Goal: Task Accomplishment & Management: Manage account settings

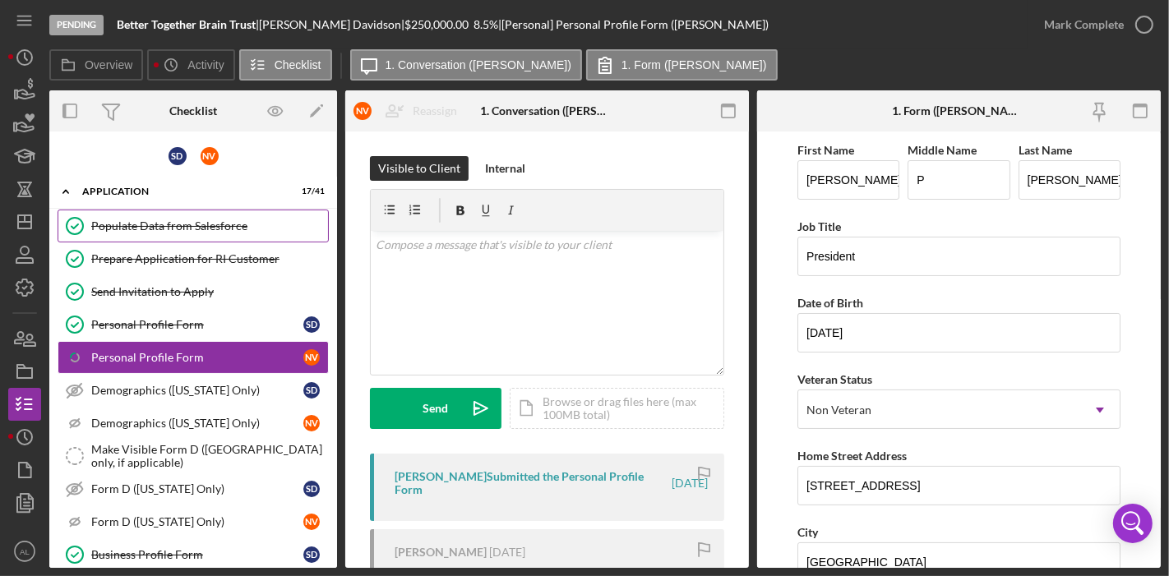
scroll to position [5, 0]
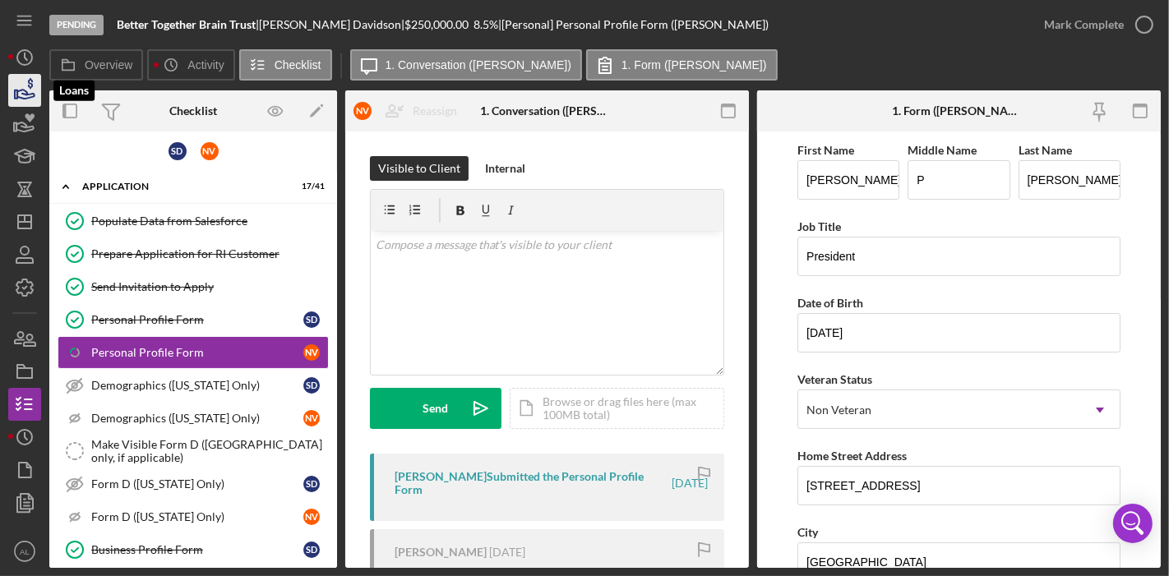
click at [26, 97] on icon "button" at bounding box center [24, 90] width 41 height 41
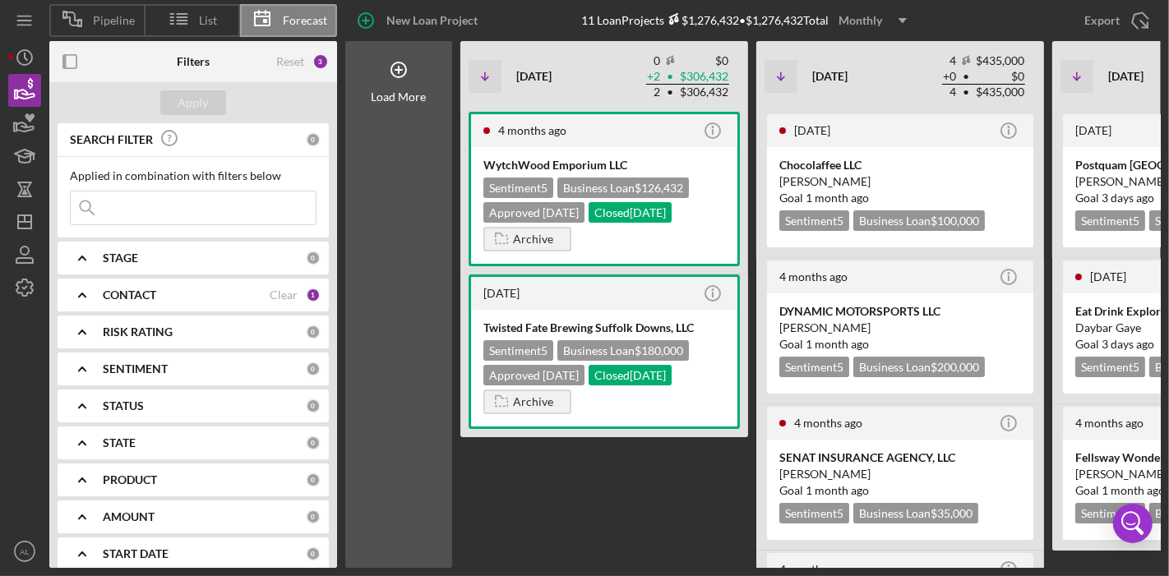
click at [176, 294] on div "CONTACT" at bounding box center [186, 295] width 167 height 13
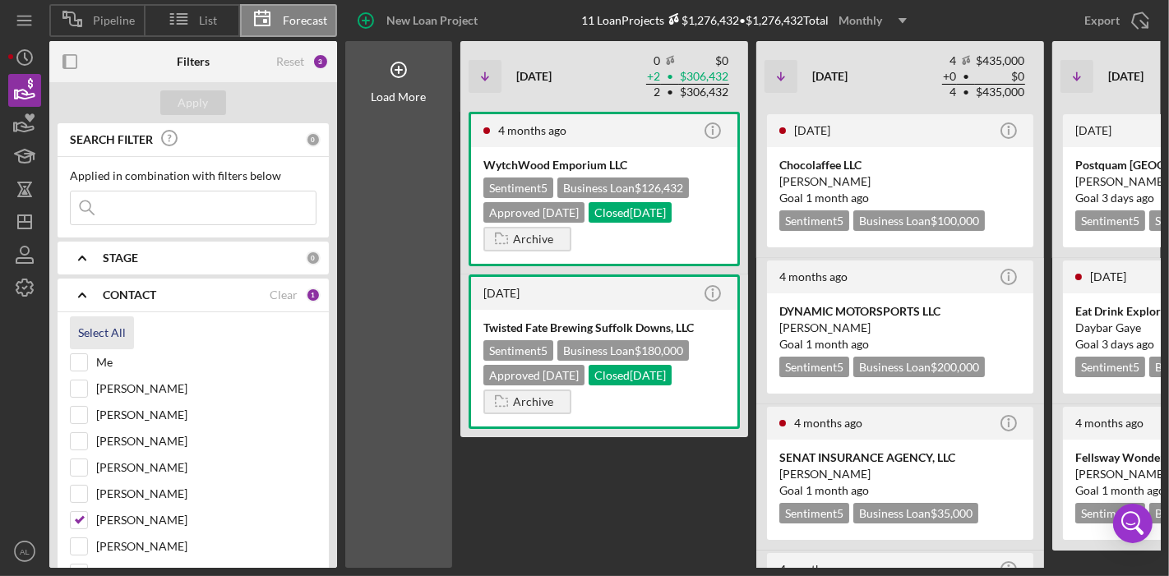
click at [104, 340] on div "Select All" at bounding box center [102, 333] width 48 height 33
checkbox input "true"
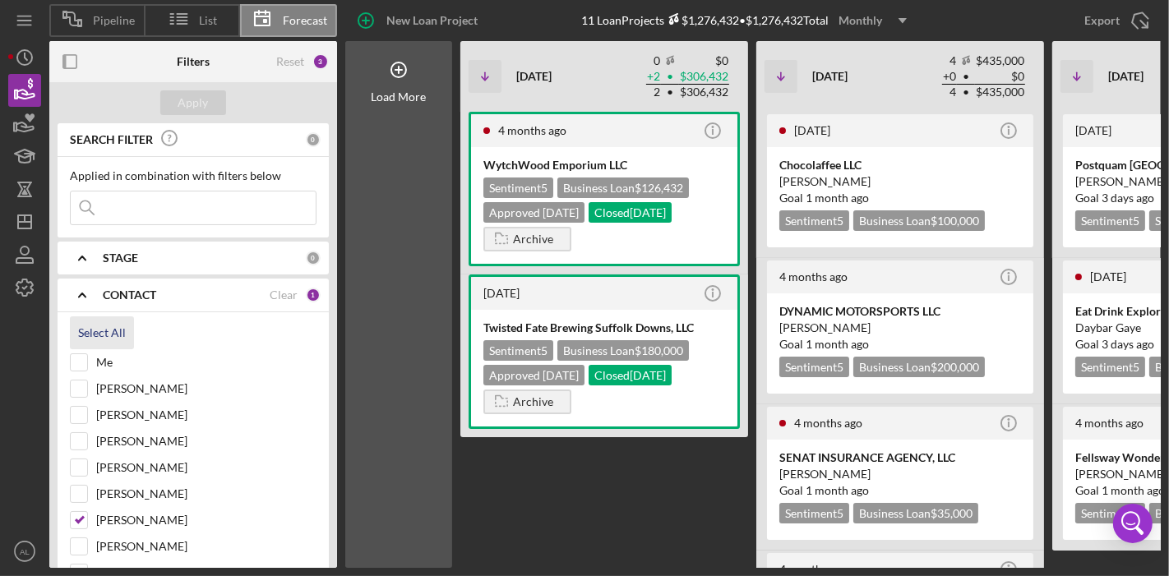
checkbox input "true"
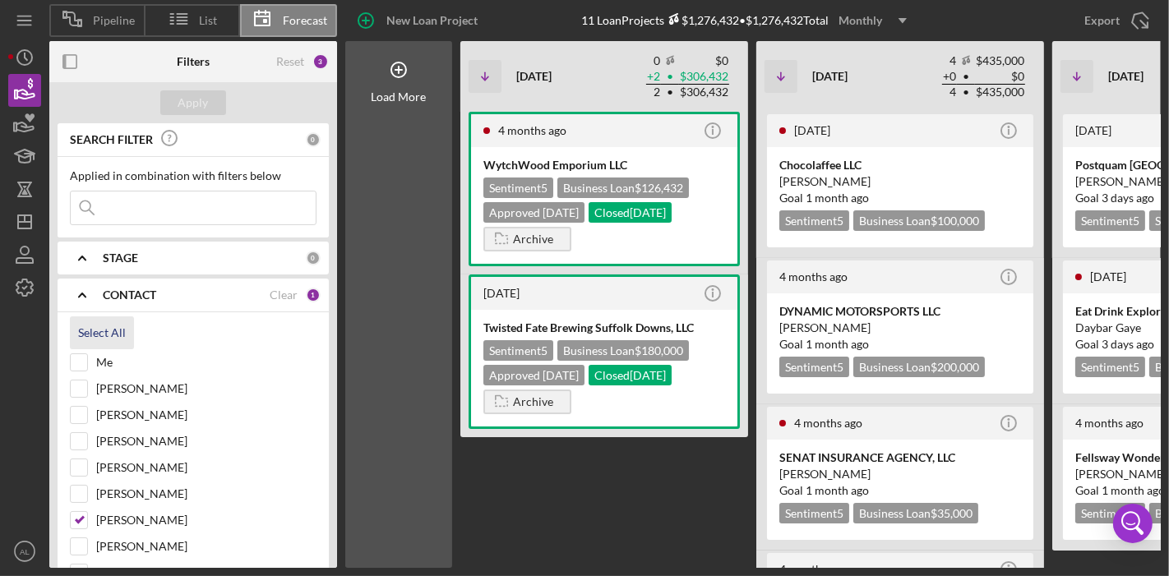
checkbox input "true"
click at [204, 99] on div "Apply" at bounding box center [193, 102] width 30 height 25
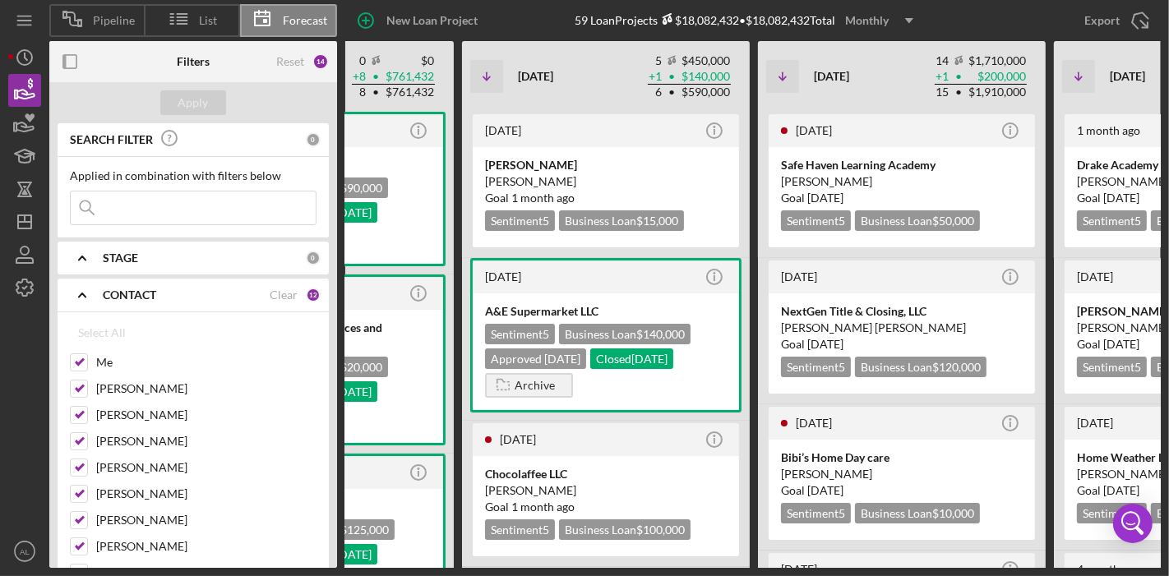
scroll to position [0, 298]
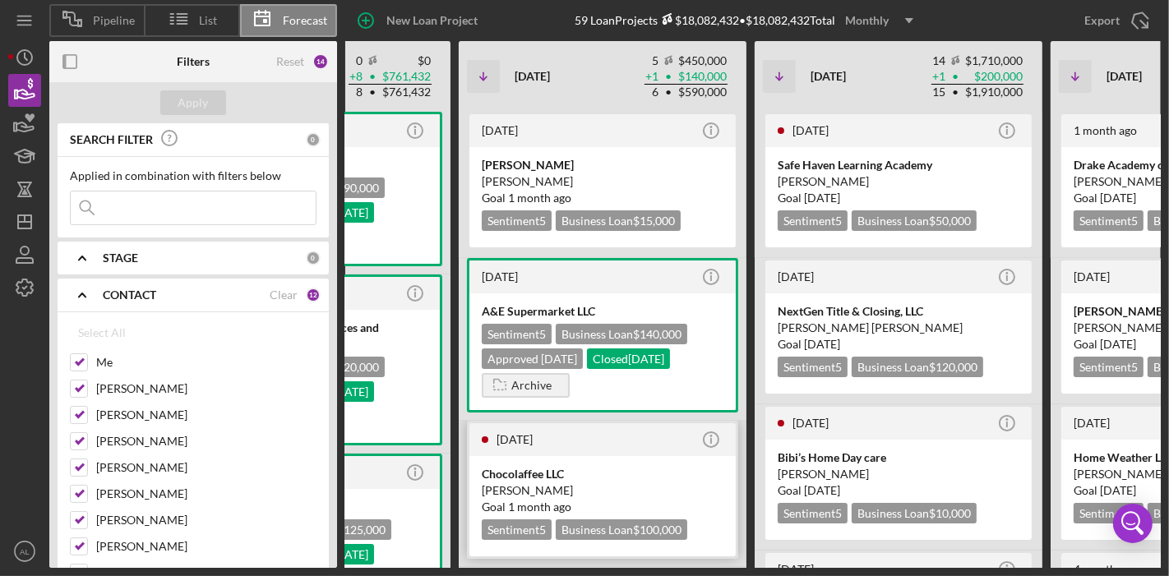
click at [597, 480] on div "Chocolaffee LLC" at bounding box center [603, 474] width 242 height 16
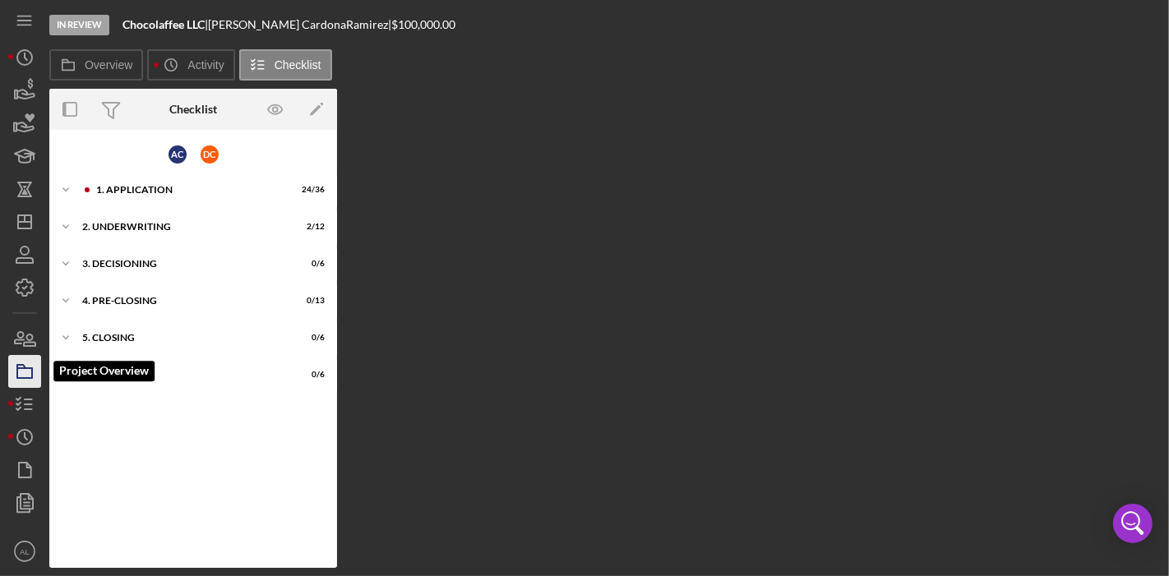
click at [25, 384] on icon "button" at bounding box center [24, 371] width 41 height 41
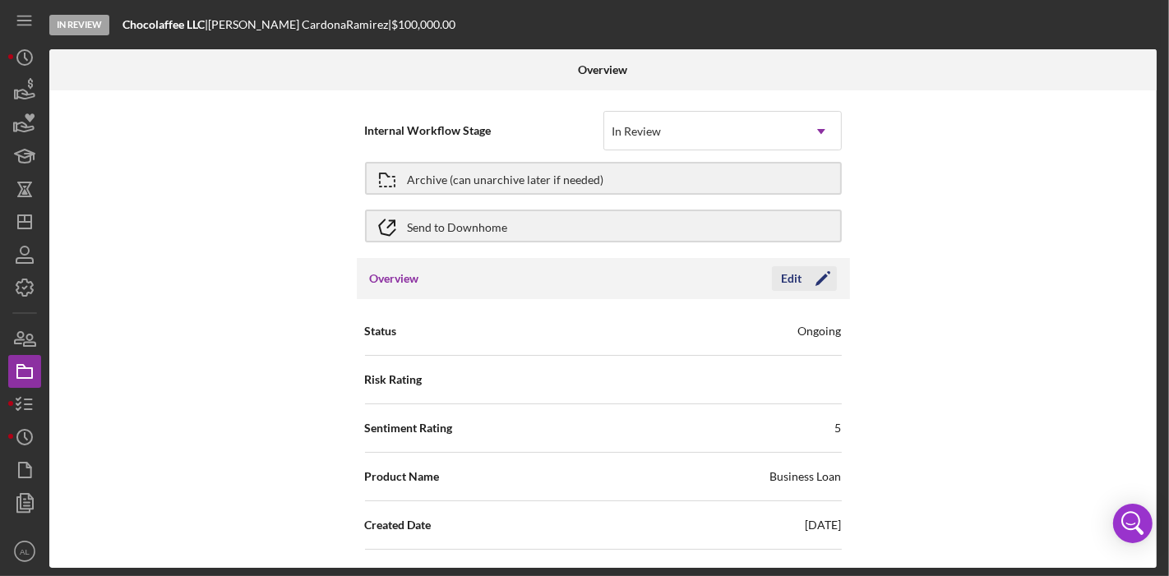
click at [825, 277] on icon "Icon/Edit" at bounding box center [822, 278] width 41 height 41
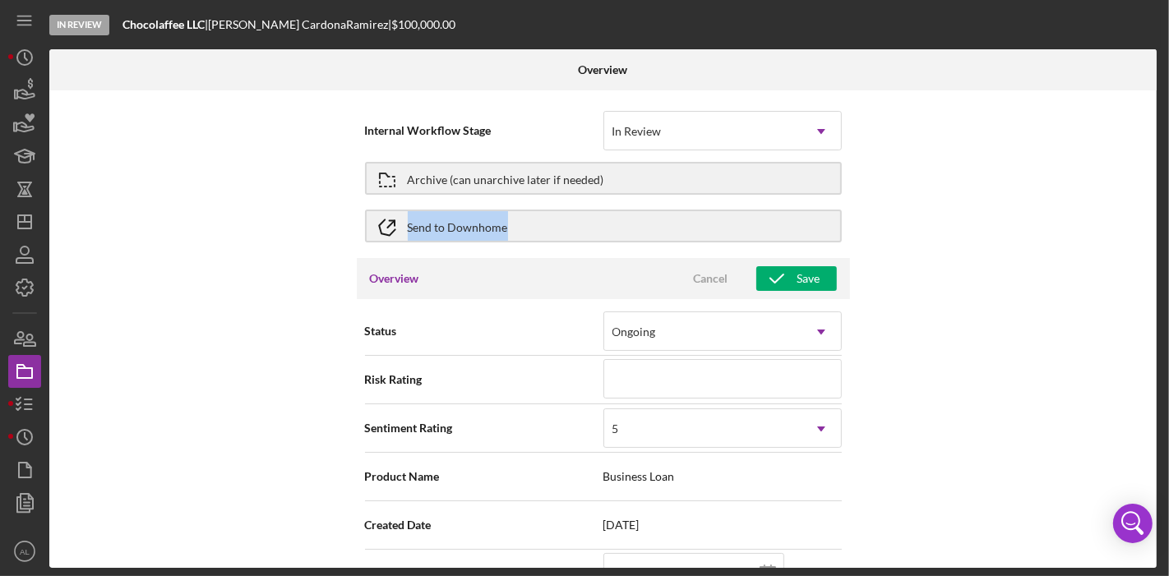
drag, startPoint x: 1151, startPoint y: 175, endPoint x: 1168, endPoint y: 256, distance: 82.4
click at [1168, 256] on div "In Review Chocolaffee LLC | Angelica CardonaRamirez | $100,000.00 Overview Inte…" at bounding box center [584, 288] width 1169 height 576
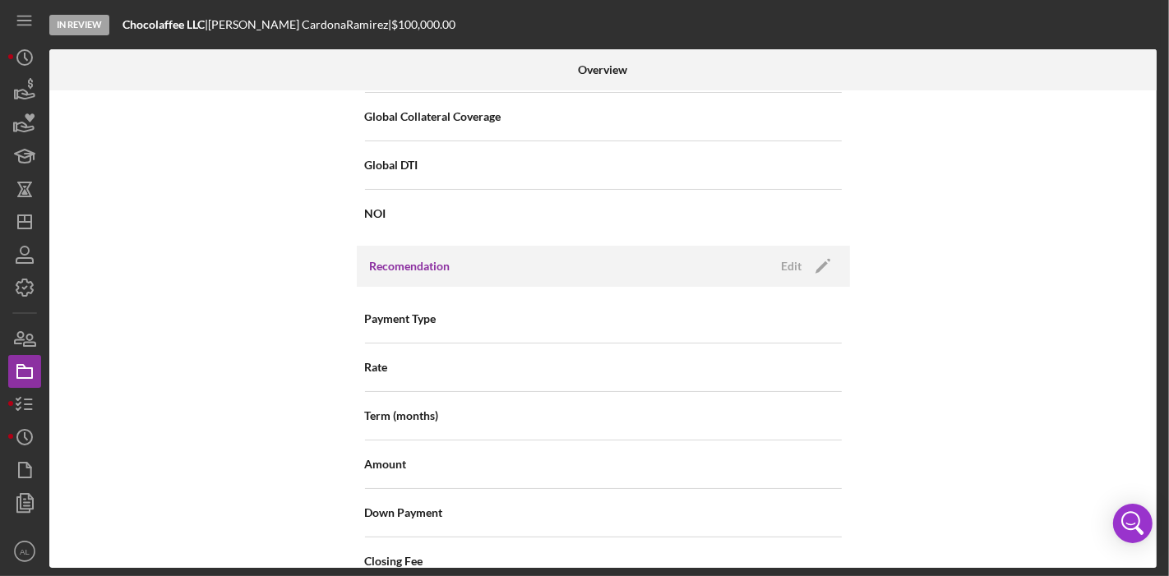
scroll to position [1517, 0]
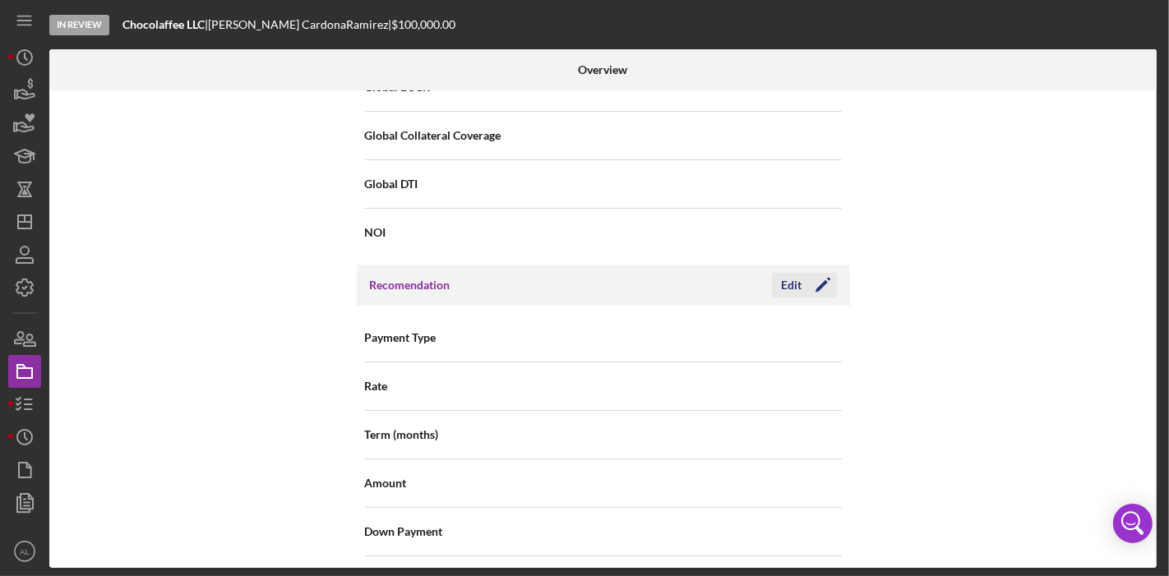
click at [814, 278] on icon "Icon/Edit" at bounding box center [822, 285] width 41 height 41
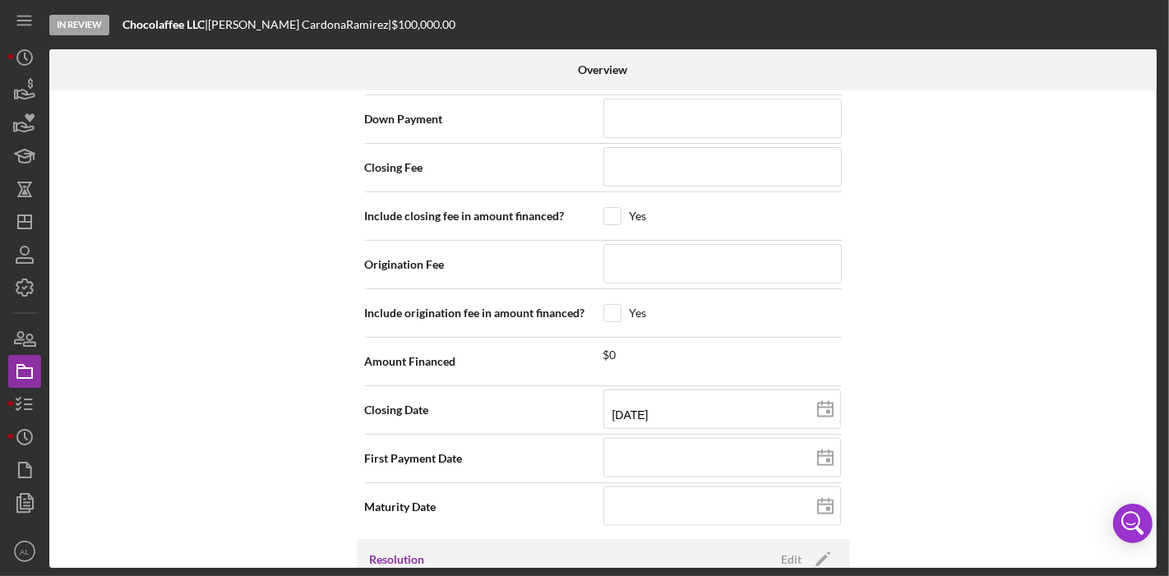
scroll to position [1939, 0]
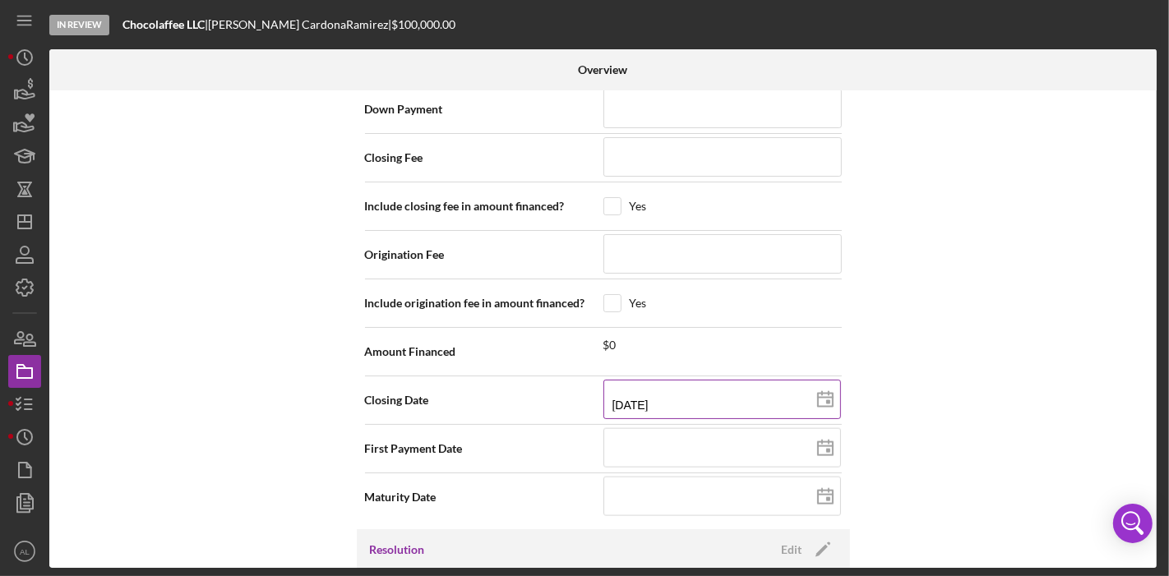
click at [825, 398] on line at bounding box center [825, 398] width 15 height 0
type input "[DATE]"
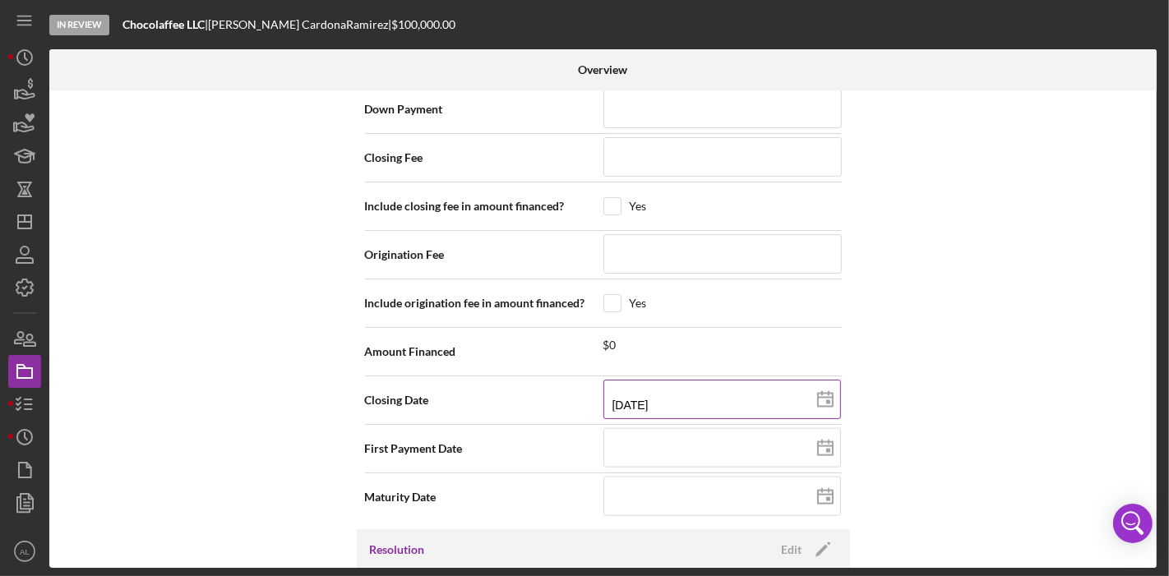
type input "[DATE]"
click at [916, 340] on div "Internal Workflow Stage In Review Icon/Dropdown Arrow Archive (can unarchive la…" at bounding box center [602, 329] width 1107 height 478
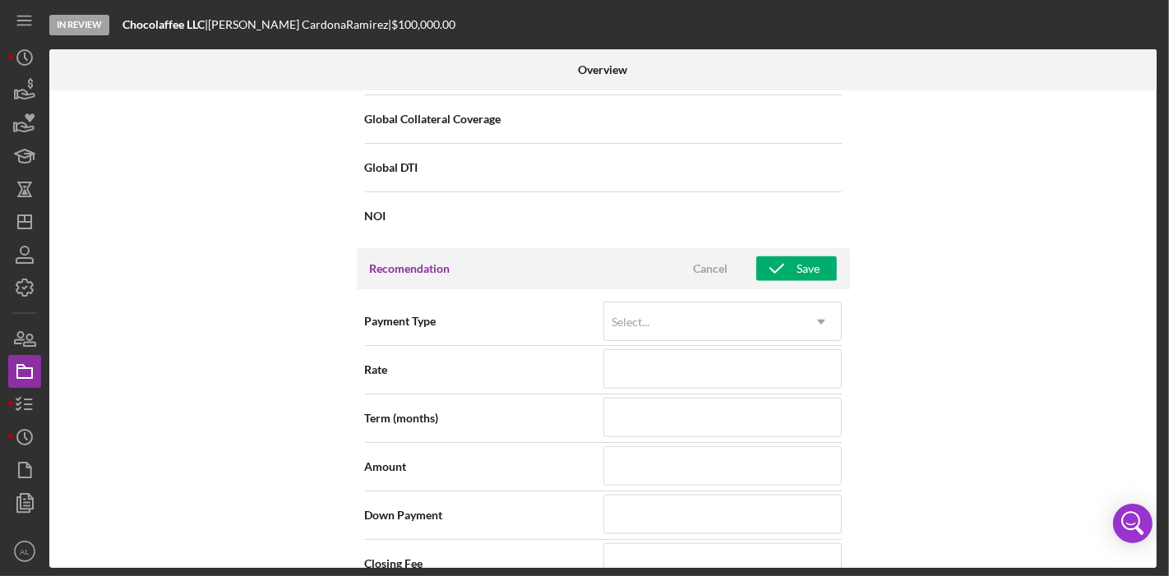
scroll to position [1514, 0]
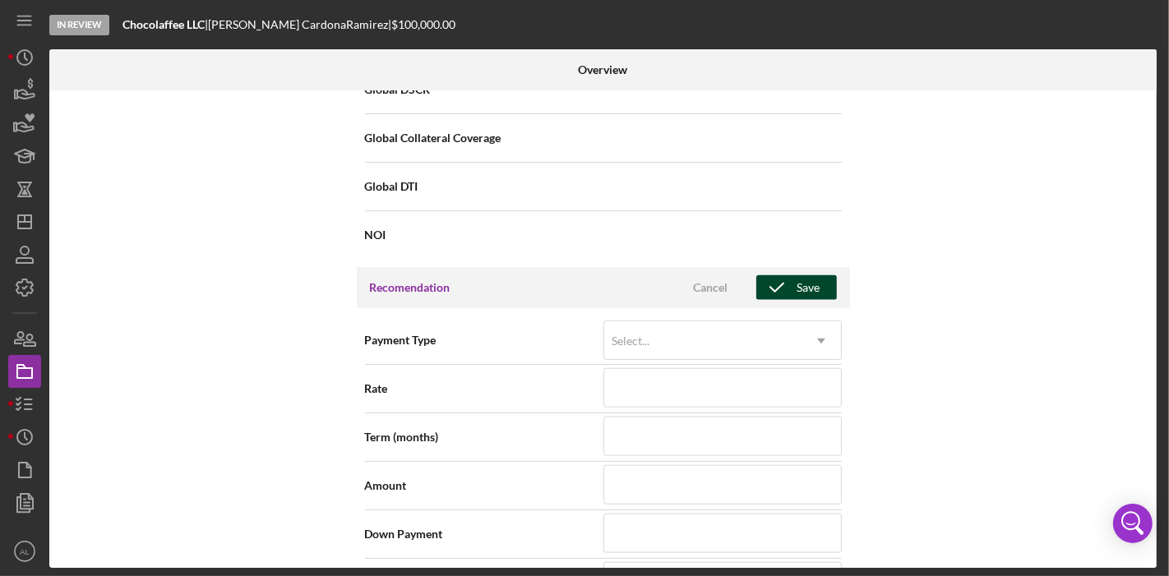
click at [814, 282] on div "Save" at bounding box center [809, 287] width 23 height 25
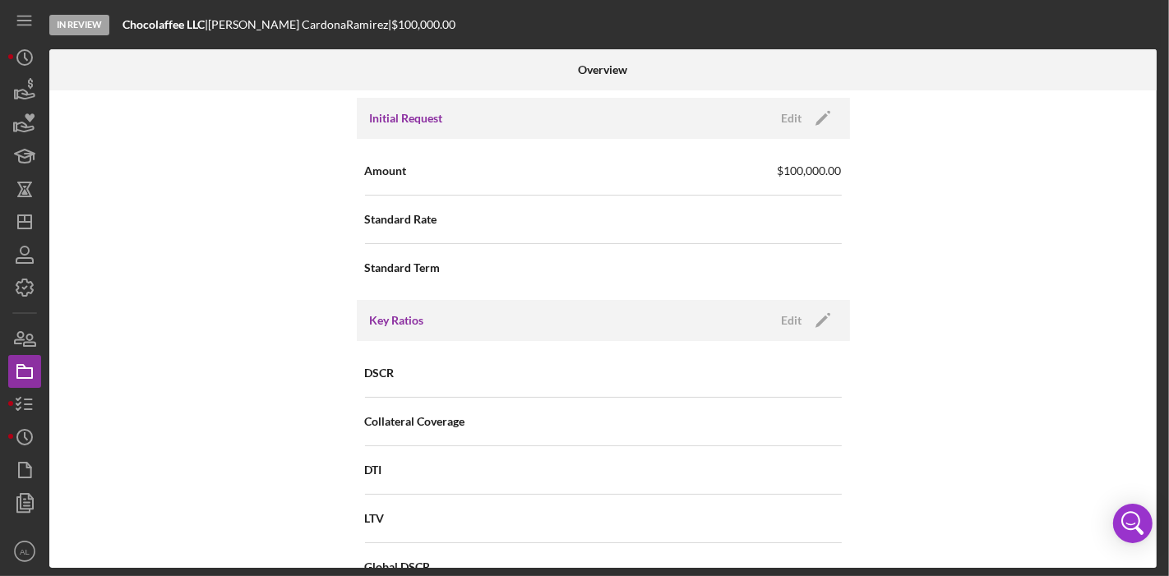
scroll to position [873, 0]
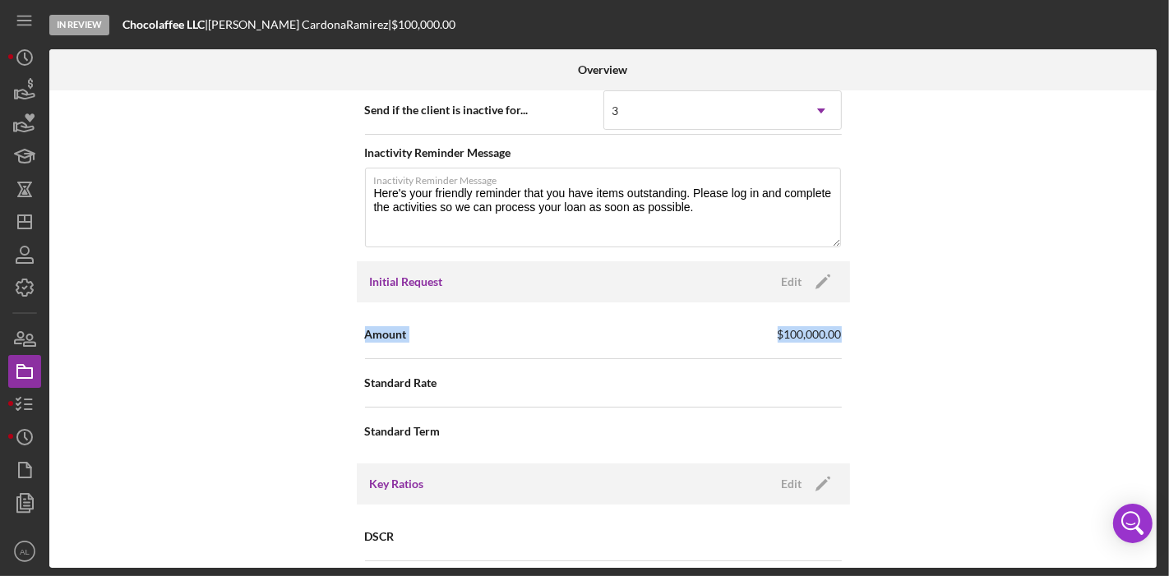
drag, startPoint x: 1158, startPoint y: 298, endPoint x: 1158, endPoint y: 282, distance: 15.6
click at [1158, 282] on div "Overview Internal Workflow Stage In Review Icon/Dropdown Arrow Archive (can una…" at bounding box center [605, 308] width 1112 height 519
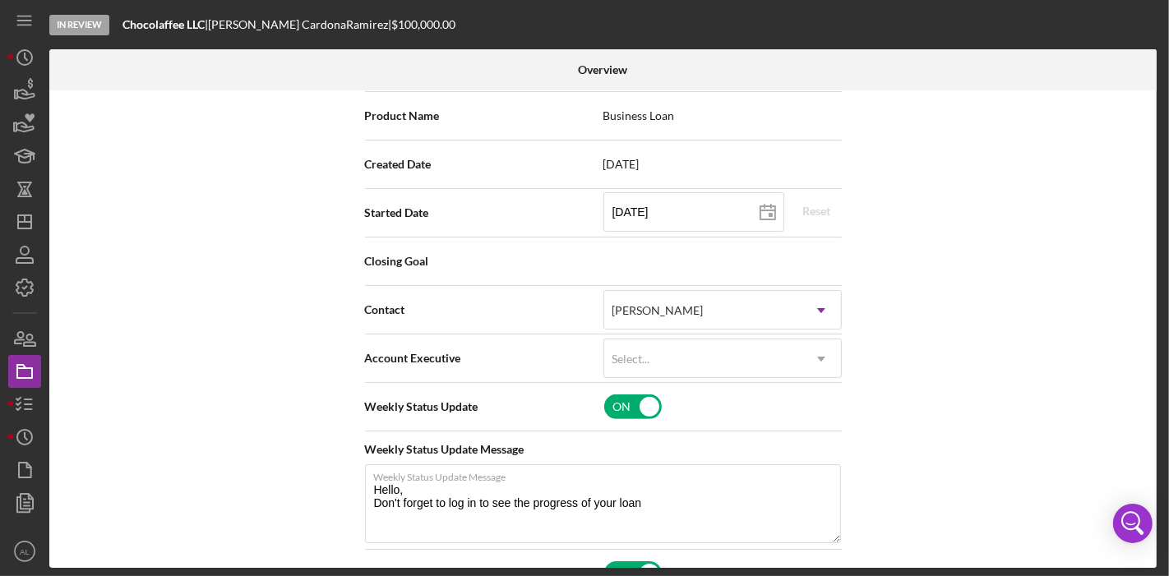
scroll to position [0, 0]
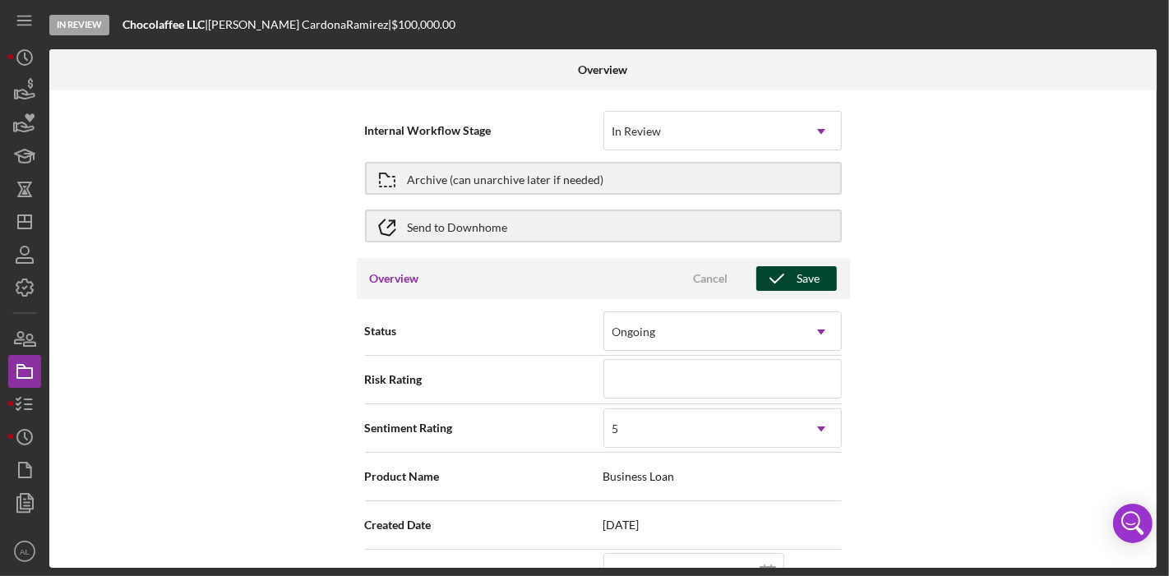
click at [821, 281] on button "Save" at bounding box center [796, 278] width 81 height 25
type textarea "Hello, Don't forget to log in to see the progress of your loan"
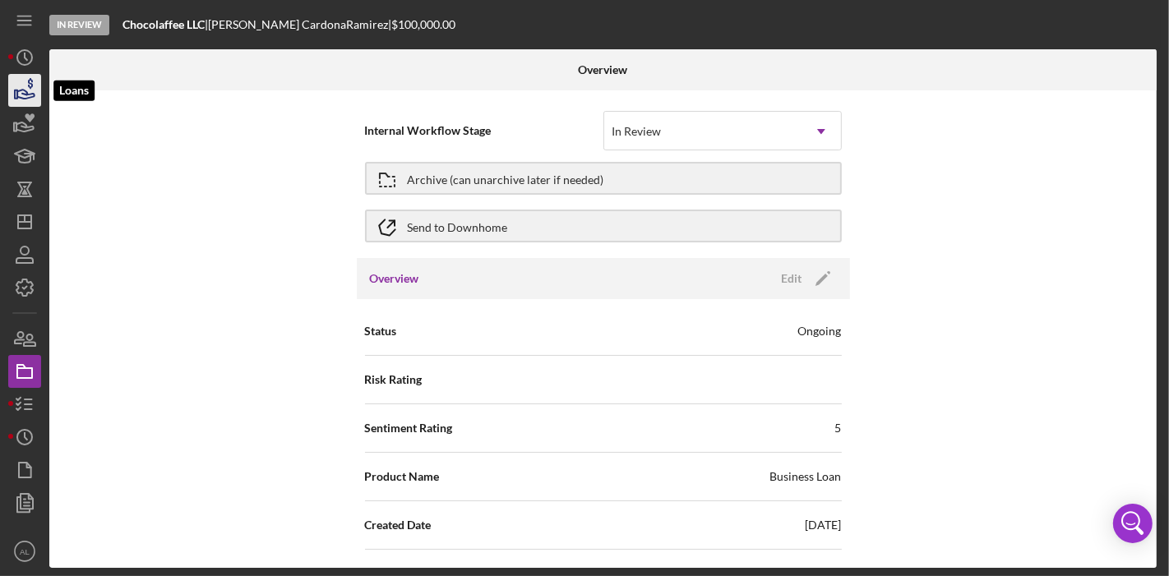
click at [30, 95] on icon "button" at bounding box center [24, 90] width 41 height 41
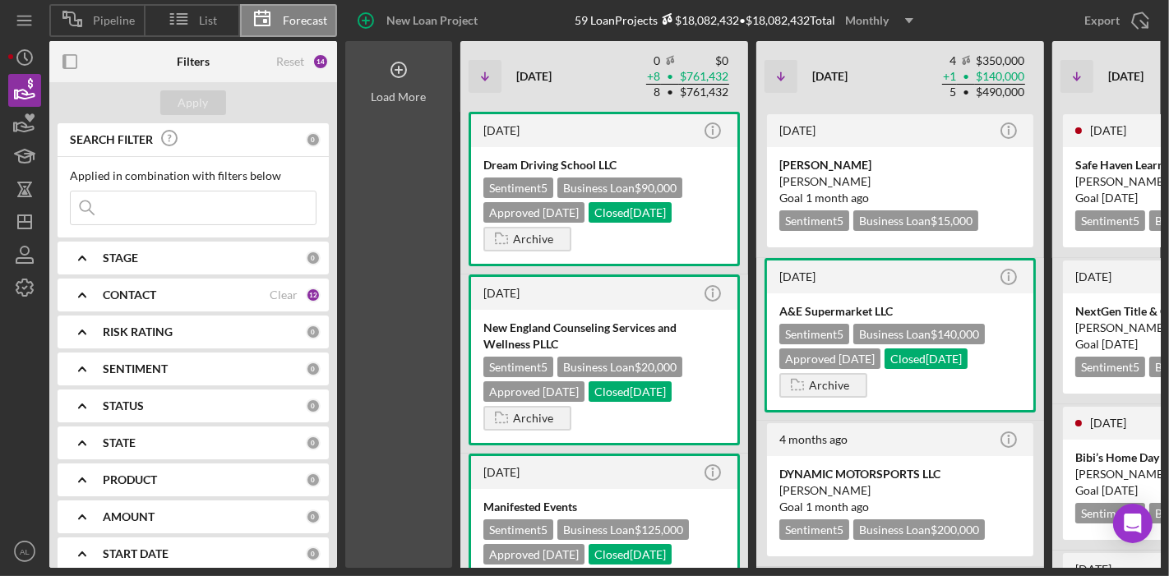
click at [415, 278] on div "Load More" at bounding box center [398, 304] width 107 height 527
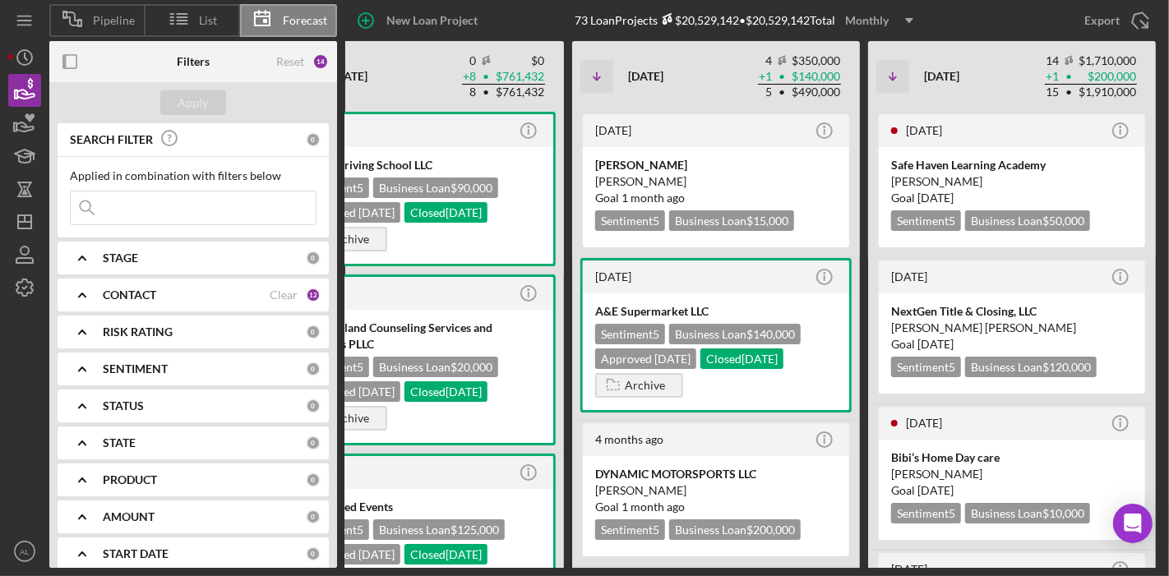
scroll to position [0, 1043]
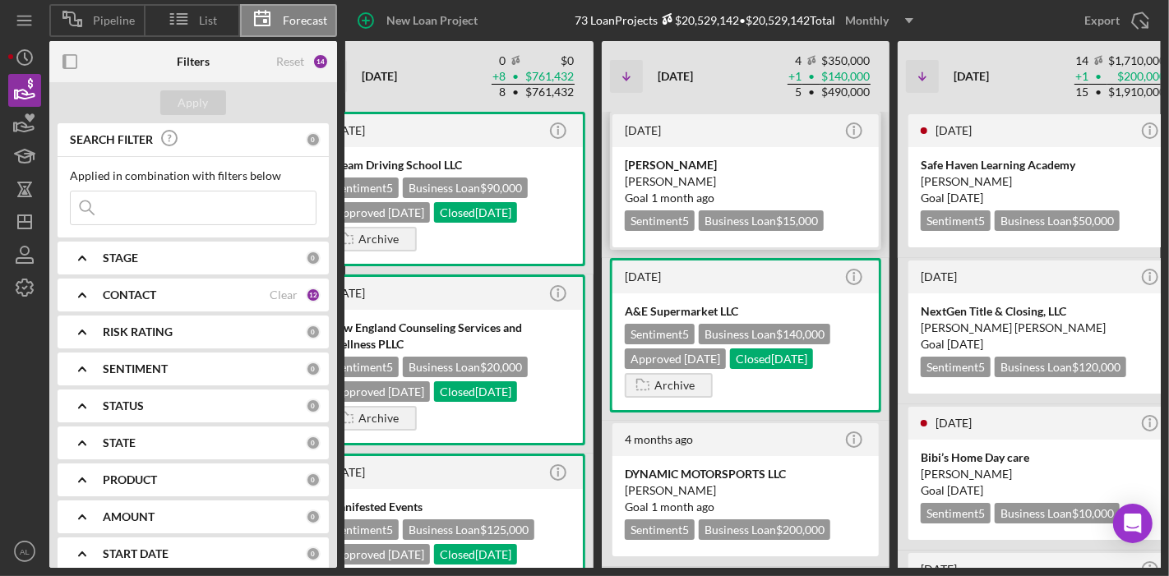
click at [695, 167] on div "[PERSON_NAME]" at bounding box center [746, 165] width 242 height 16
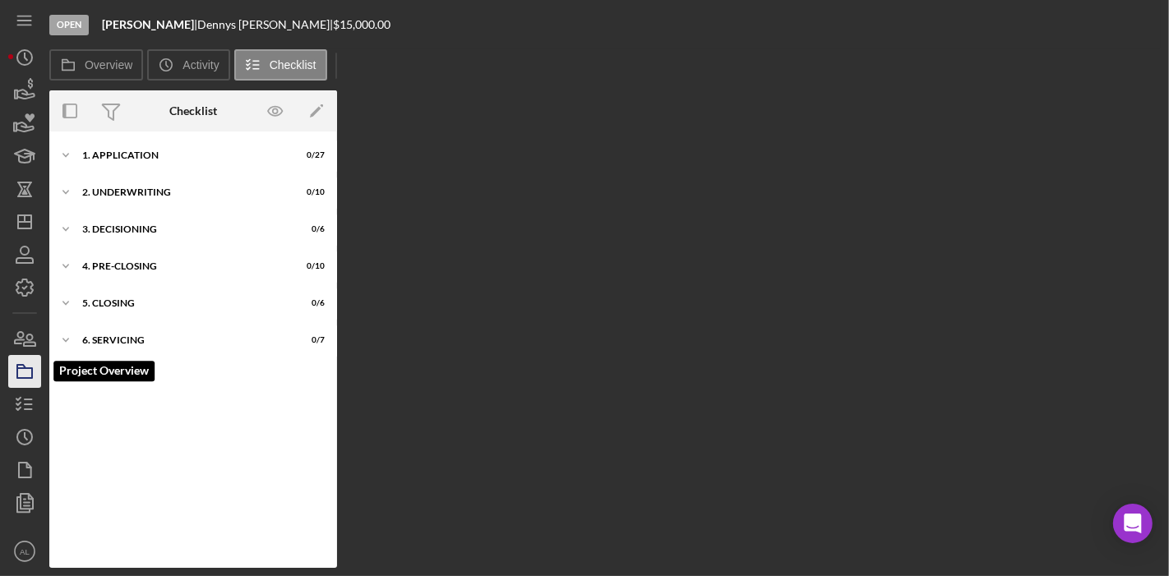
click at [30, 372] on icon "button" at bounding box center [24, 371] width 41 height 41
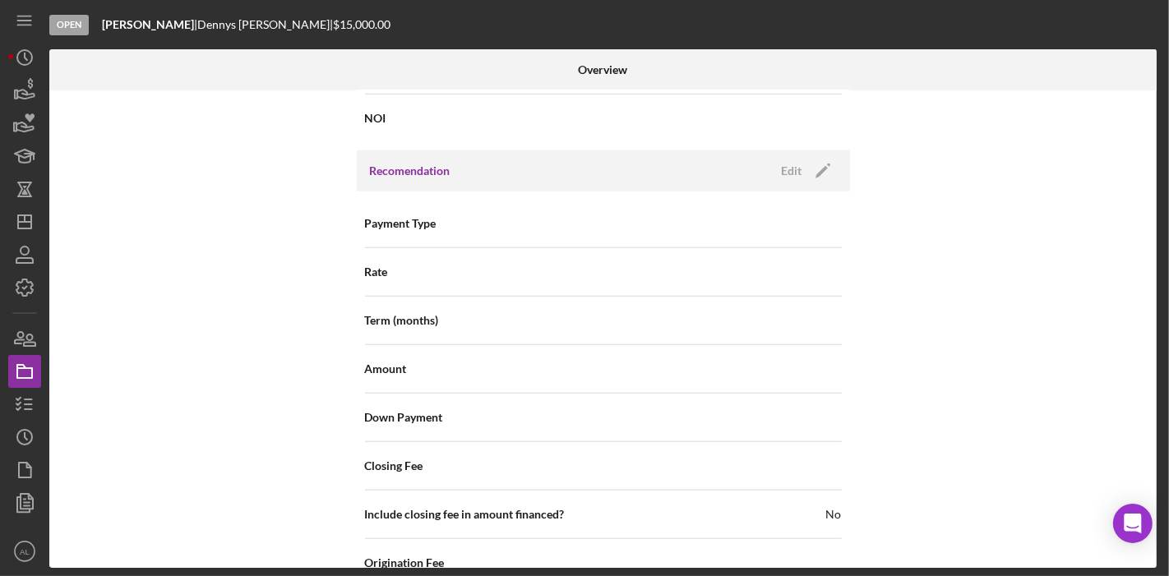
scroll to position [1299, 0]
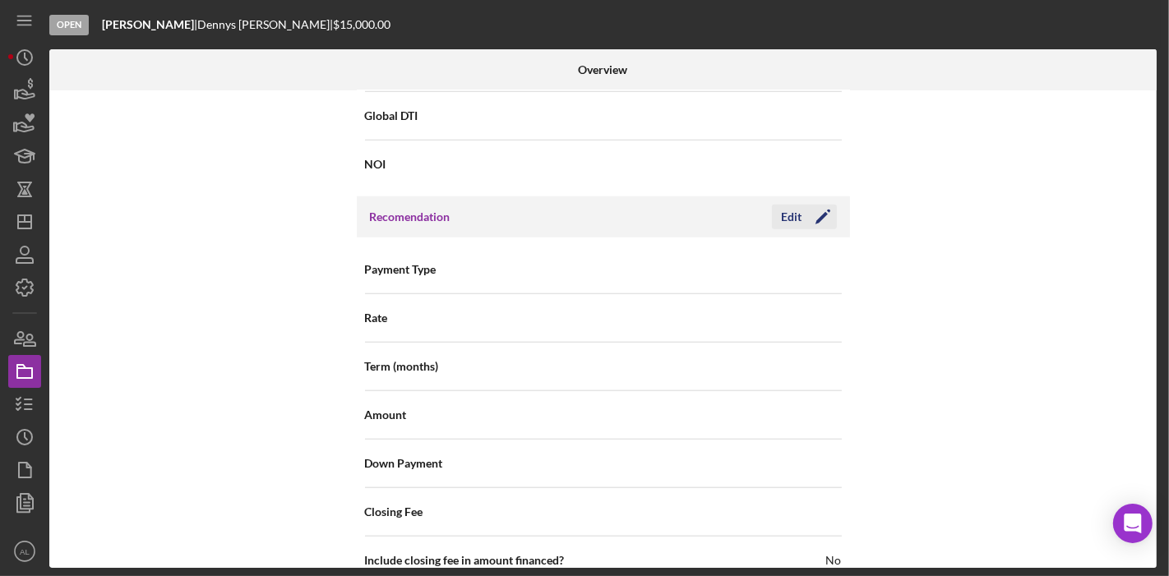
click at [812, 220] on icon "Icon/Edit" at bounding box center [822, 216] width 41 height 41
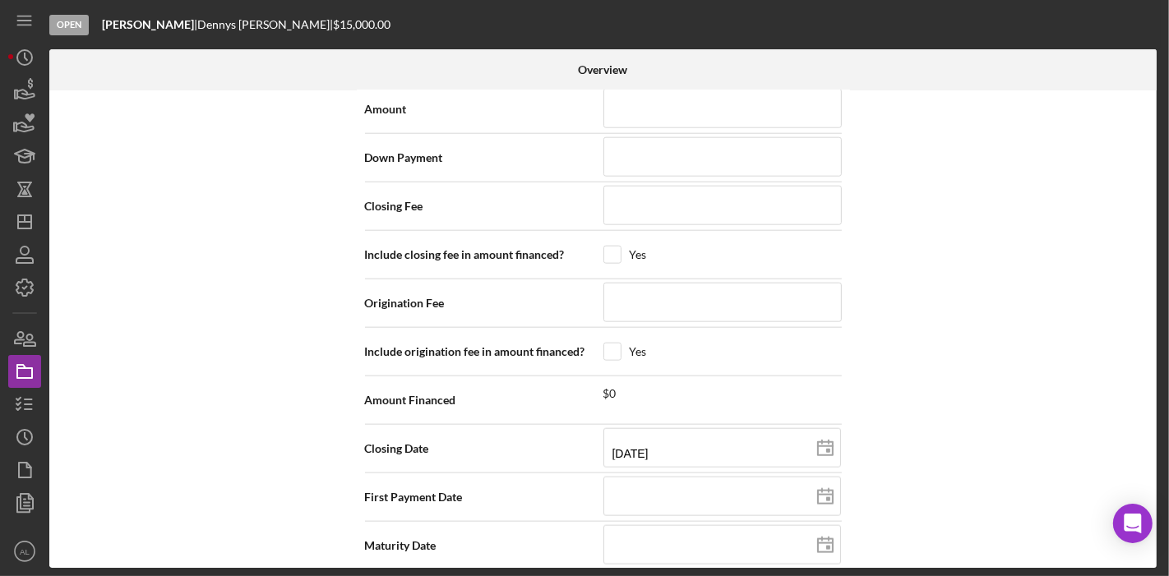
scroll to position [1630, 0]
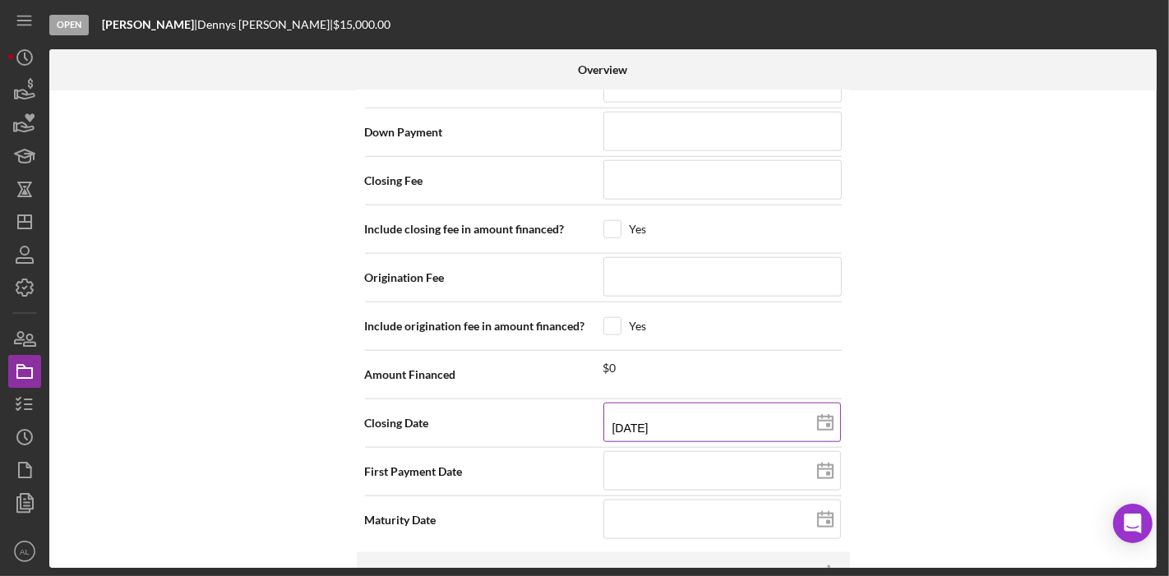
click at [824, 417] on polygon at bounding box center [825, 423] width 15 height 13
type input "[DATE]"
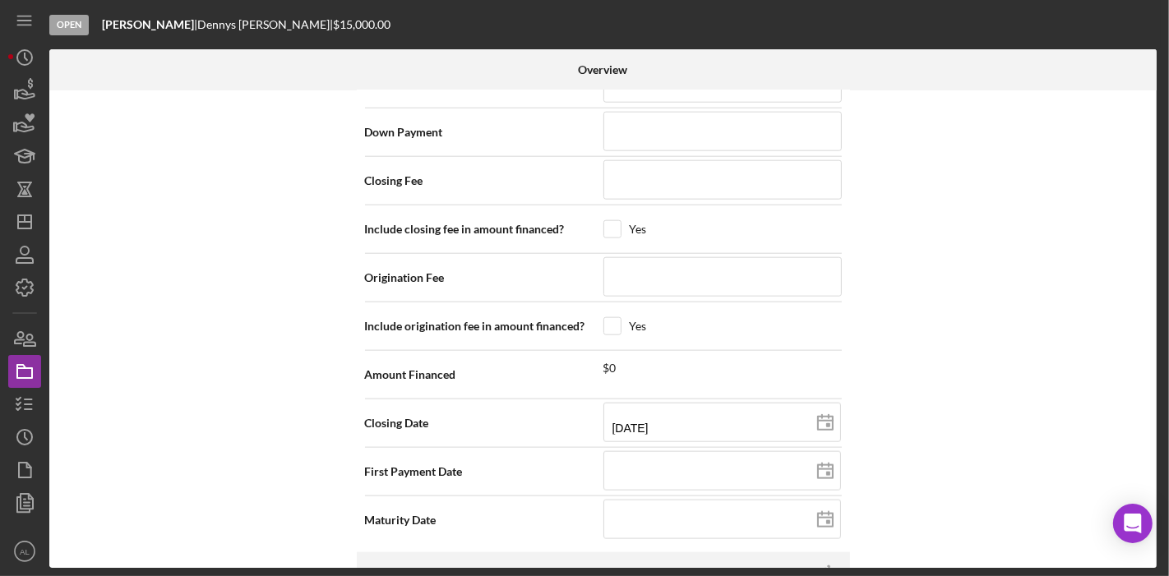
type input "[DATE]"
drag, startPoint x: 1151, startPoint y: 458, endPoint x: 1165, endPoint y: 506, distance: 50.5
click at [1165, 506] on div "Open [PERSON_NAME] | [PERSON_NAME] | $15,000.00 Overview Internal Workflow Stag…" at bounding box center [584, 288] width 1169 height 576
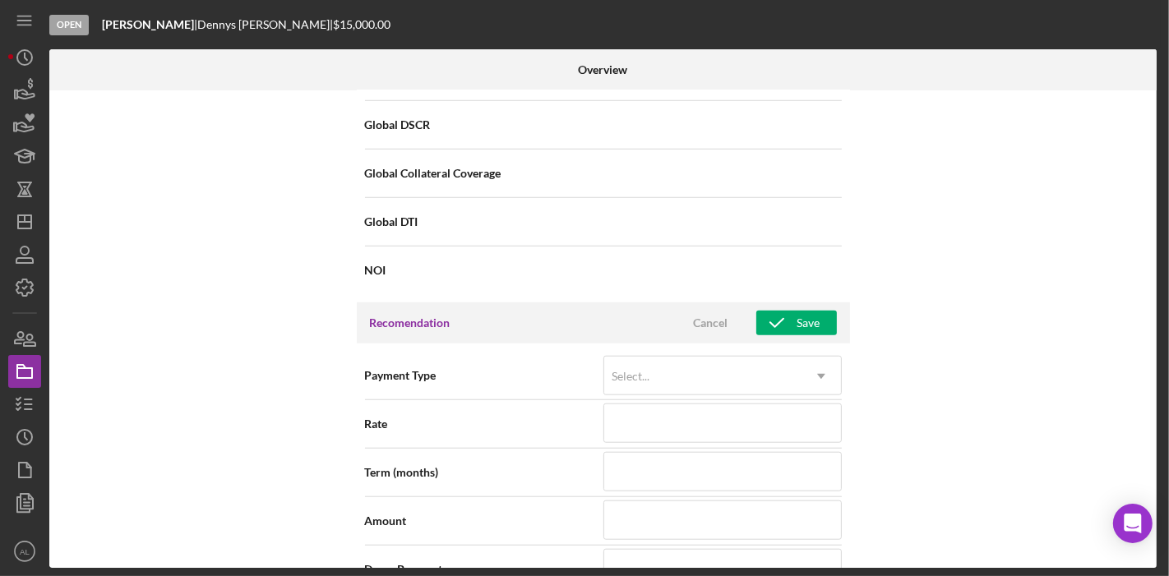
scroll to position [1190, 0]
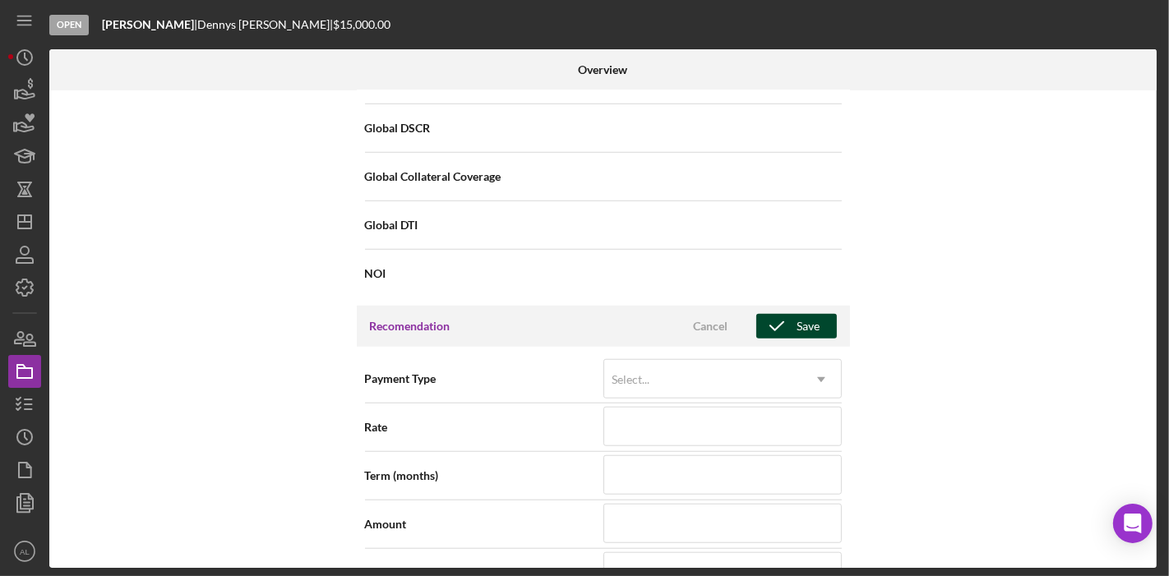
click at [806, 325] on div "Save" at bounding box center [809, 326] width 23 height 25
click at [18, 104] on icon "button" at bounding box center [24, 90] width 41 height 41
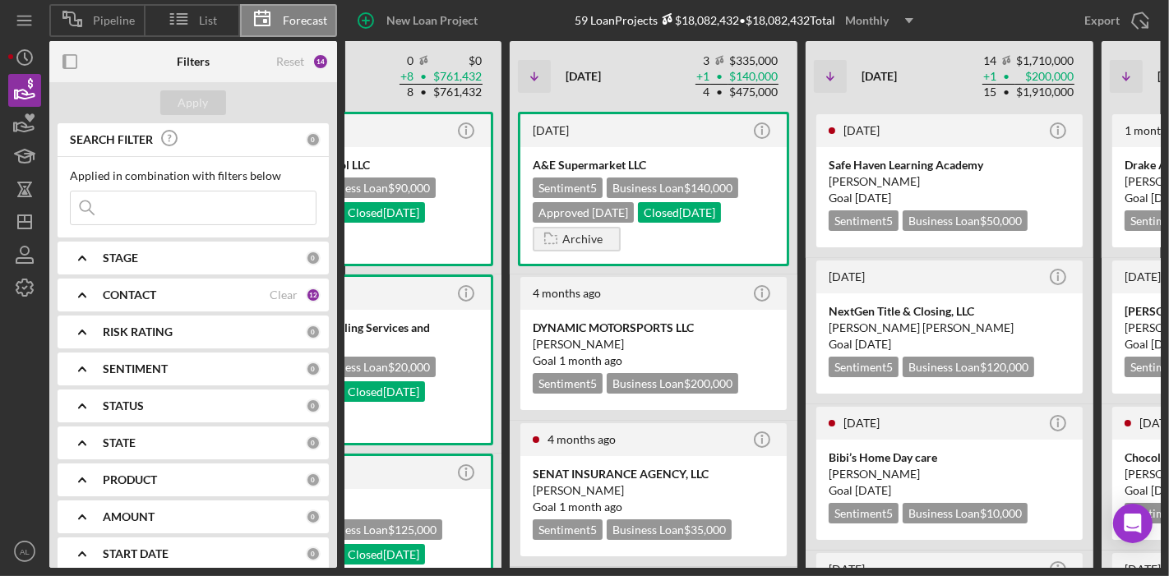
scroll to position [0, 251]
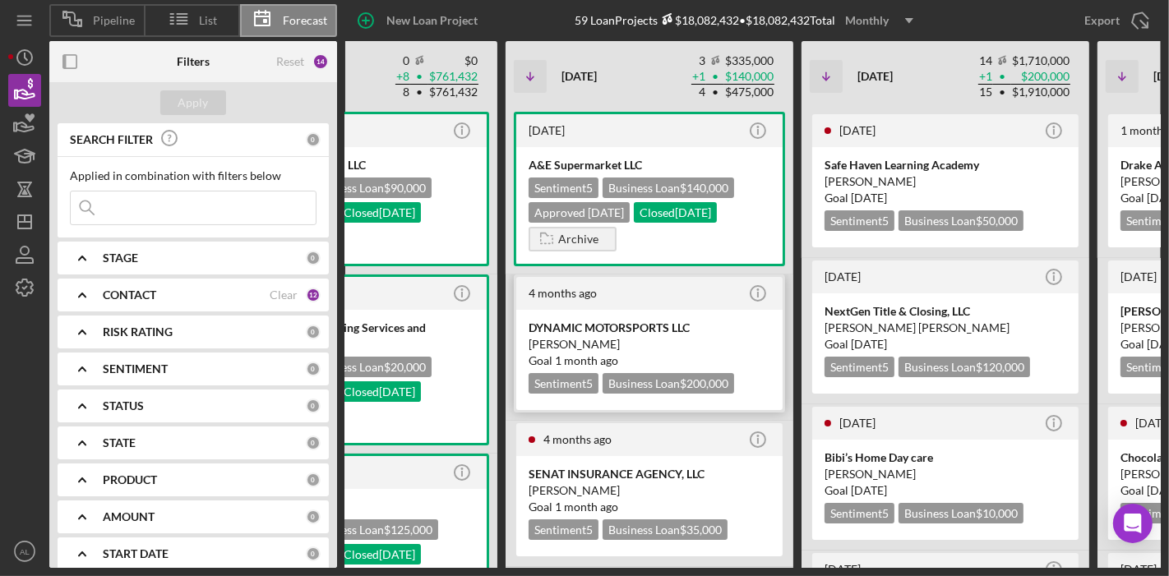
click at [658, 345] on div "[PERSON_NAME]" at bounding box center [650, 344] width 242 height 16
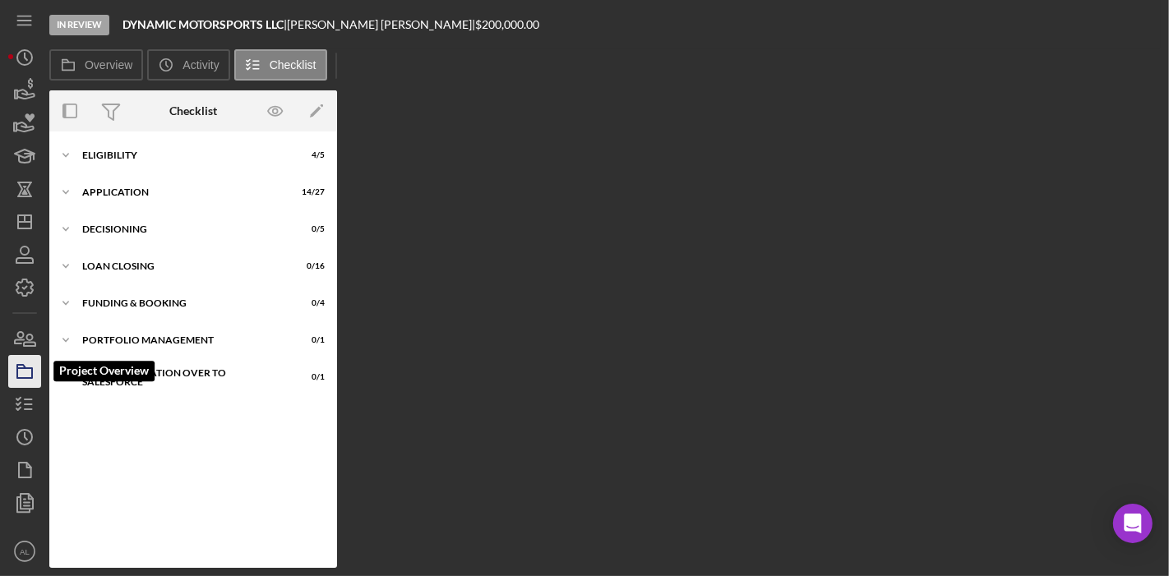
click at [19, 383] on icon "button" at bounding box center [24, 371] width 41 height 41
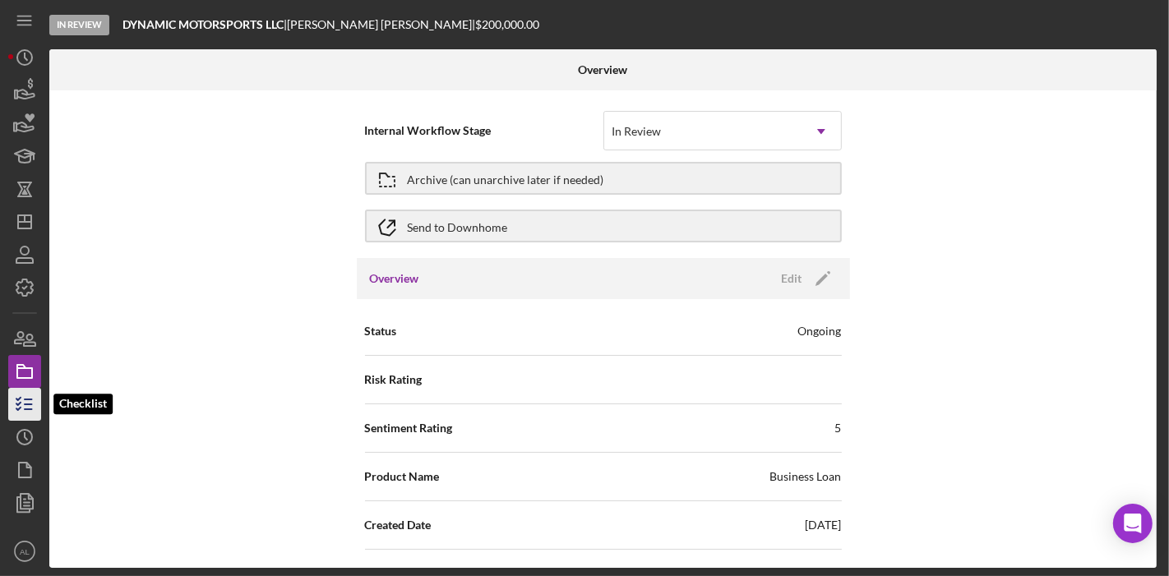
click at [34, 400] on icon "button" at bounding box center [24, 404] width 41 height 41
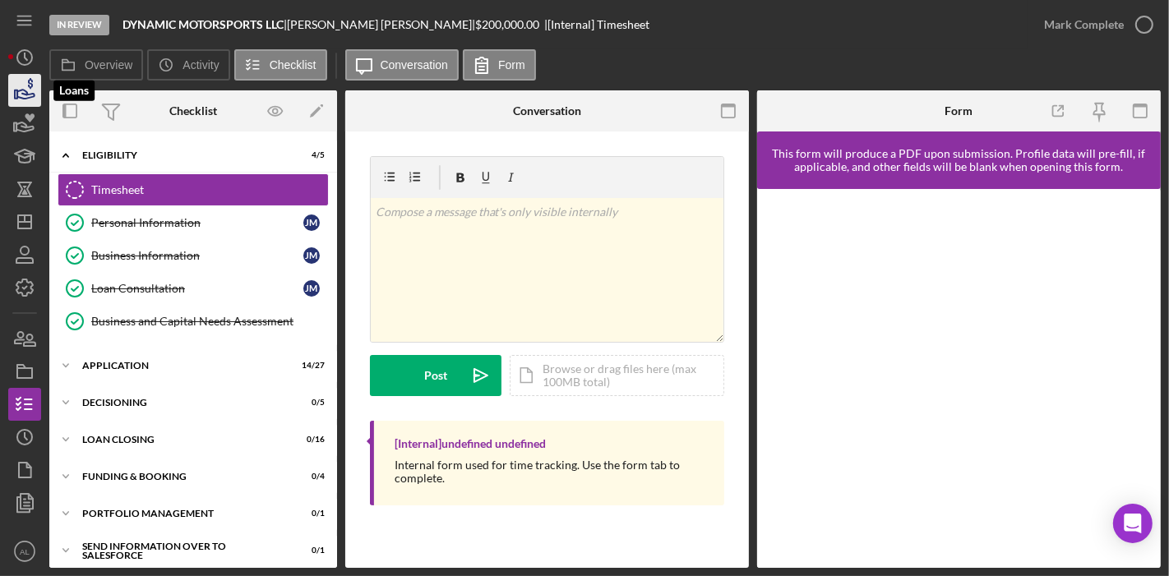
click at [32, 88] on icon "button" at bounding box center [24, 90] width 41 height 41
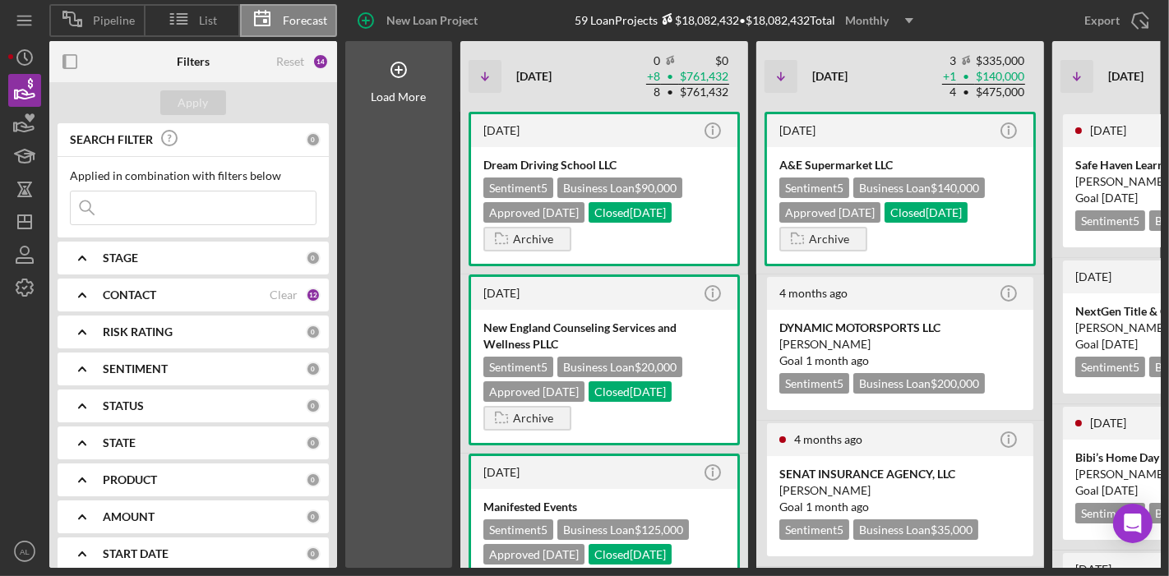
click at [259, 300] on div "CONTACT" at bounding box center [186, 295] width 167 height 13
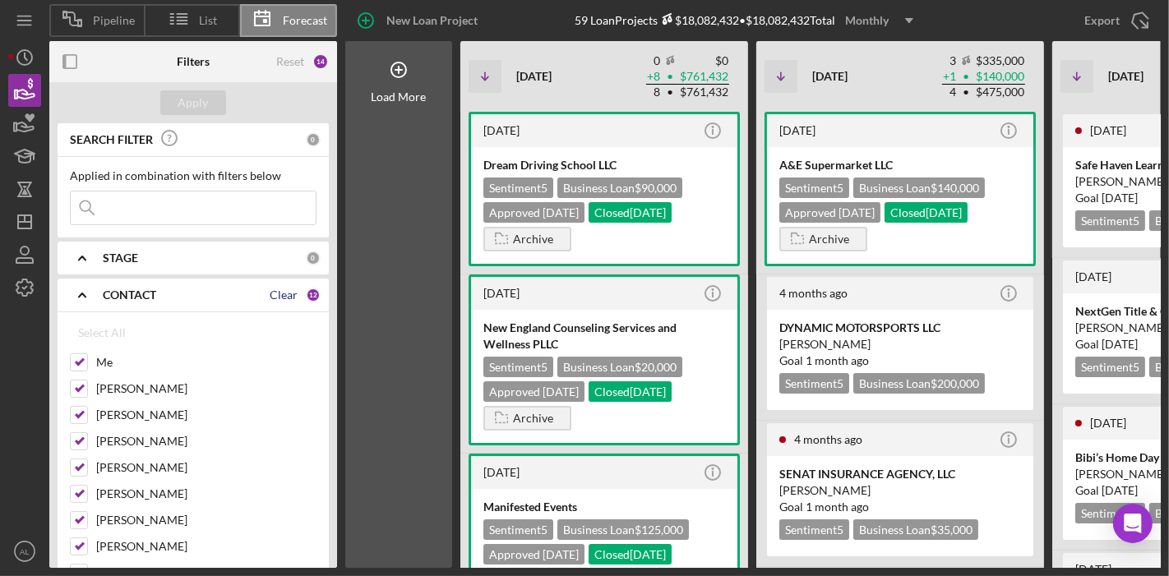
click at [278, 294] on div "Clear" at bounding box center [284, 295] width 28 height 13
checkbox input "false"
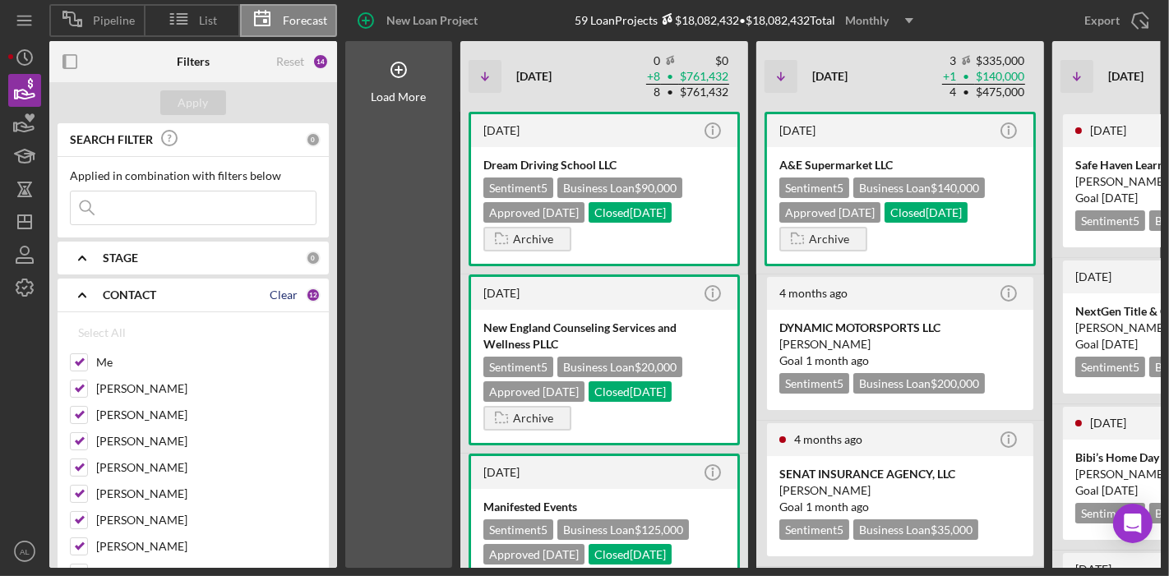
checkbox input "false"
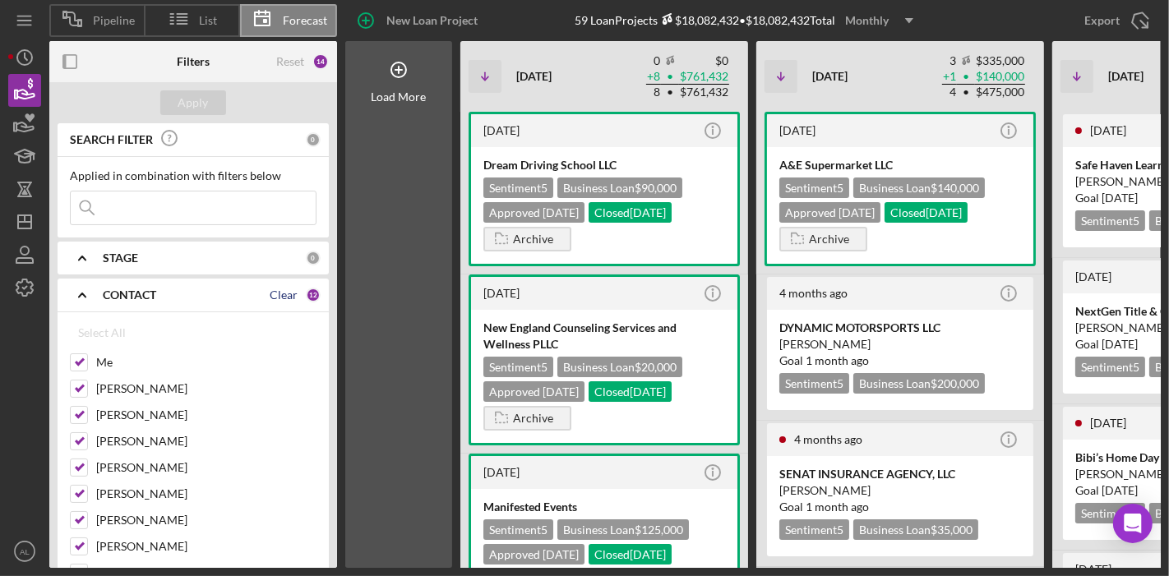
checkbox input "false"
click at [84, 358] on input "Me" at bounding box center [79, 362] width 16 height 16
checkbox input "true"
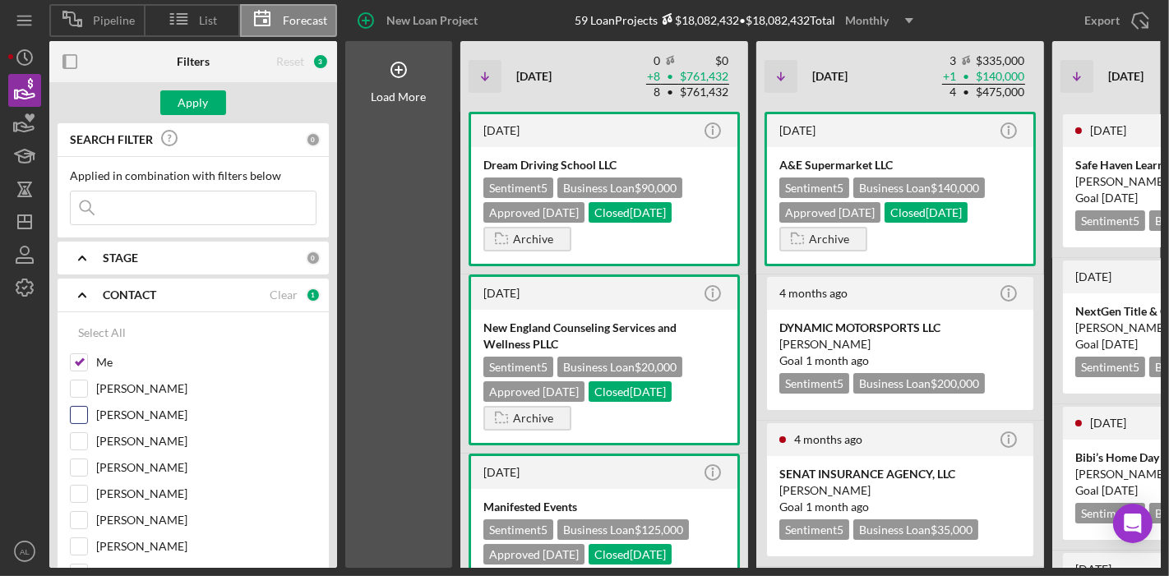
click at [83, 411] on input "[PERSON_NAME]" at bounding box center [79, 415] width 16 height 16
checkbox input "true"
click at [82, 363] on input "Me" at bounding box center [79, 362] width 16 height 16
checkbox input "false"
click at [83, 414] on input "[PERSON_NAME]" at bounding box center [79, 415] width 16 height 16
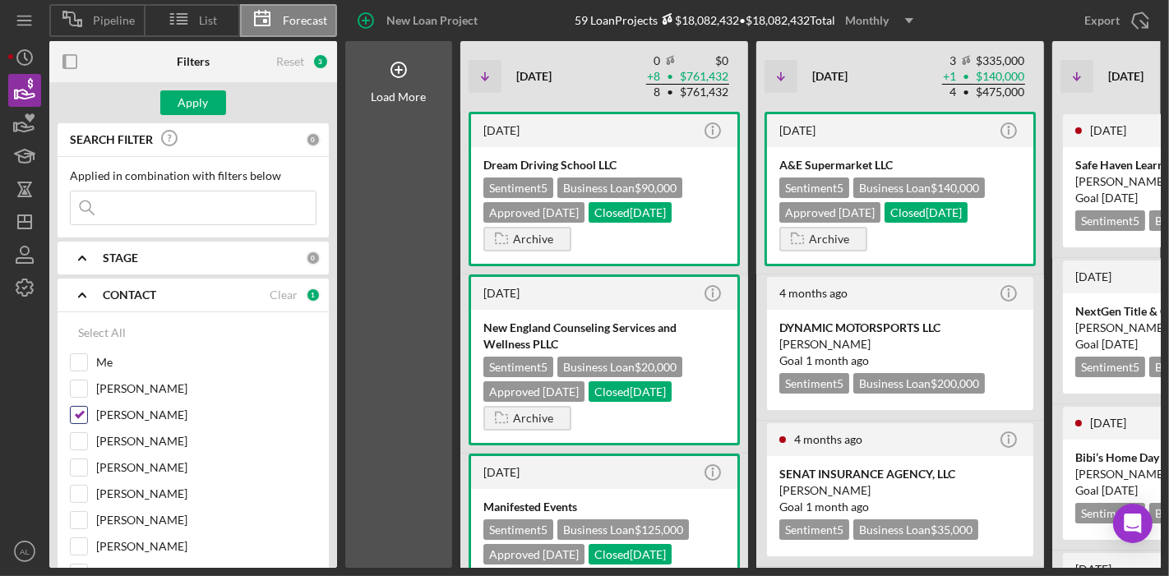
checkbox input "false"
click at [77, 515] on input "[PERSON_NAME]" at bounding box center [79, 520] width 16 height 16
checkbox input "true"
click at [201, 104] on div "Apply" at bounding box center [193, 102] width 30 height 25
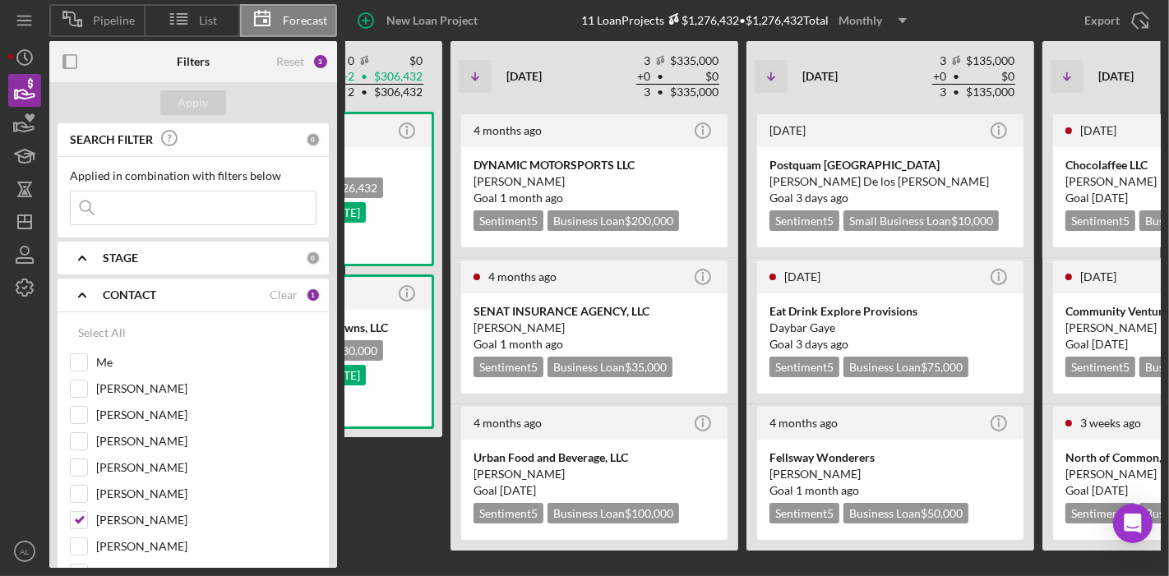
scroll to position [0, 307]
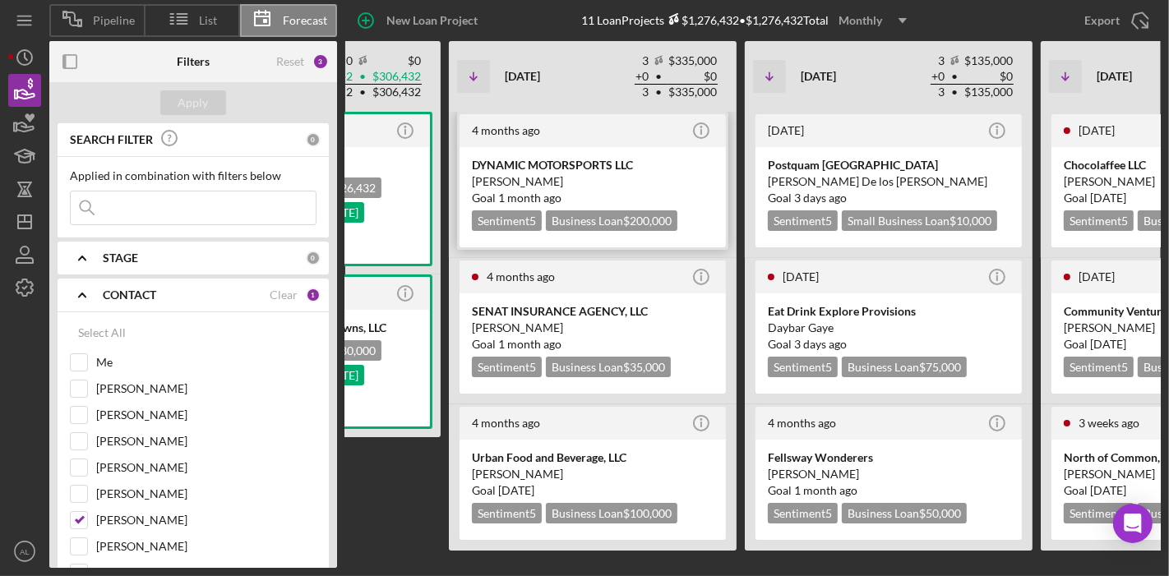
click at [564, 171] on div "DYNAMIC MOTORSPORTS LLC" at bounding box center [593, 165] width 242 height 16
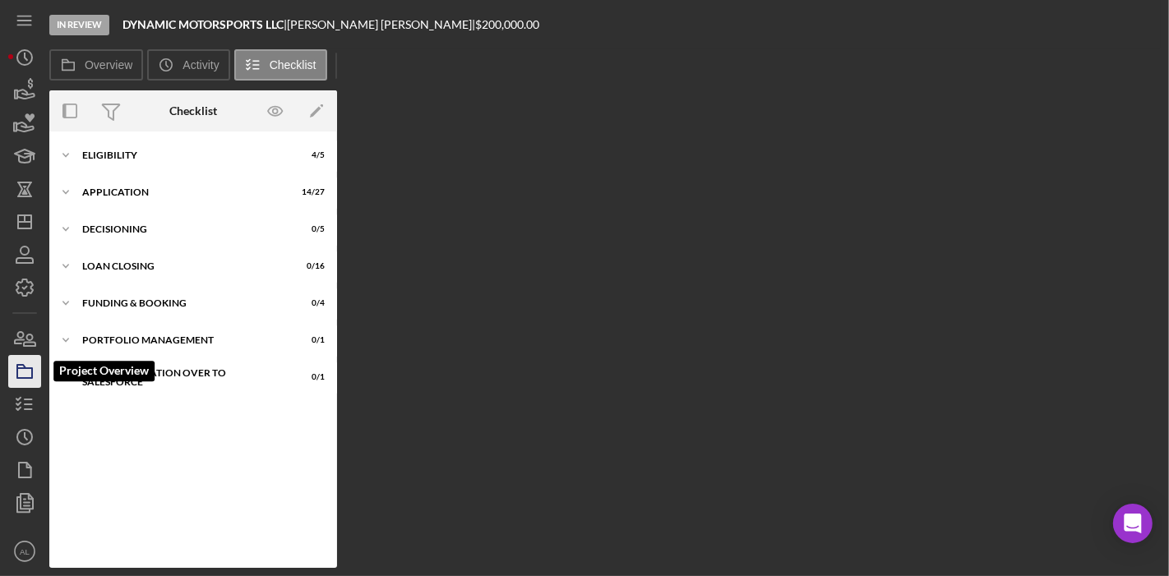
click at [25, 374] on icon "button" at bounding box center [24, 371] width 41 height 41
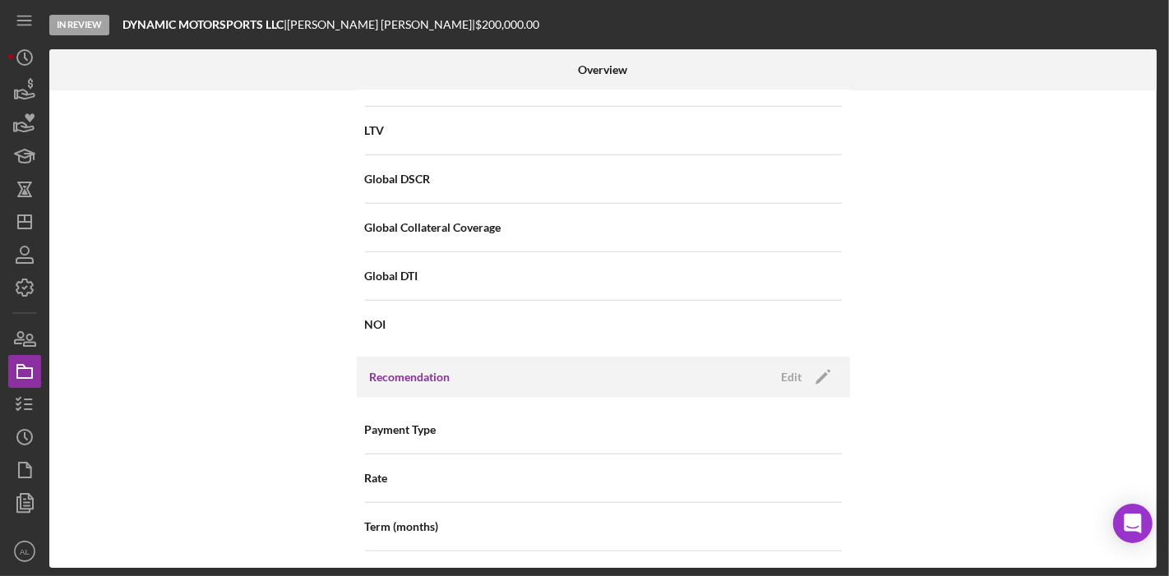
scroll to position [1324, 0]
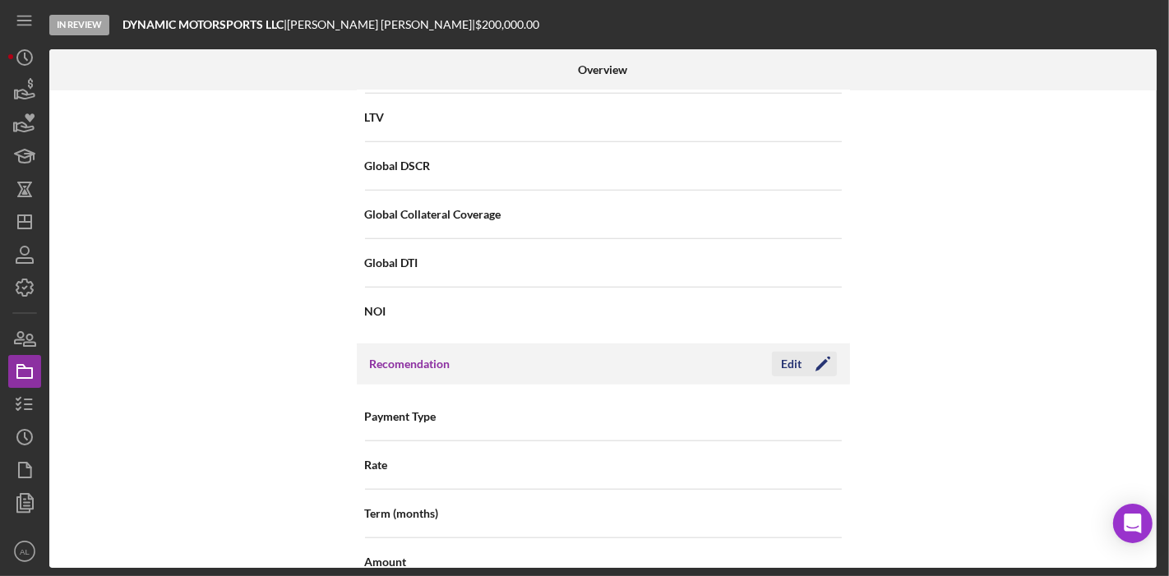
click at [819, 354] on icon "Icon/Edit" at bounding box center [822, 364] width 41 height 41
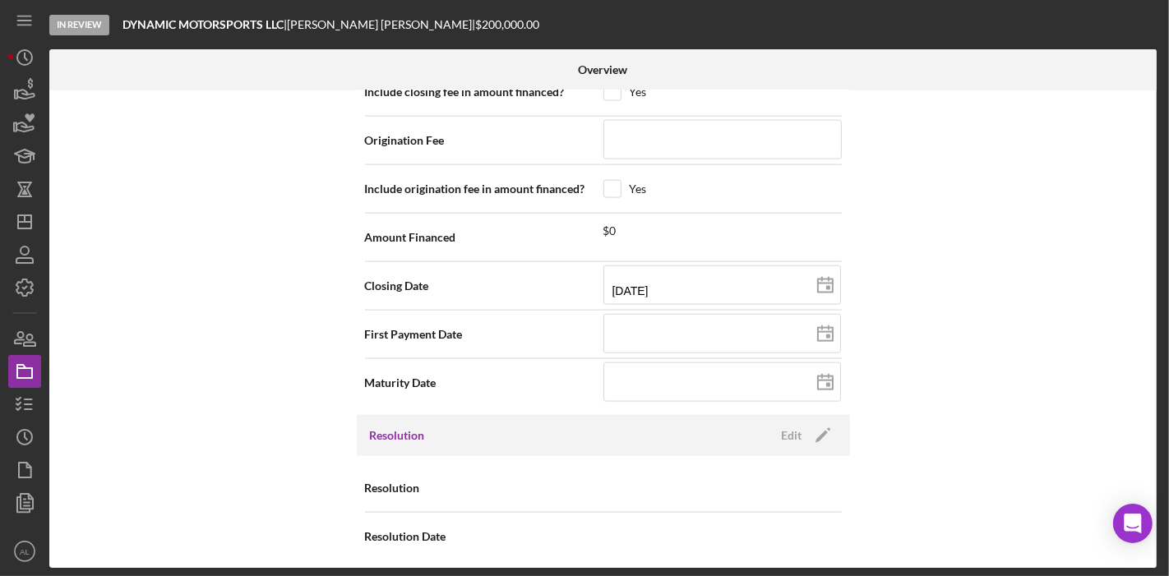
scroll to position [1927, 0]
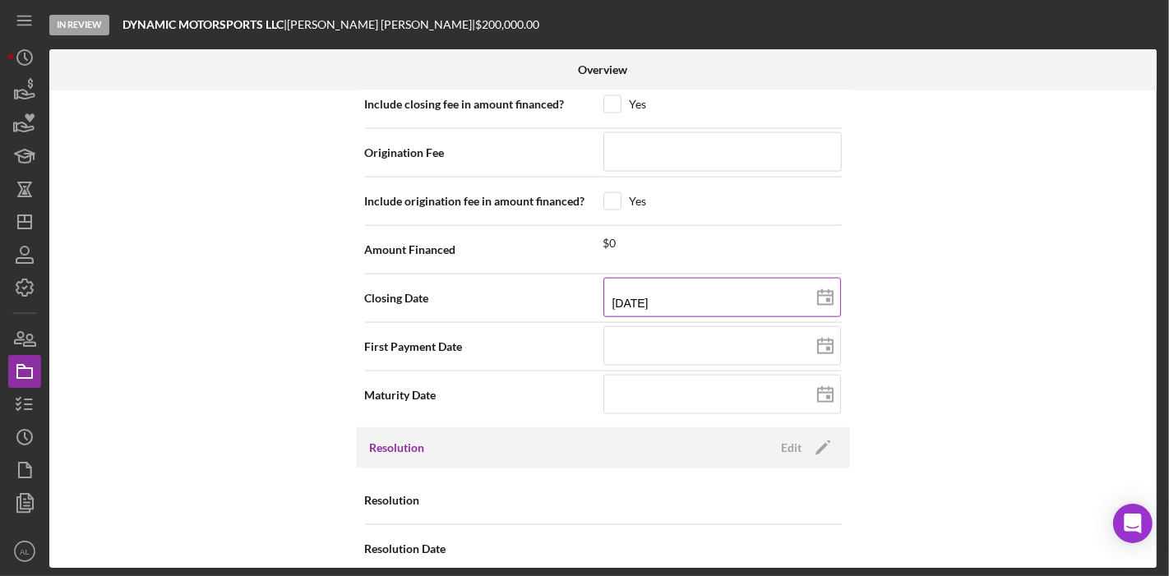
click at [819, 289] on icon at bounding box center [825, 298] width 41 height 41
type input "[DATE]"
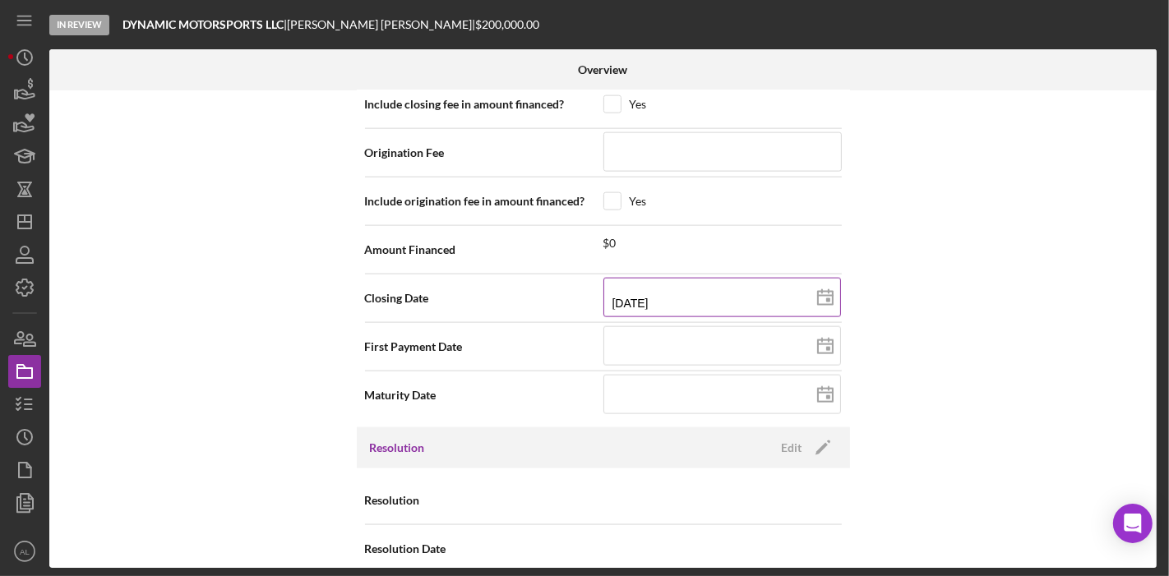
type input "[DATE]"
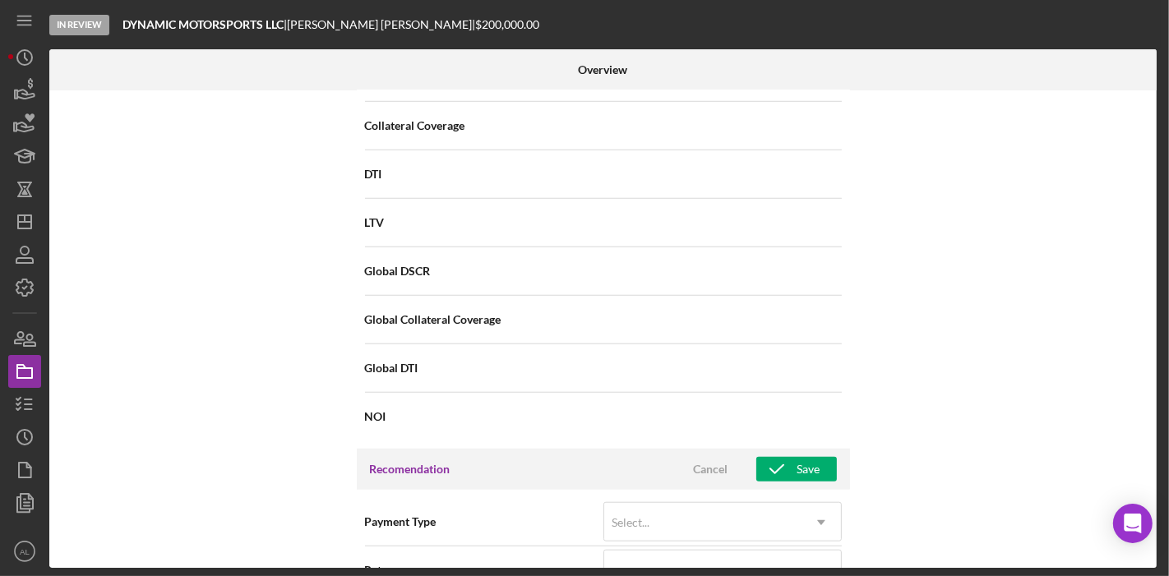
scroll to position [1228, 0]
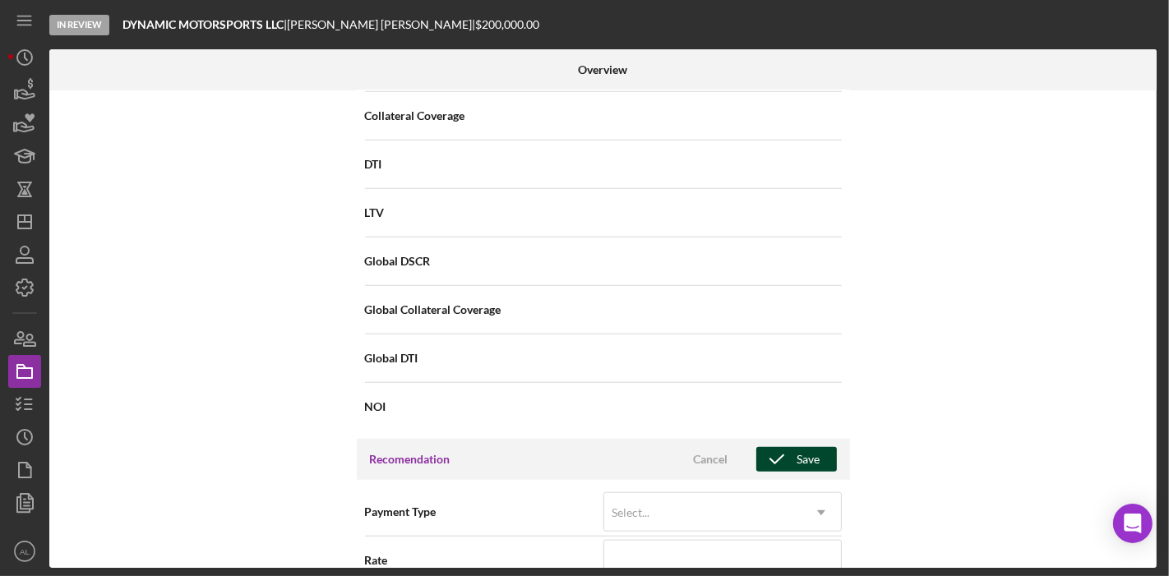
click at [807, 447] on div "Save" at bounding box center [809, 459] width 23 height 25
click at [29, 90] on icon "button" at bounding box center [24, 90] width 41 height 41
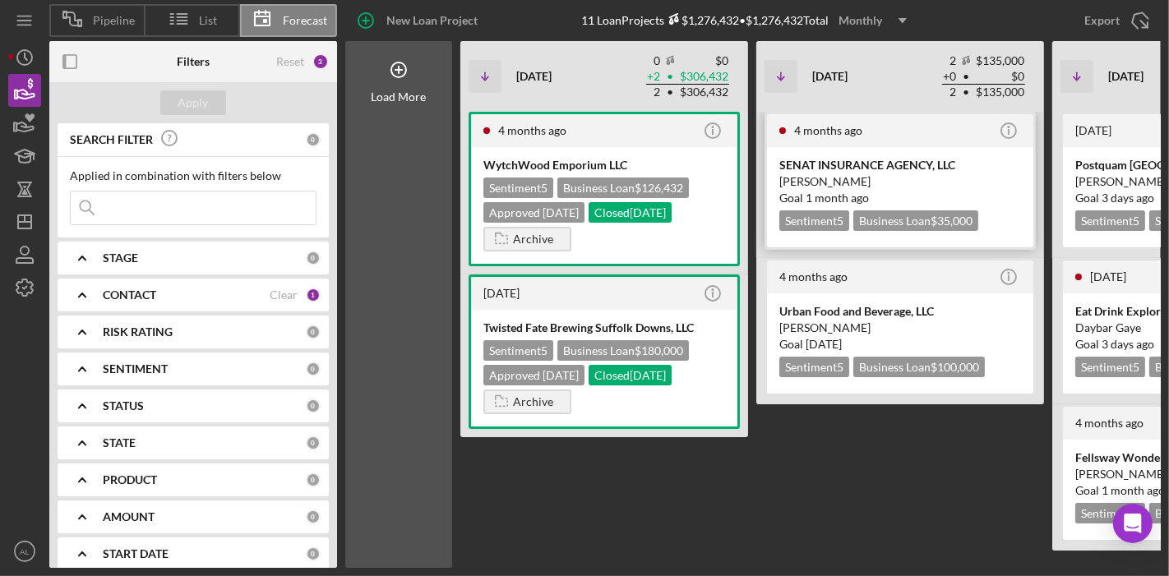
click at [872, 179] on div "[PERSON_NAME]" at bounding box center [900, 181] width 242 height 16
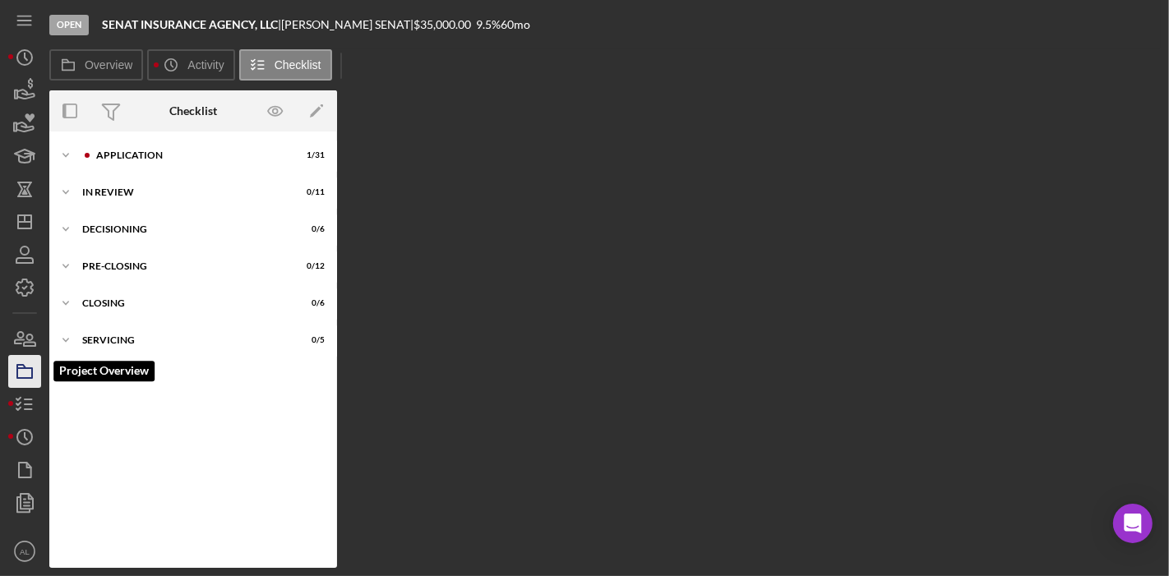
click at [34, 373] on icon "button" at bounding box center [24, 371] width 41 height 41
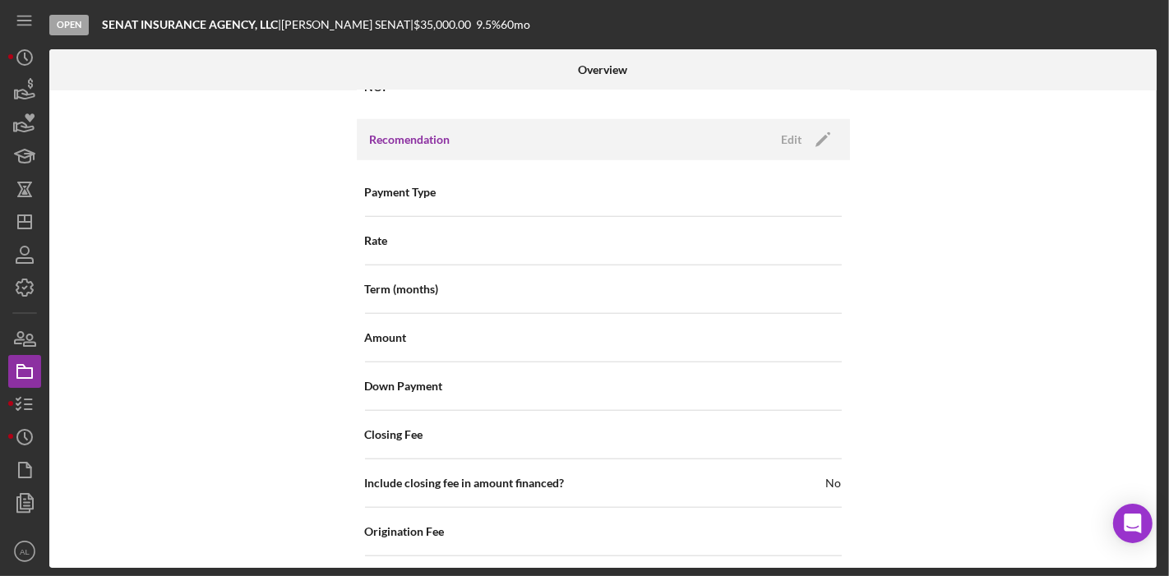
scroll to position [1336, 0]
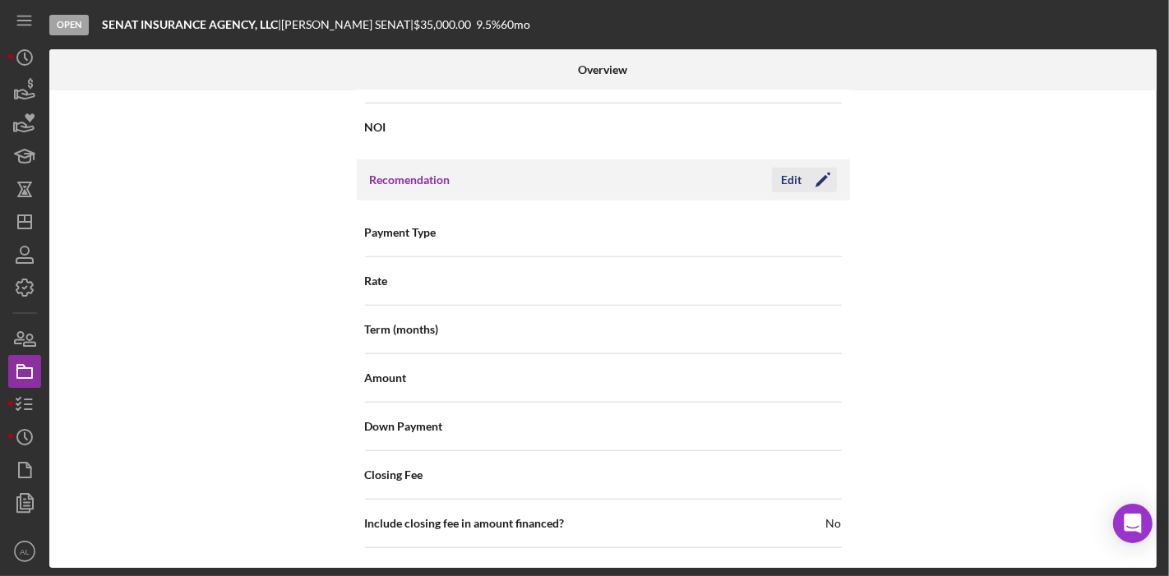
click at [826, 168] on icon "Icon/Edit" at bounding box center [822, 180] width 41 height 41
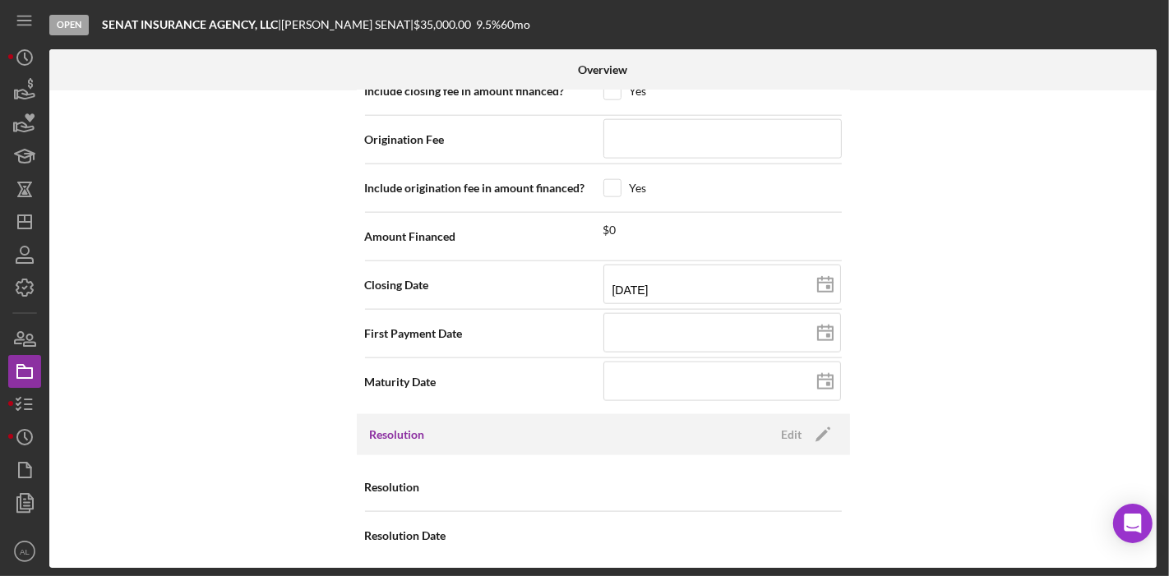
scroll to position [1765, 0]
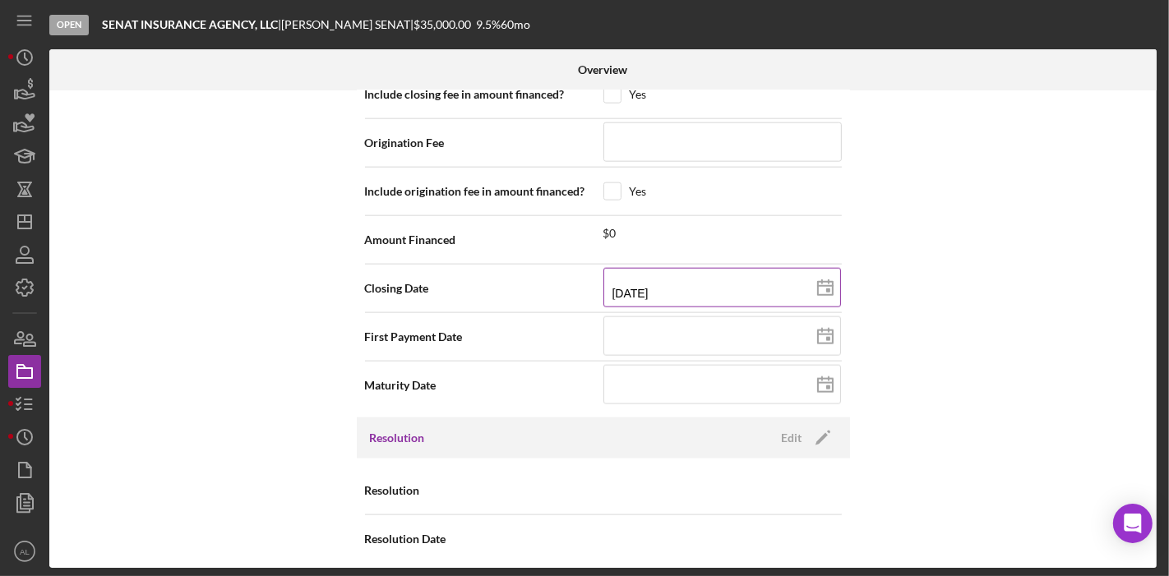
click at [814, 289] on icon at bounding box center [825, 288] width 41 height 41
type input "[DATE]"
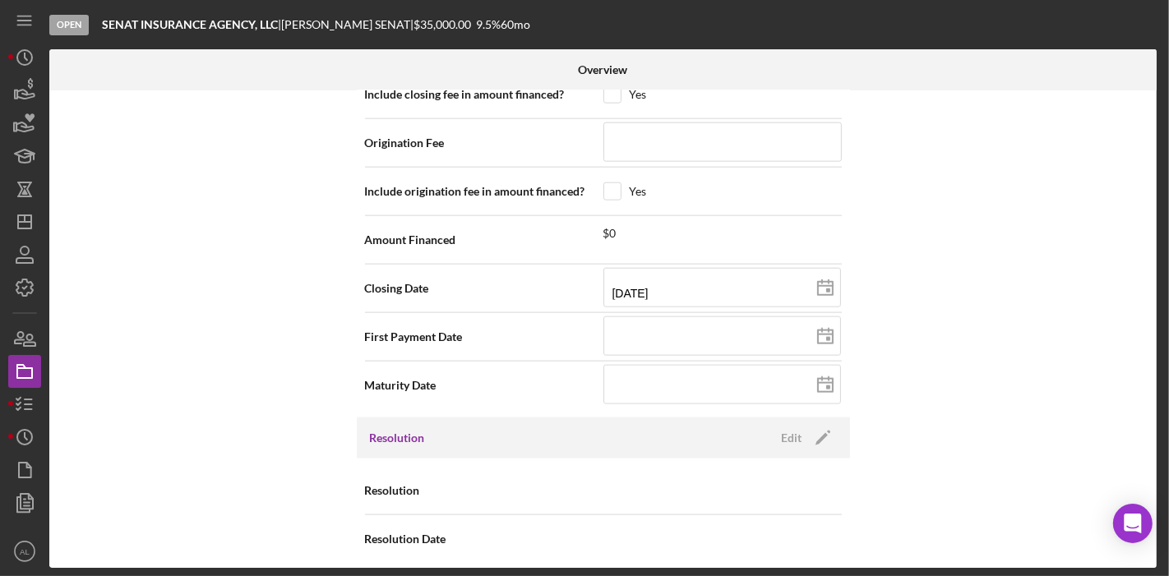
type input "[DATE]"
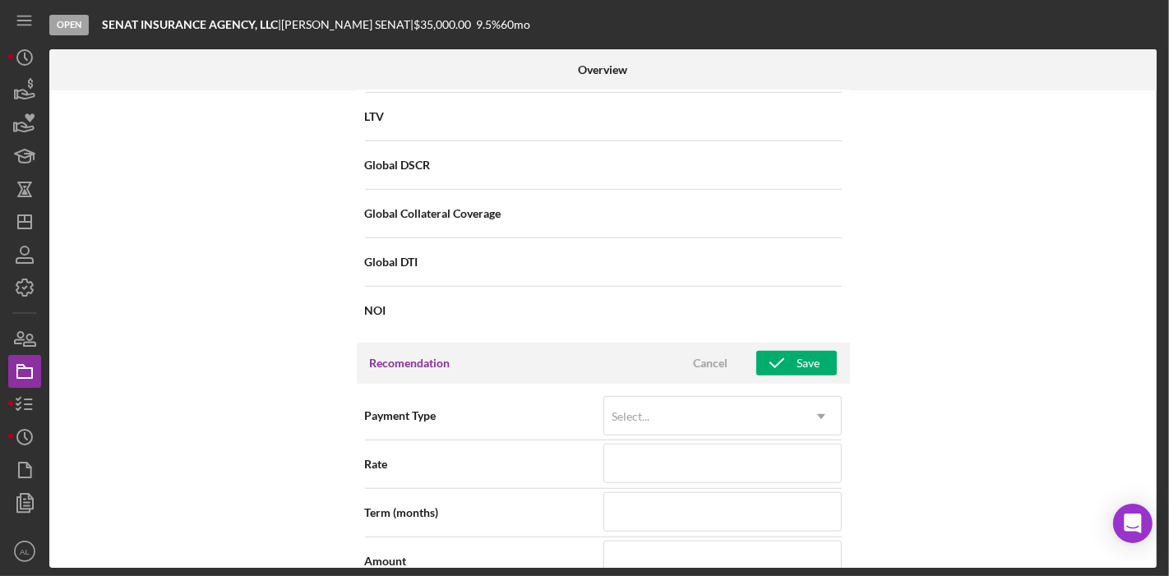
scroll to position [1158, 0]
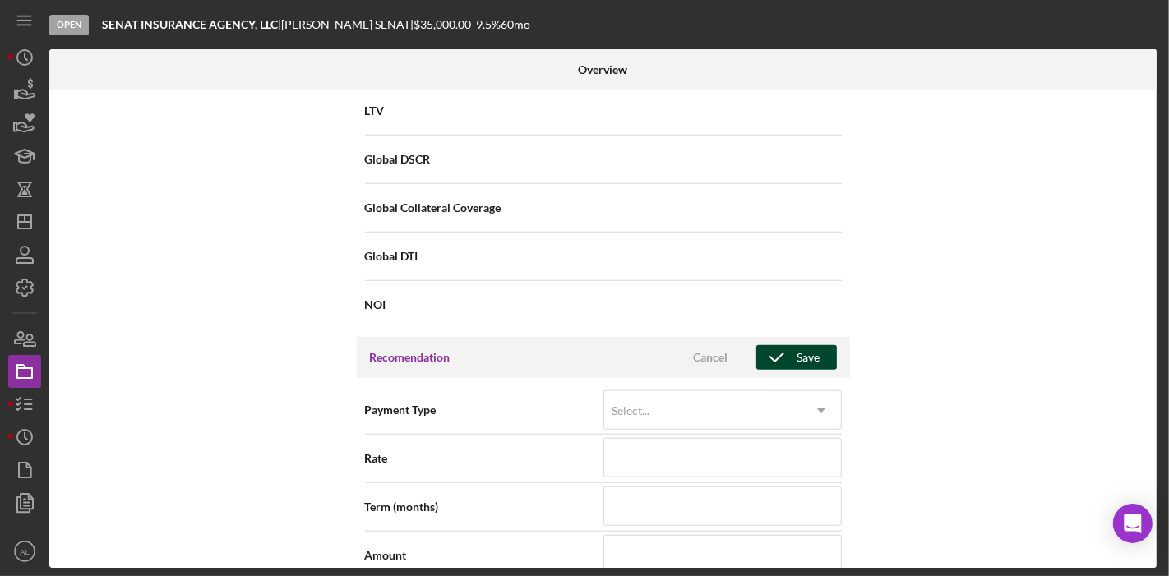
click at [791, 354] on icon "button" at bounding box center [776, 357] width 41 height 41
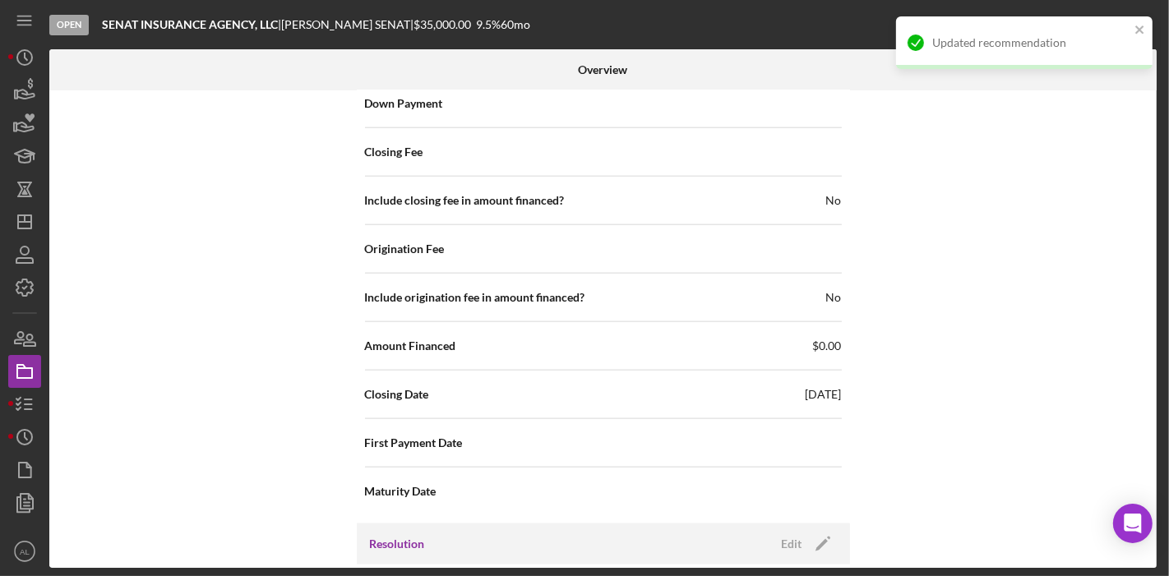
scroll to position [1765, 0]
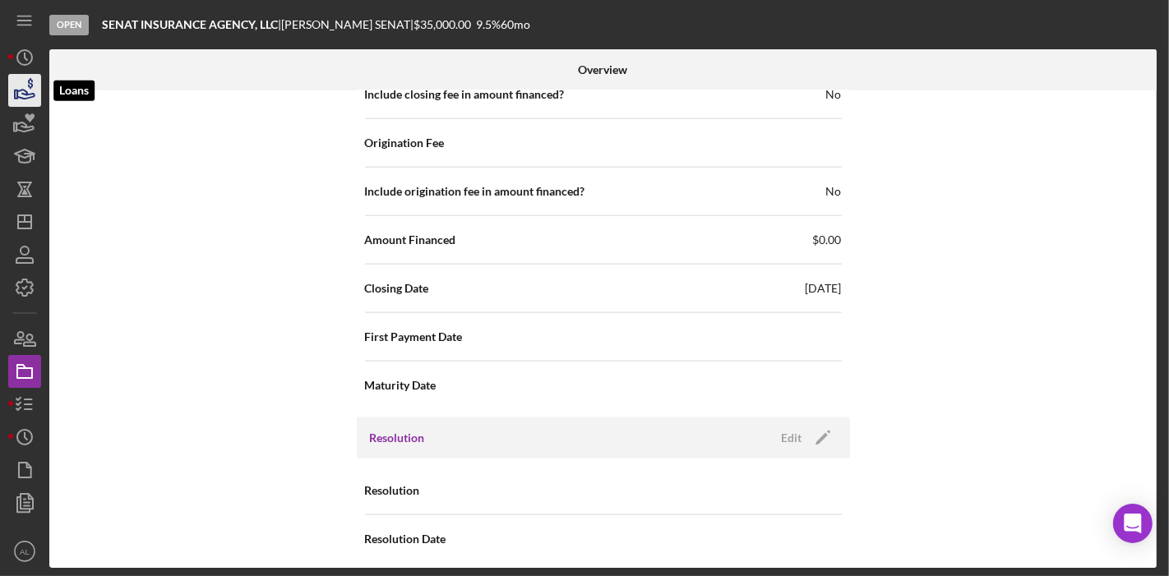
click at [27, 90] on icon "button" at bounding box center [24, 90] width 41 height 41
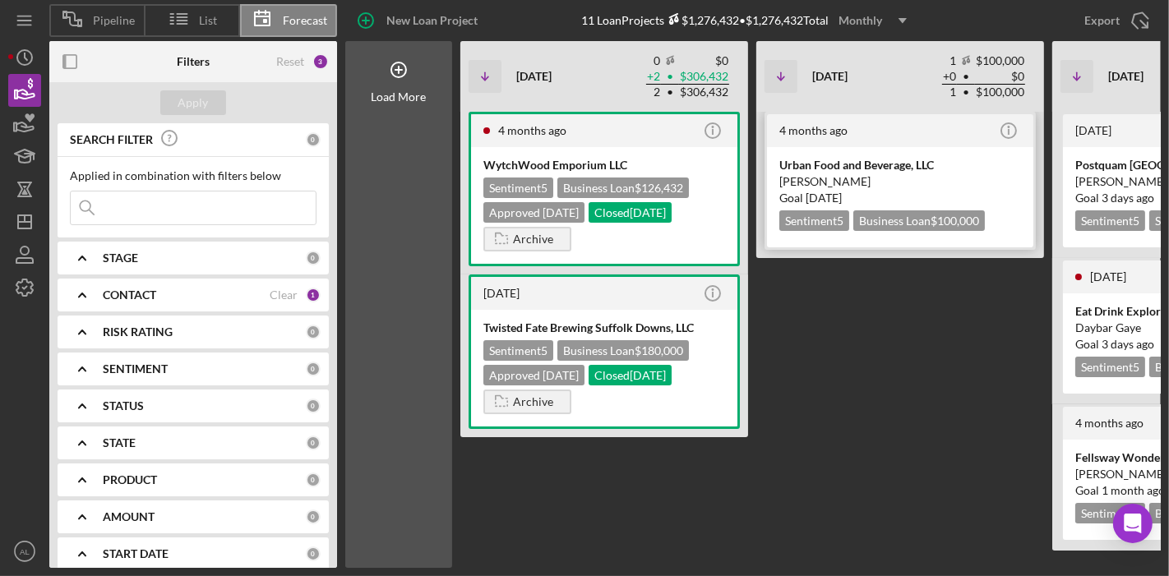
click at [911, 163] on div "Urban Food and Beverage, LLC" at bounding box center [900, 165] width 242 height 16
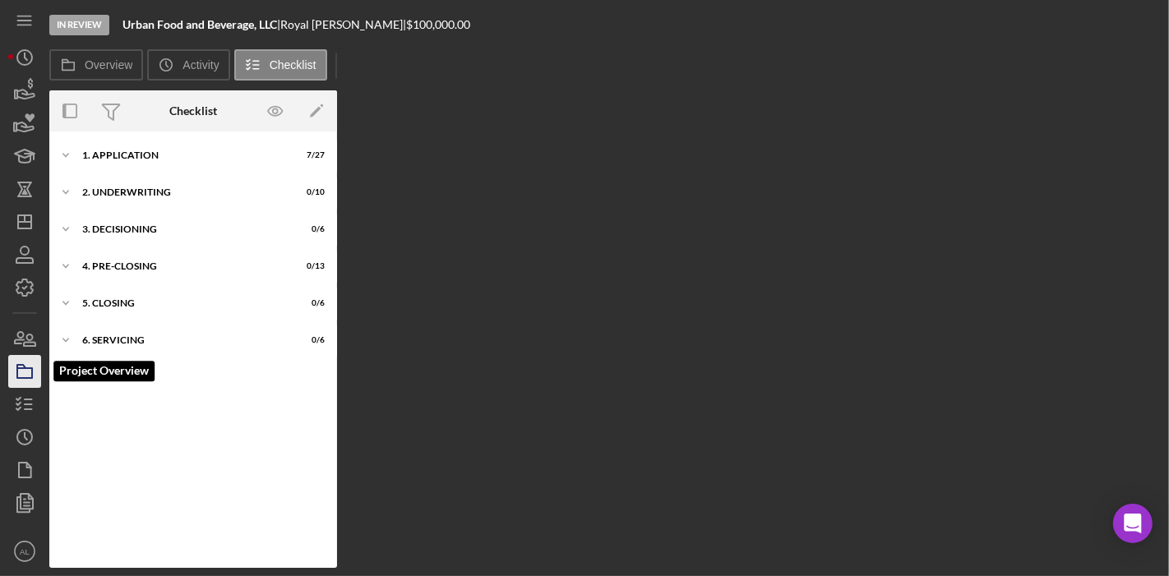
click at [30, 370] on icon "button" at bounding box center [24, 371] width 41 height 41
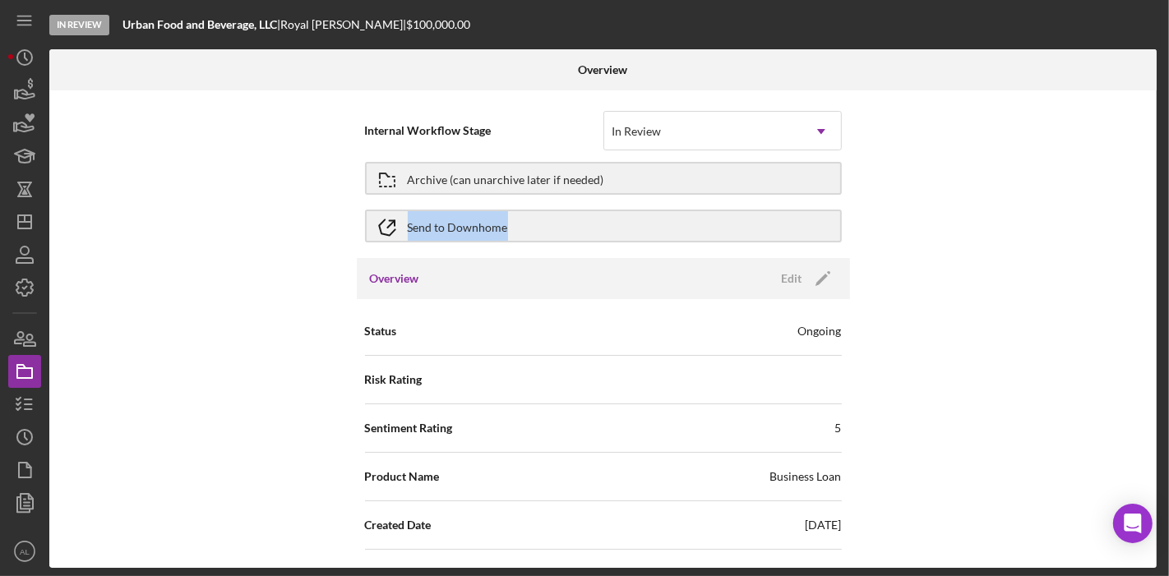
drag, startPoint x: 1150, startPoint y: 173, endPoint x: 1155, endPoint y: 210, distance: 38.1
click at [1155, 210] on div "Internal Workflow Stage In Review Icon/Dropdown Arrow Archive (can unarchive la…" at bounding box center [602, 329] width 1107 height 478
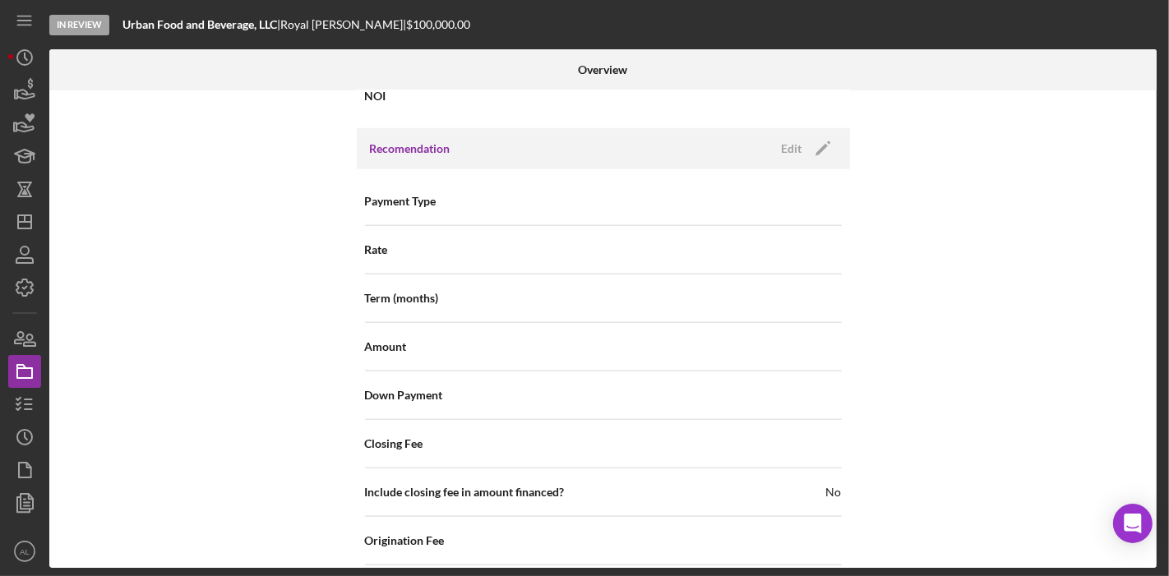
scroll to position [1502, 0]
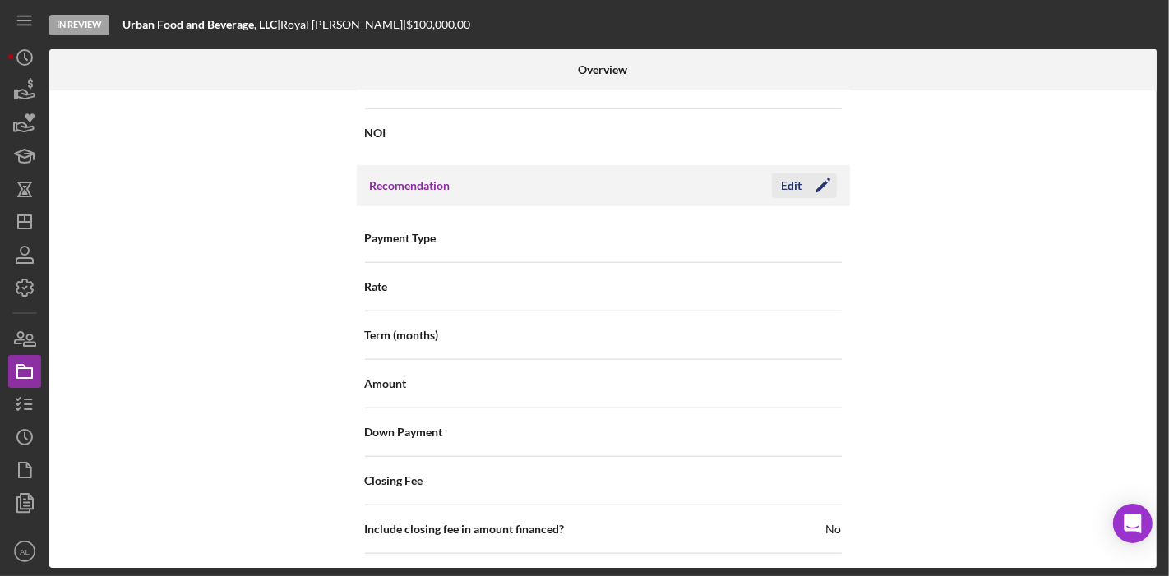
click at [824, 182] on icon "Icon/Edit" at bounding box center [822, 185] width 41 height 41
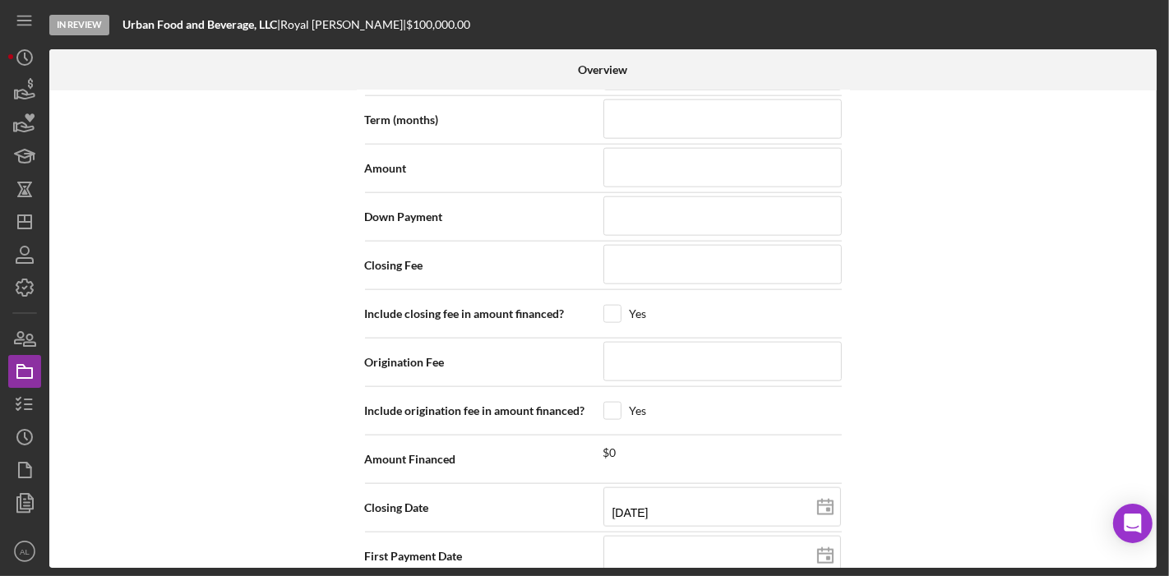
scroll to position [1939, 0]
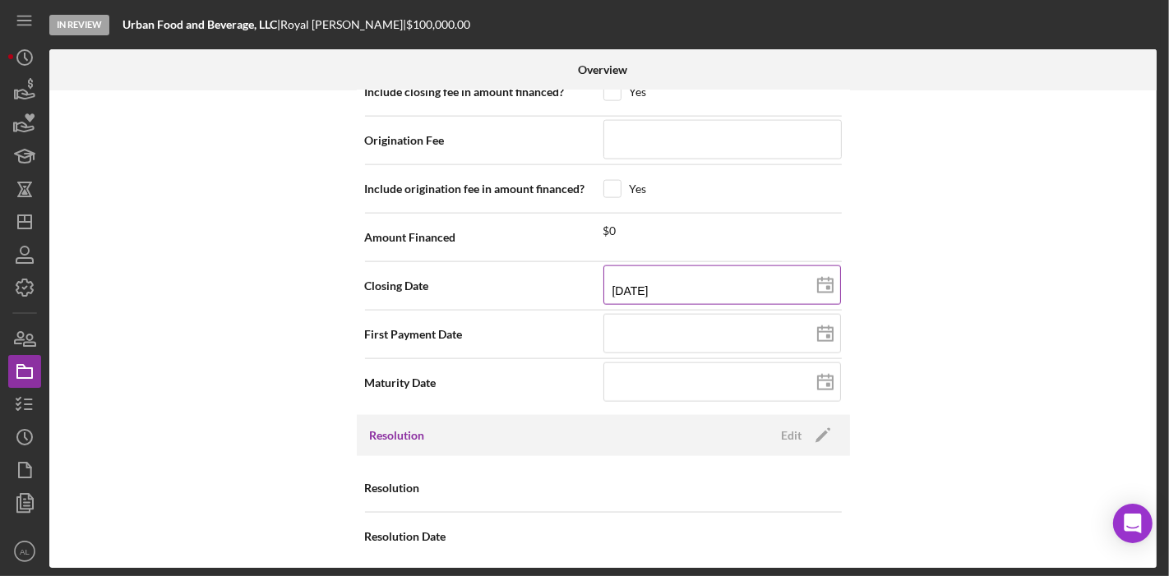
click at [828, 279] on icon at bounding box center [825, 286] width 41 height 41
type input "[DATE]"
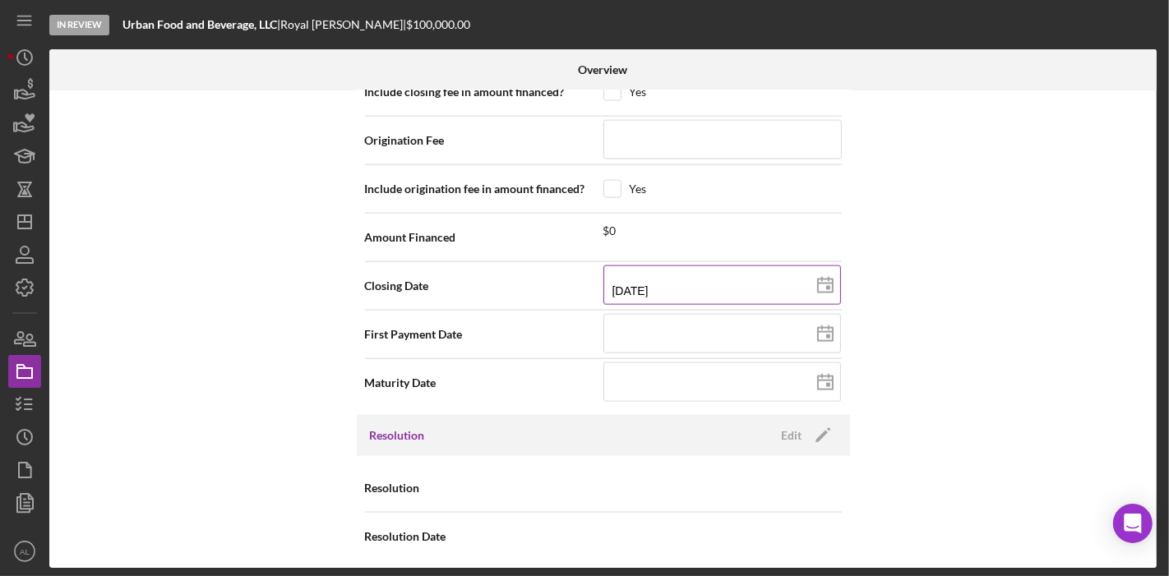
type input "[DATE]"
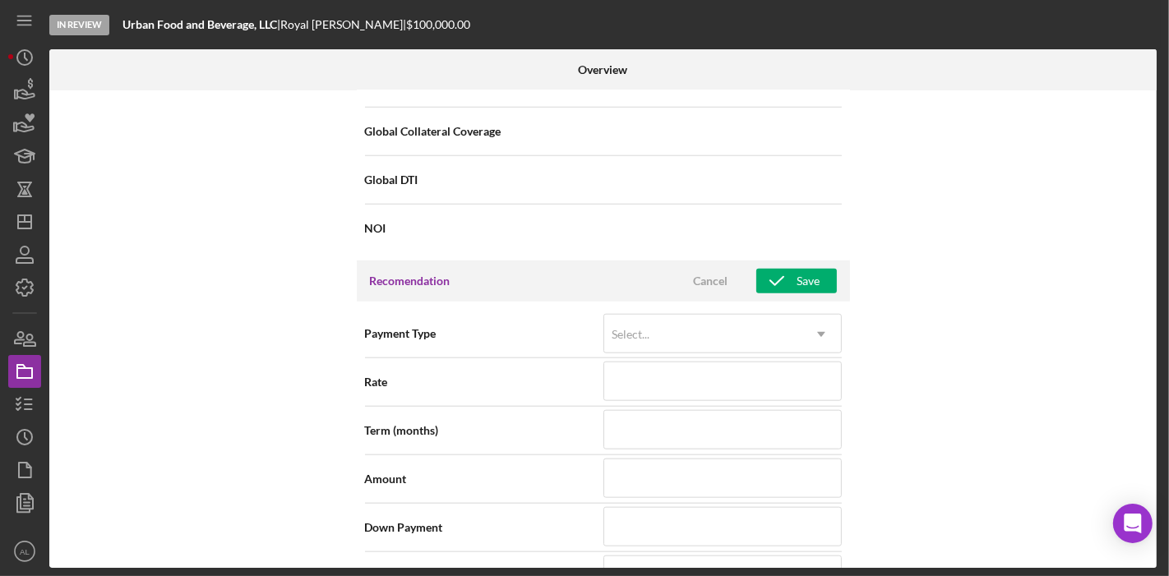
scroll to position [1410, 0]
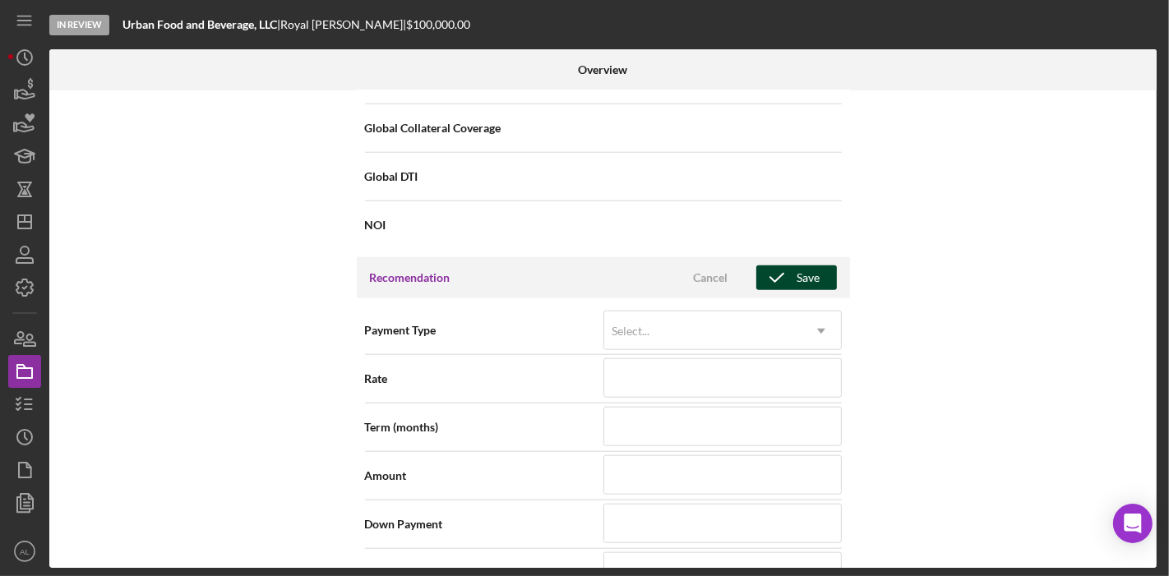
click at [800, 270] on div "Save" at bounding box center [809, 278] width 23 height 25
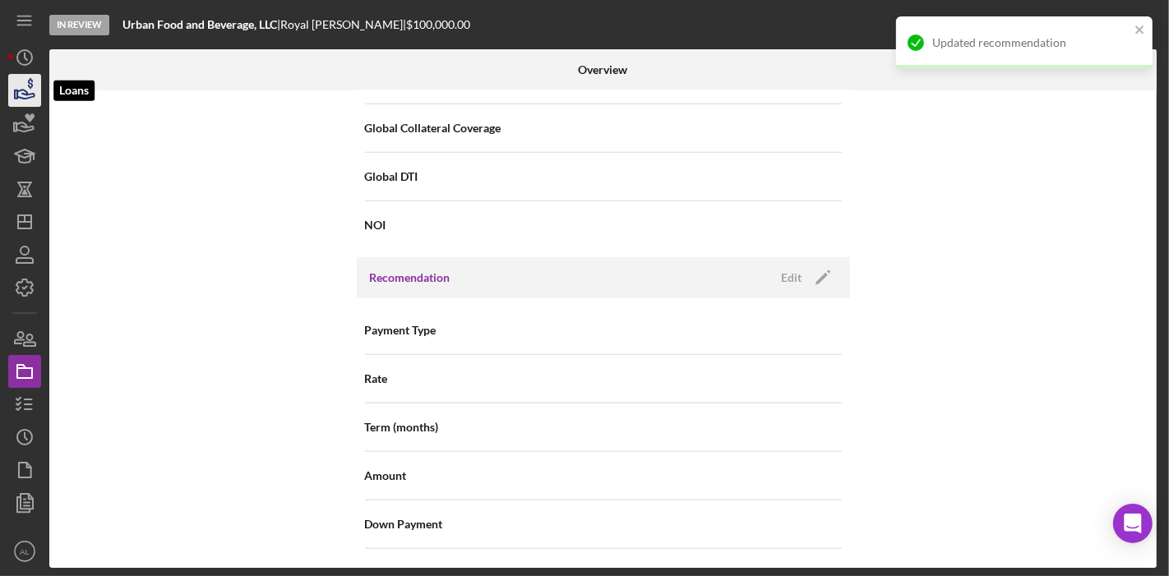
click at [22, 81] on icon "button" at bounding box center [24, 90] width 41 height 41
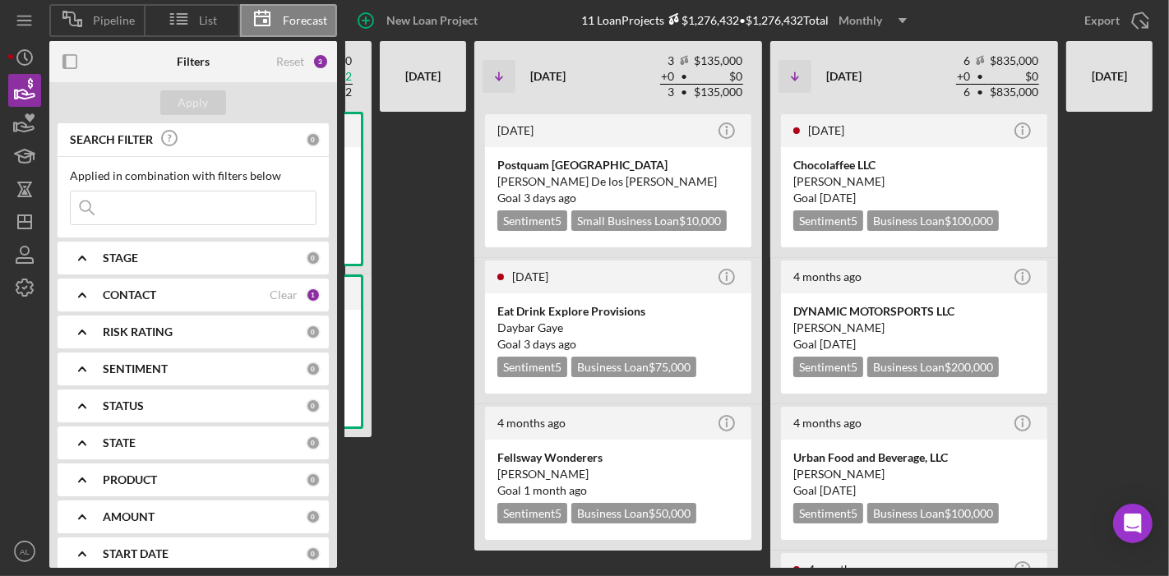
scroll to position [0, 378]
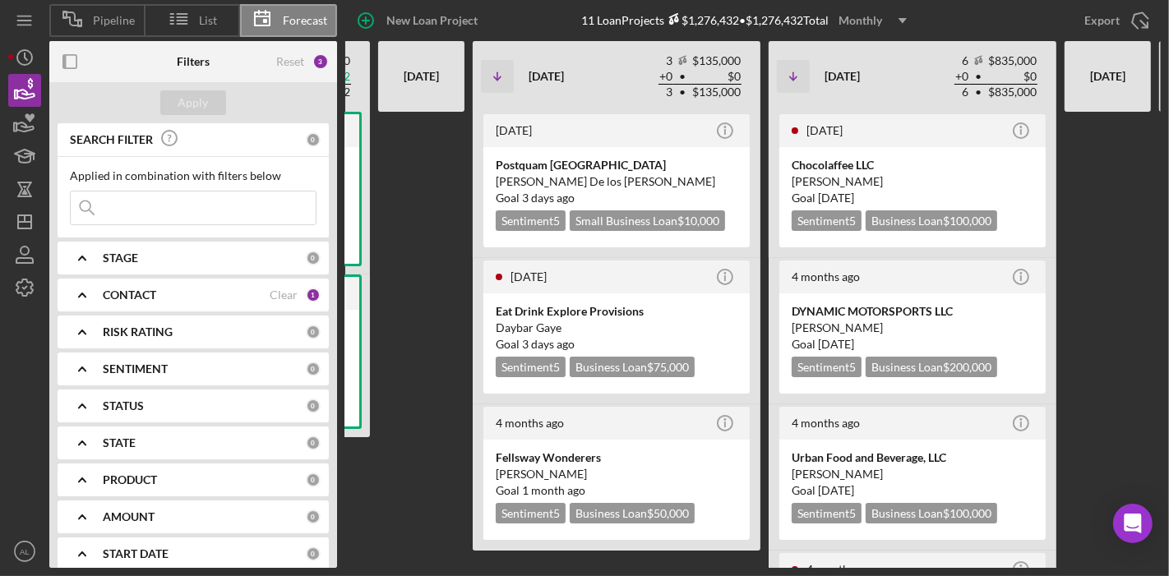
click at [1113, 244] on div at bounding box center [1108, 340] width 86 height 456
click at [663, 170] on div "Postquam [GEOGRAPHIC_DATA]" at bounding box center [617, 165] width 242 height 16
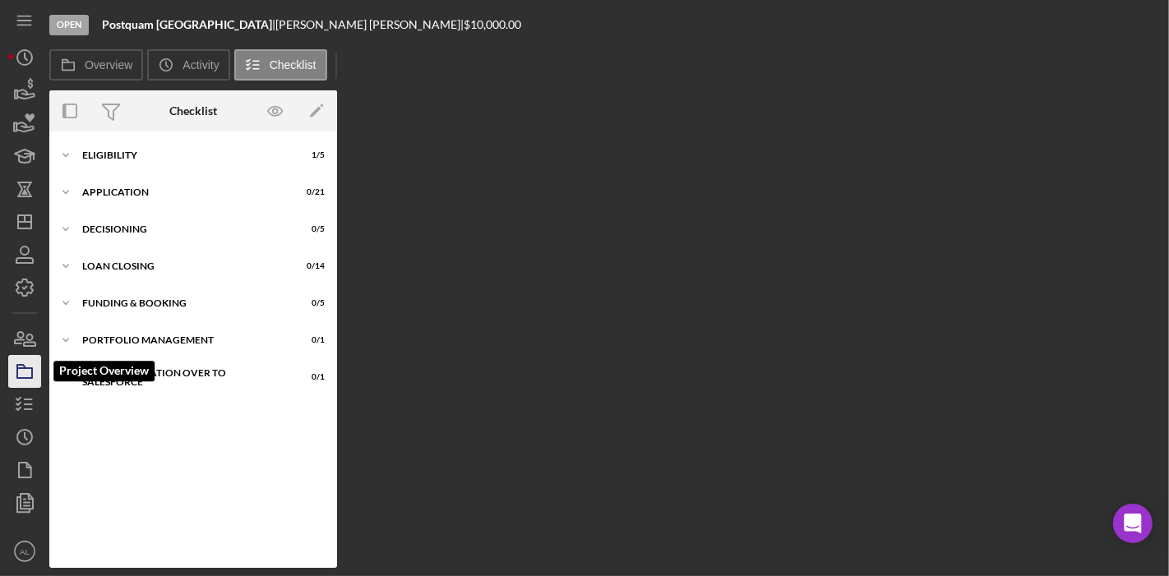
click at [28, 372] on icon "button" at bounding box center [24, 371] width 41 height 41
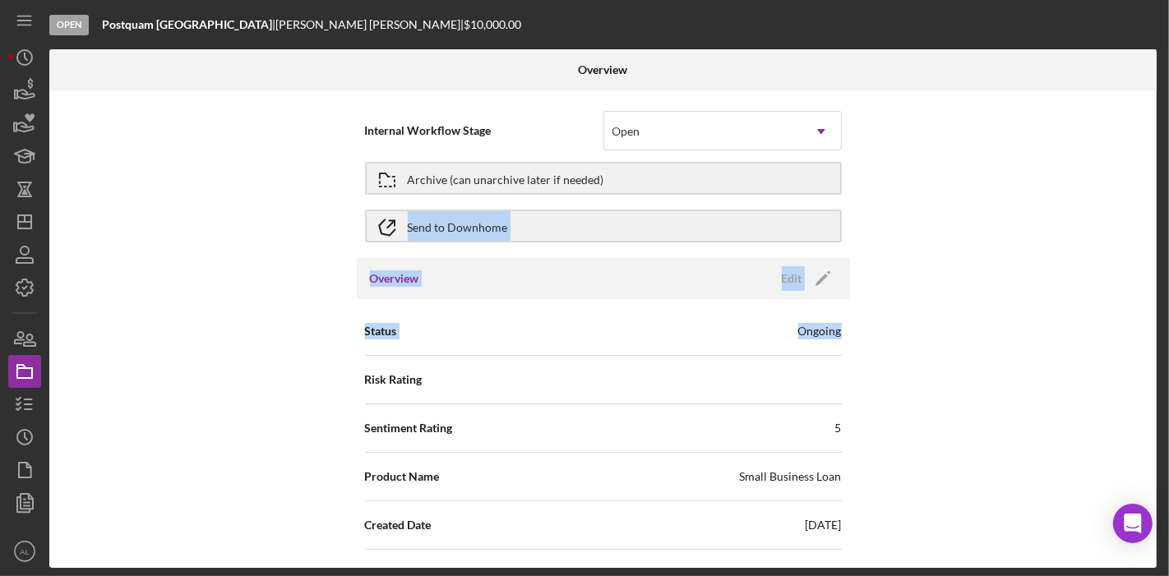
drag, startPoint x: 1151, startPoint y: 175, endPoint x: 1168, endPoint y: 316, distance: 141.6
click at [1168, 316] on div "Open Postquam [GEOGRAPHIC_DATA] | [PERSON_NAME] De los [PERSON_NAME] | $10,000.…" at bounding box center [584, 288] width 1169 height 576
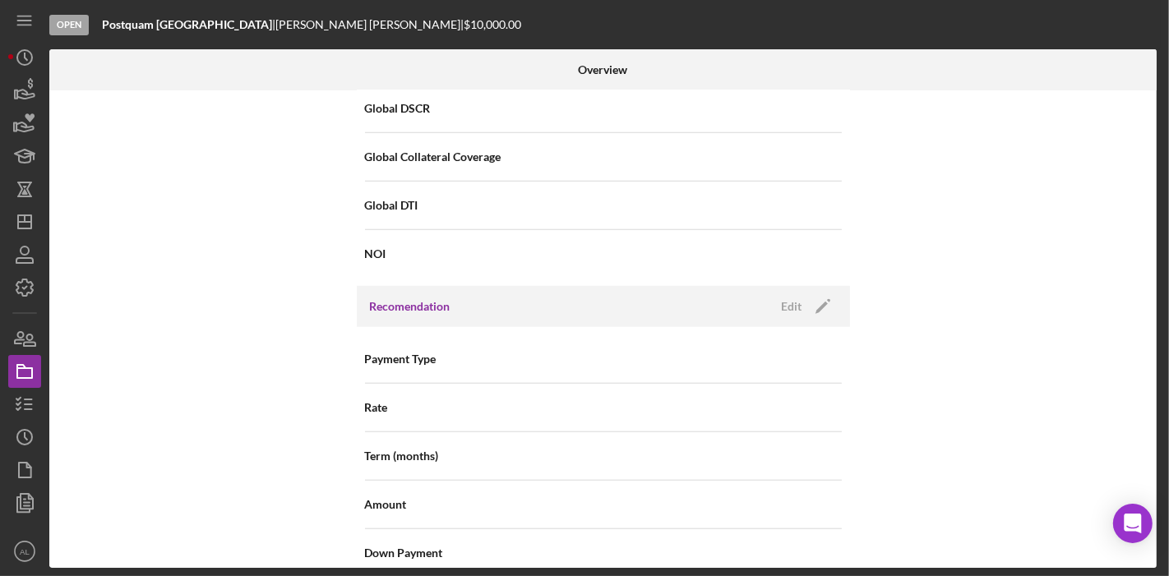
scroll to position [1216, 0]
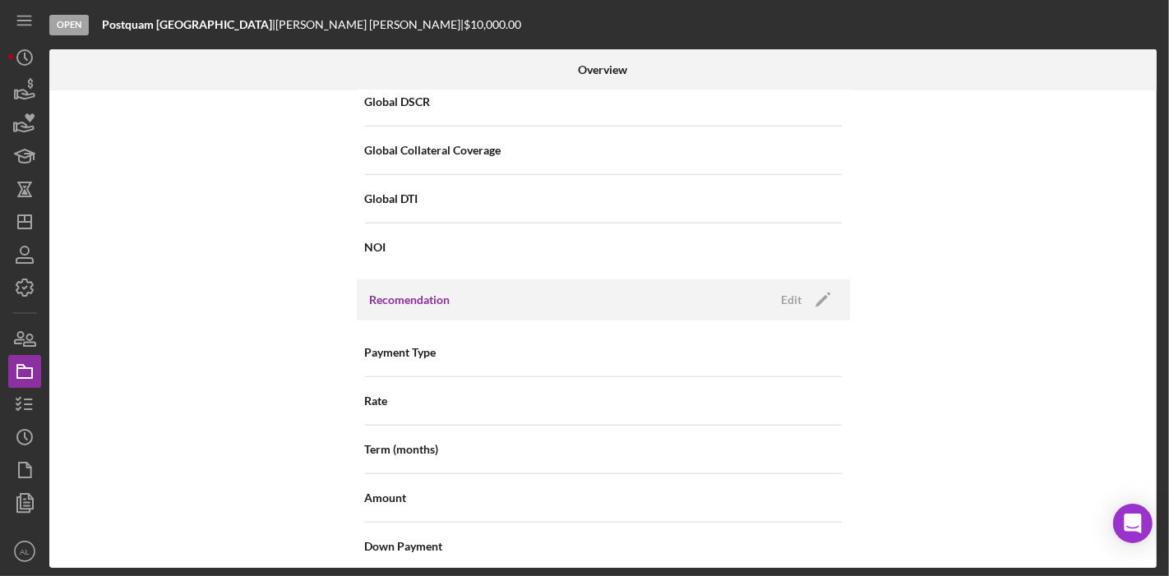
click at [834, 289] on div "Recomendation Edit Icon/Edit" at bounding box center [603, 300] width 493 height 41
click at [827, 290] on icon "Icon/Edit" at bounding box center [822, 300] width 41 height 41
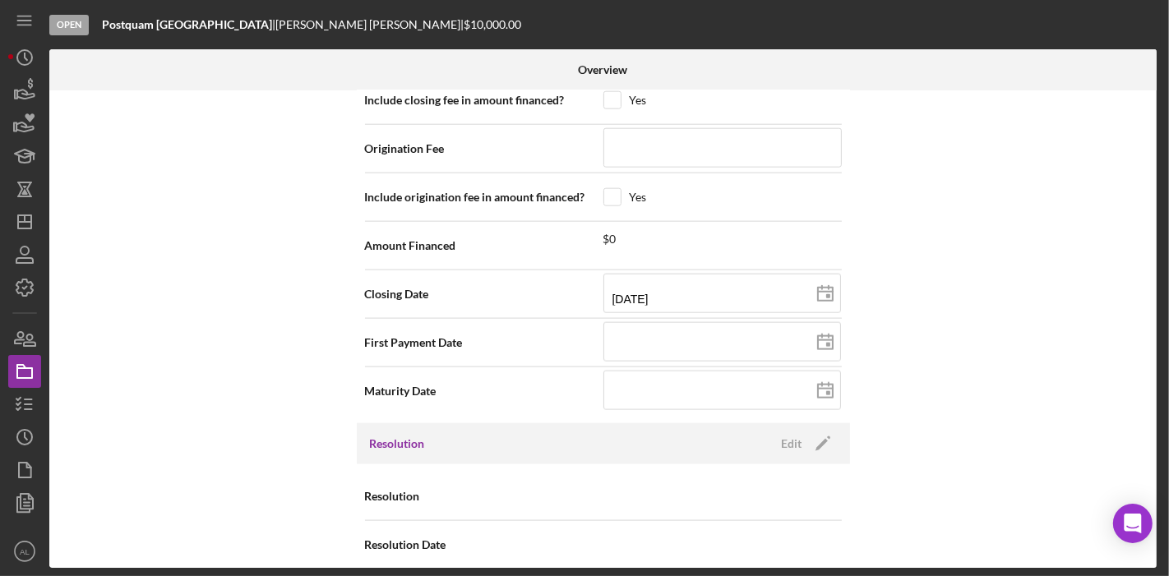
scroll to position [1768, 0]
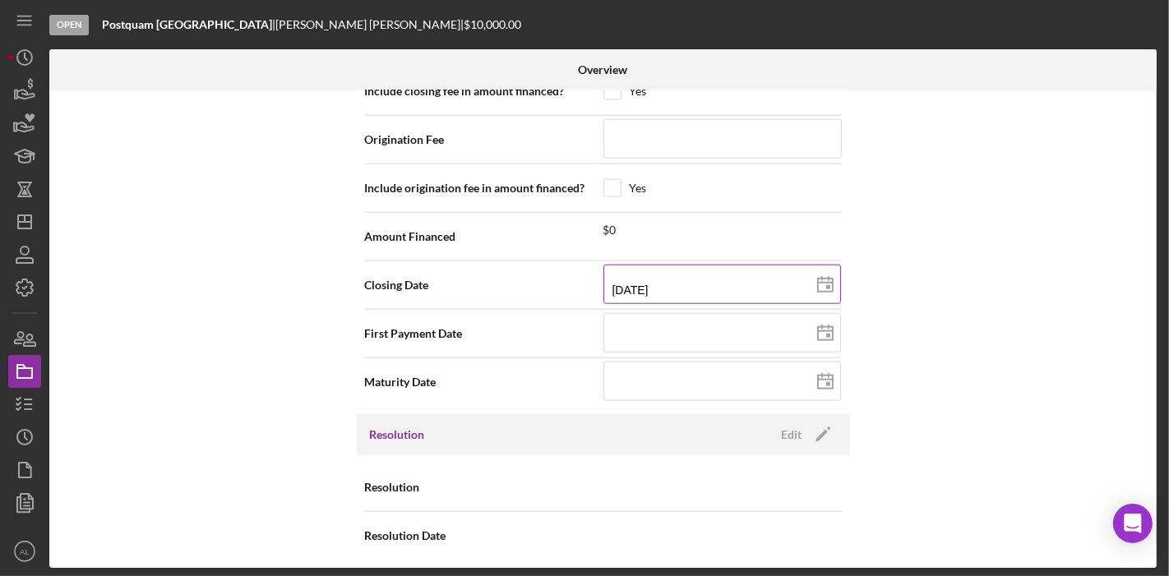
click at [821, 279] on icon at bounding box center [825, 285] width 41 height 41
type input "[DATE]"
drag, startPoint x: 1151, startPoint y: 480, endPoint x: 1151, endPoint y: 455, distance: 25.5
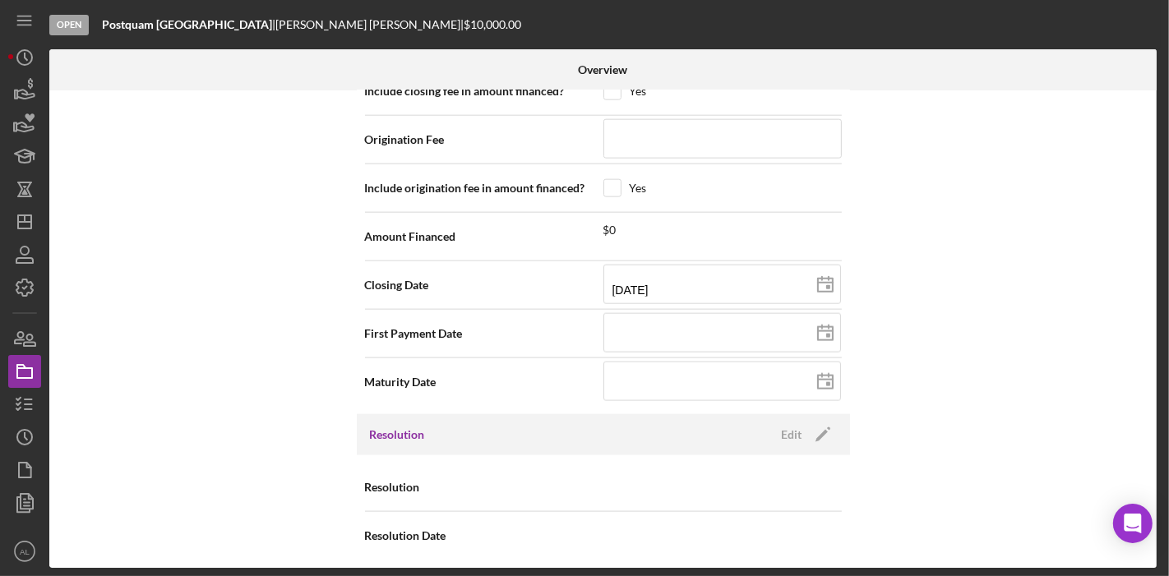
click at [1151, 455] on div "Internal Workflow Stage Open Icon/Dropdown Arrow Archive (can unarchive later i…" at bounding box center [602, 329] width 1107 height 478
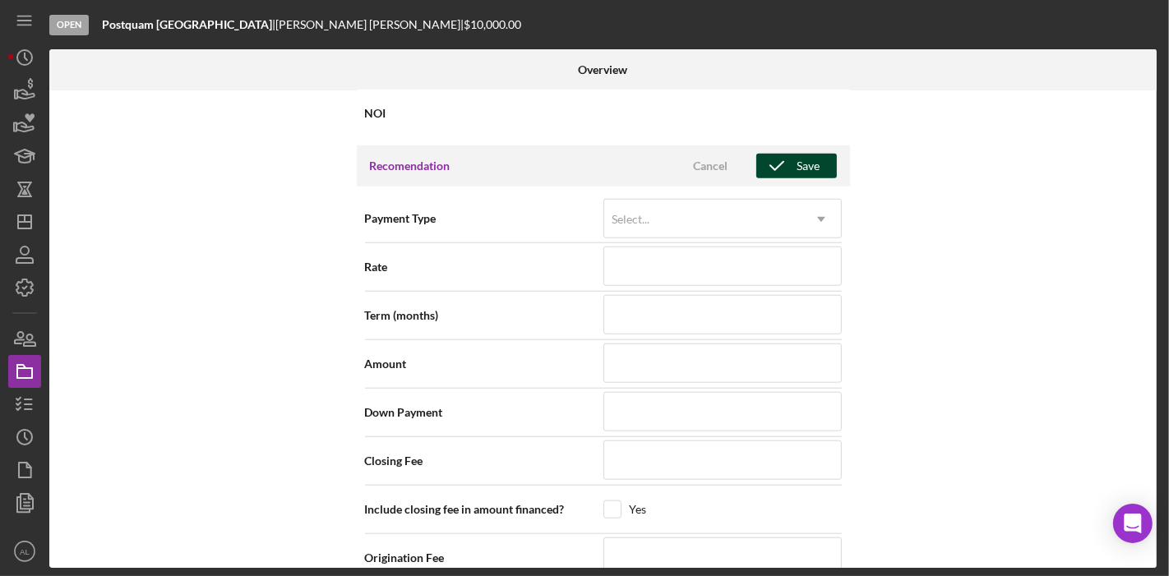
click at [806, 158] on div "Save" at bounding box center [809, 166] width 23 height 25
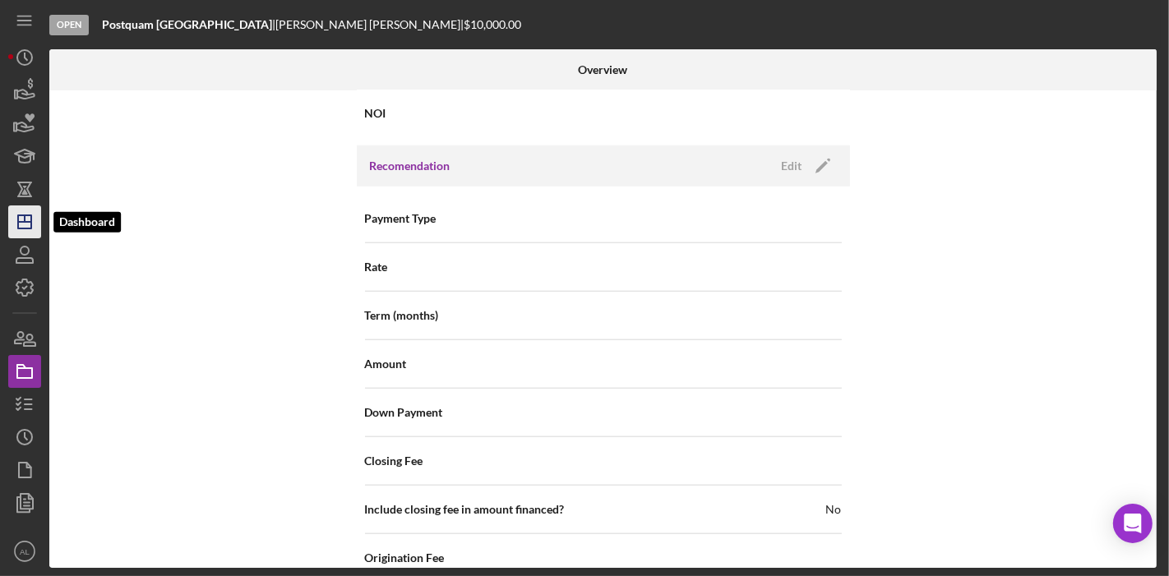
click at [26, 220] on icon "Icon/Dashboard" at bounding box center [24, 221] width 41 height 41
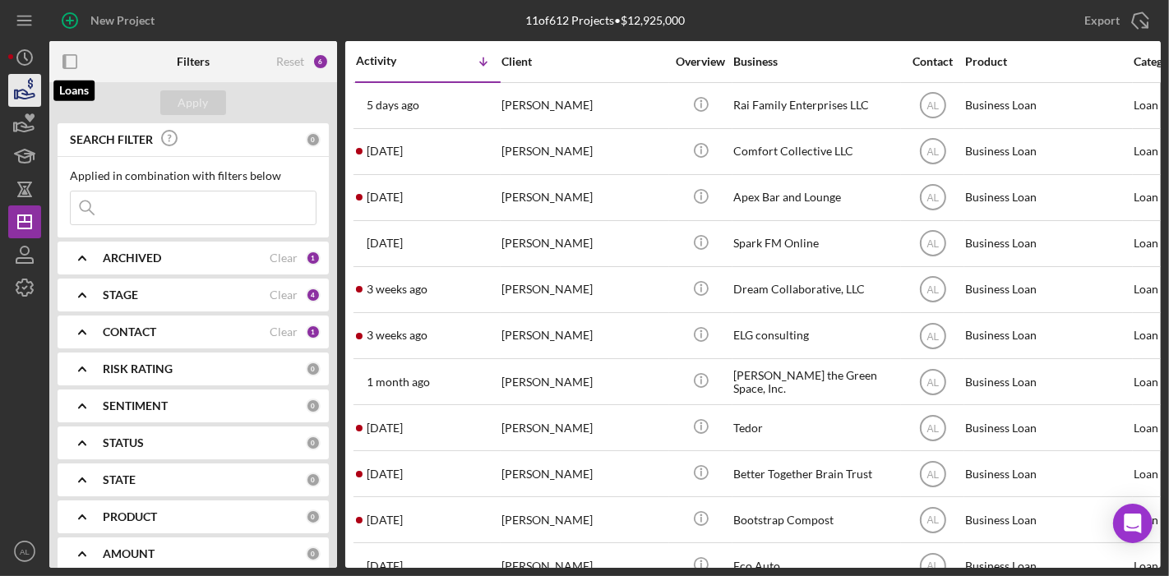
click at [23, 96] on icon "button" at bounding box center [24, 90] width 41 height 41
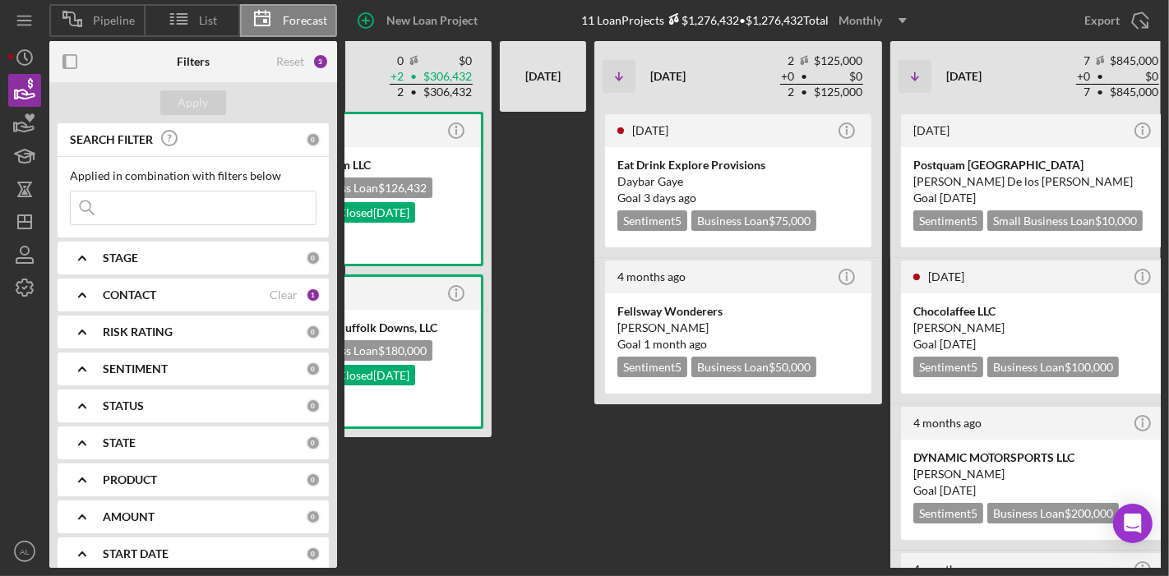
scroll to position [0, 261]
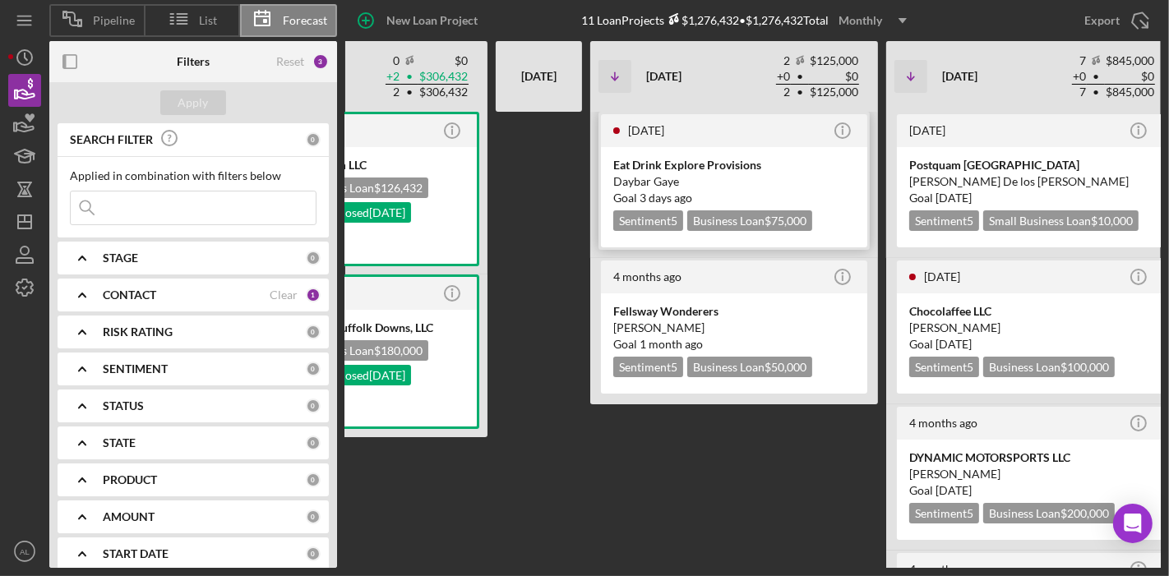
click at [763, 164] on div "Eat Drink Explore Provisions" at bounding box center [734, 165] width 242 height 16
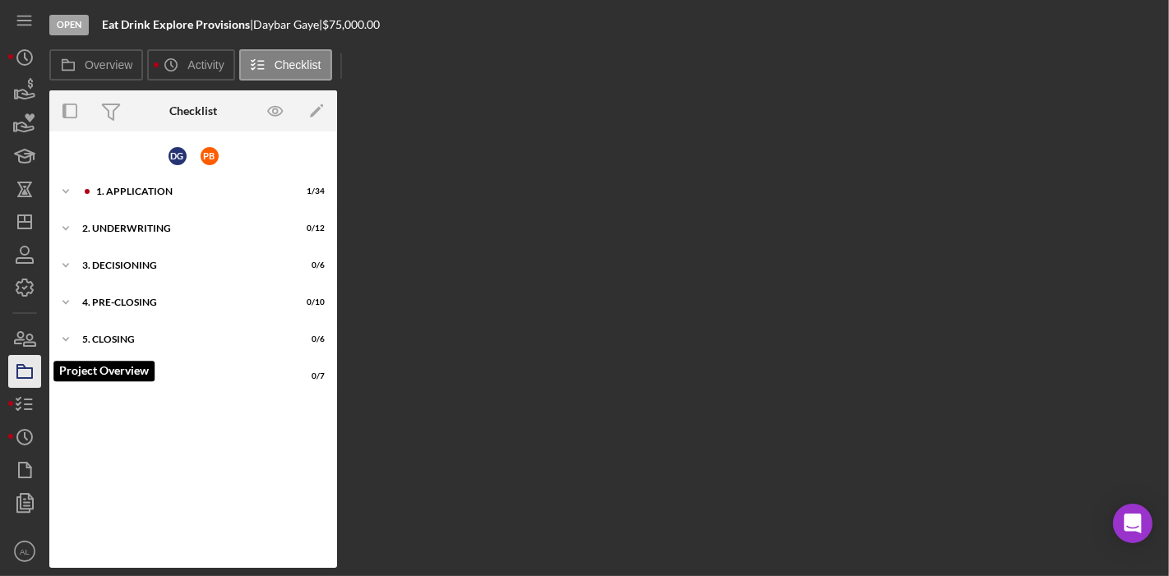
click at [25, 384] on icon "button" at bounding box center [24, 371] width 41 height 41
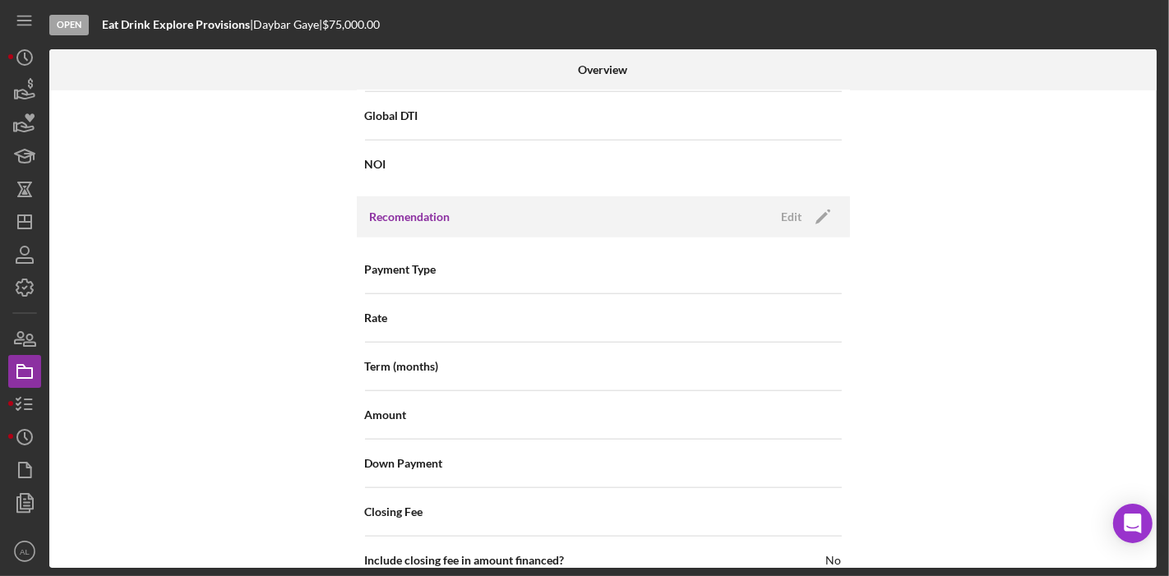
scroll to position [1465, 0]
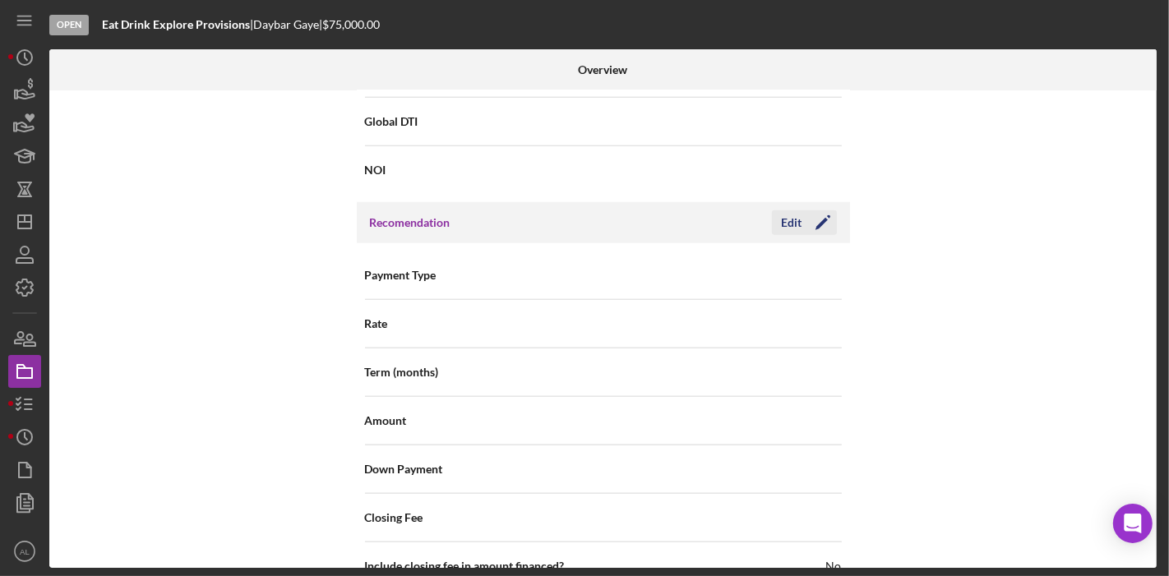
click at [825, 215] on icon "Icon/Edit" at bounding box center [822, 222] width 41 height 41
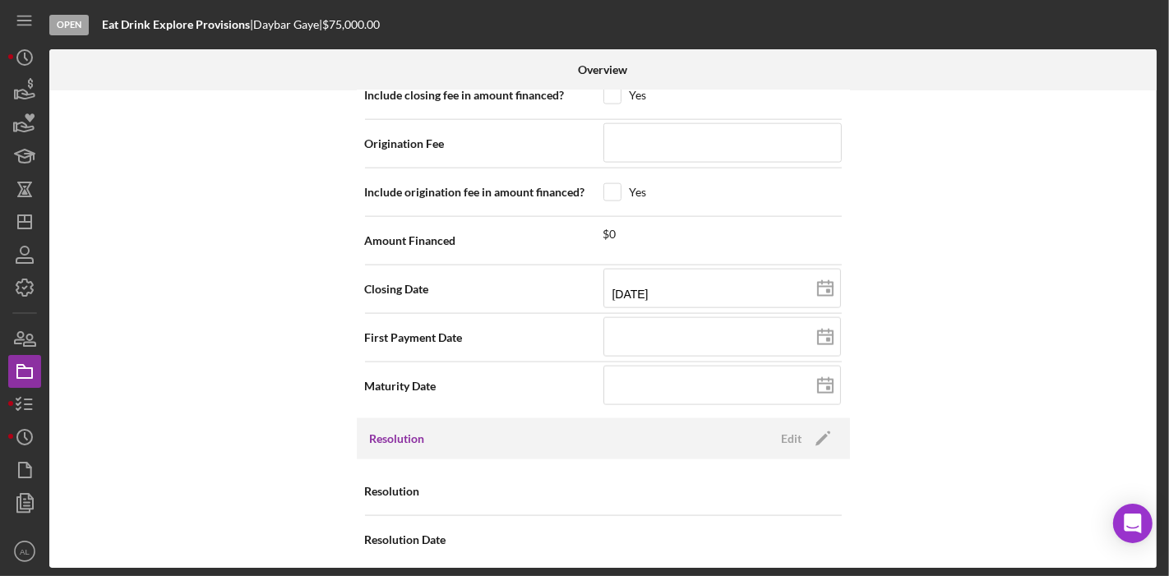
scroll to position [1939, 0]
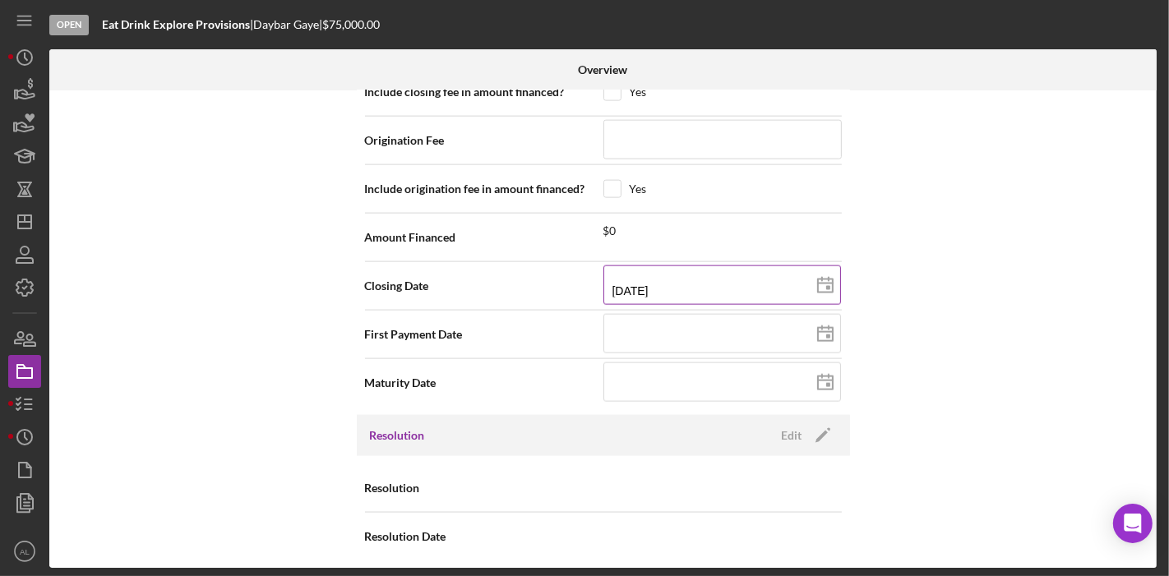
click at [826, 286] on rect at bounding box center [828, 288] width 4 height 4
type input "[DATE]"
click at [918, 365] on div "Internal Workflow Stage Open Icon/Dropdown Arrow Archive (can unarchive later i…" at bounding box center [602, 329] width 1107 height 478
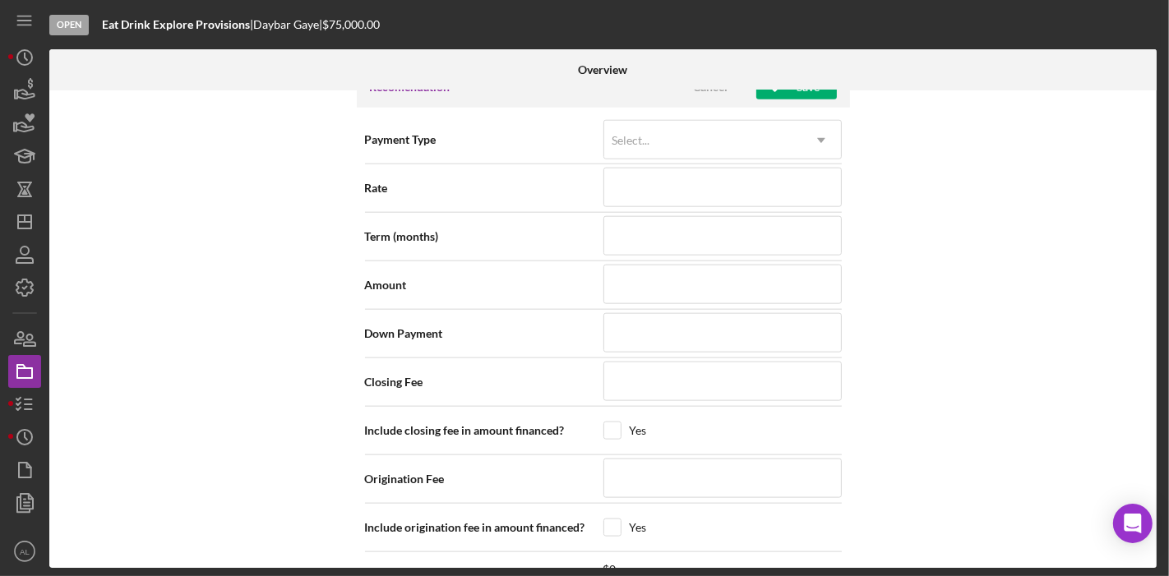
scroll to position [1585, 0]
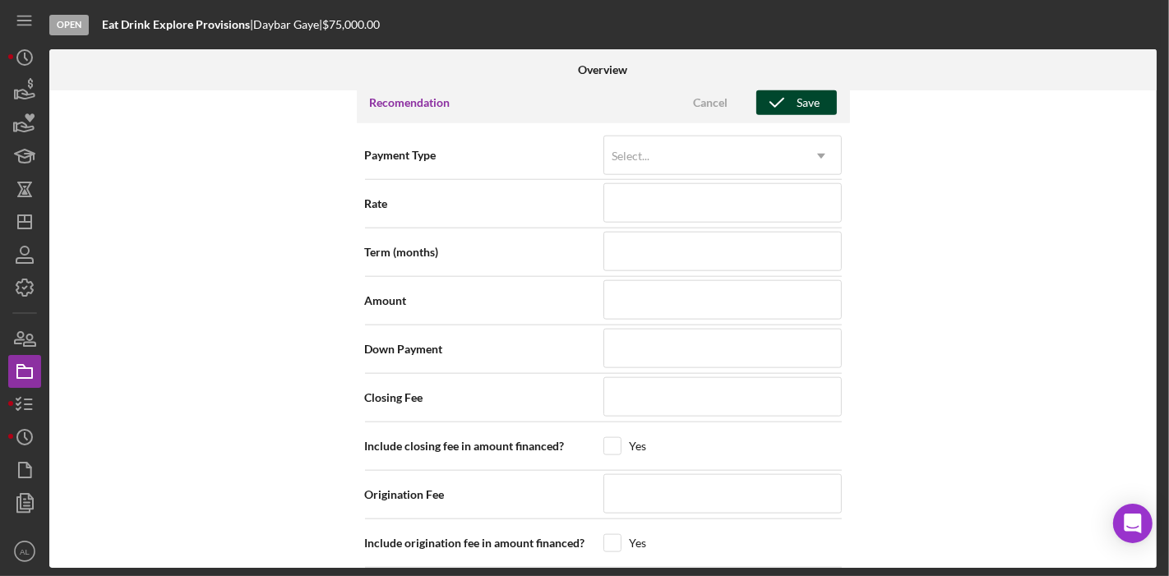
click at [815, 99] on div "Save" at bounding box center [809, 102] width 23 height 25
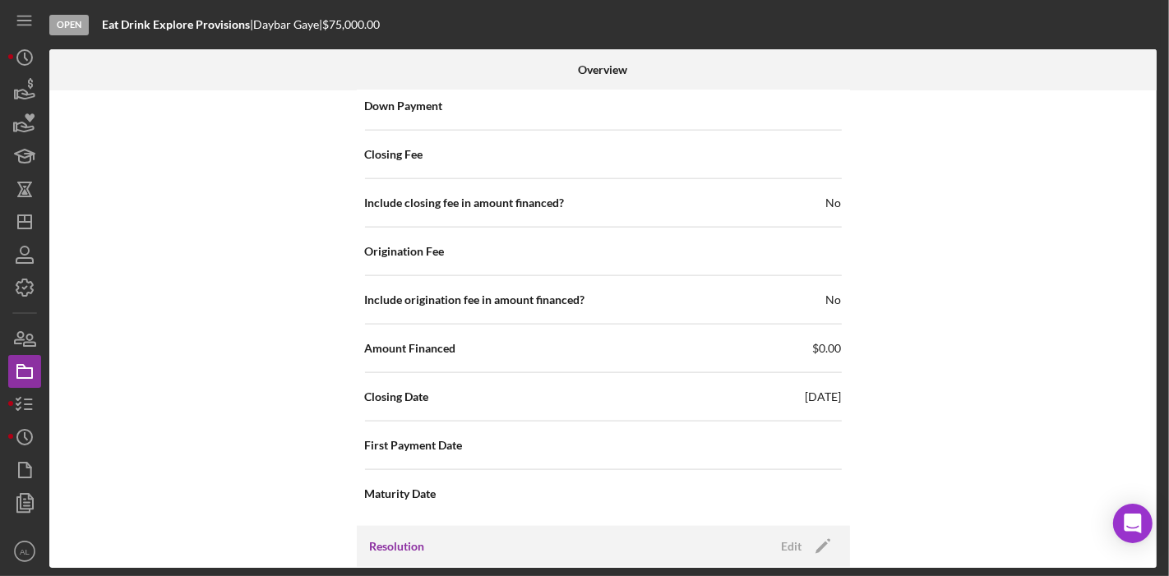
scroll to position [1939, 0]
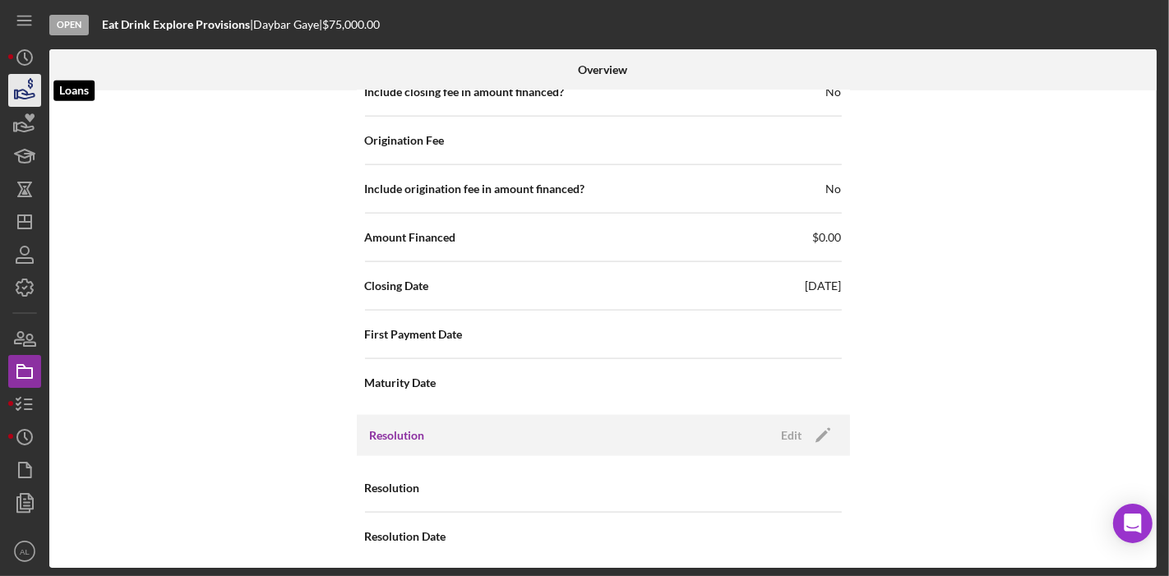
click at [26, 83] on icon "button" at bounding box center [24, 90] width 41 height 41
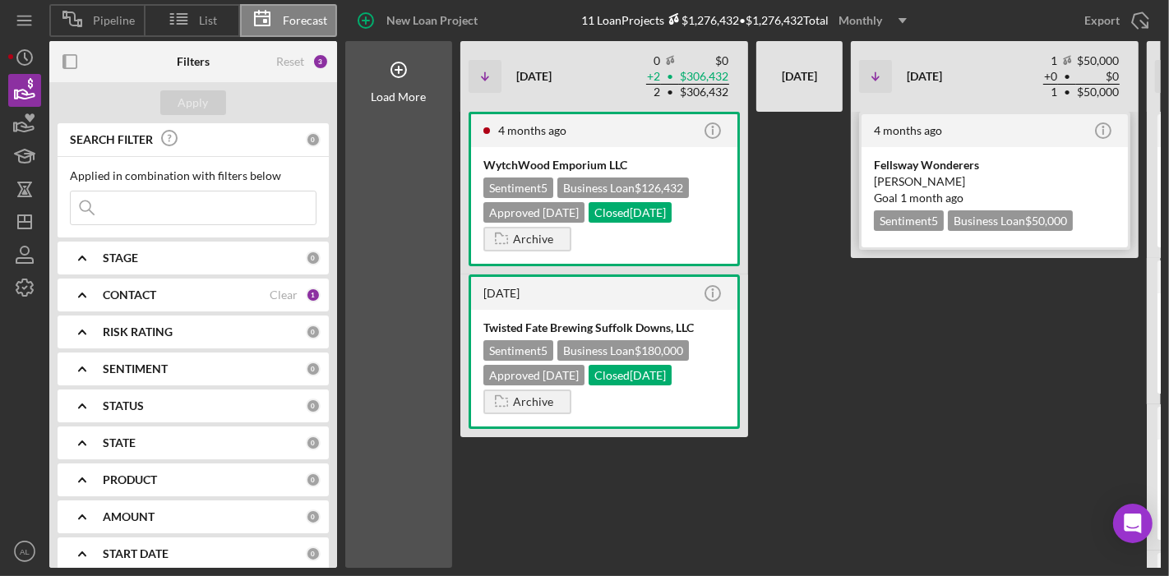
click at [992, 162] on div "Fellsway Wonderers" at bounding box center [995, 165] width 242 height 16
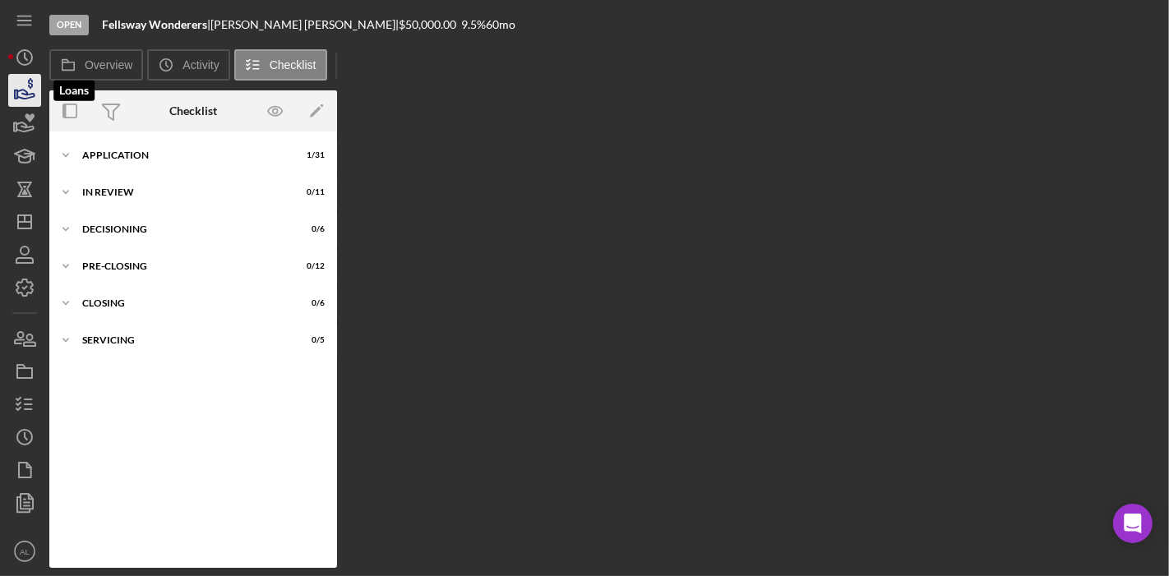
click at [16, 98] on polygon "button" at bounding box center [16, 94] width 2 height 8
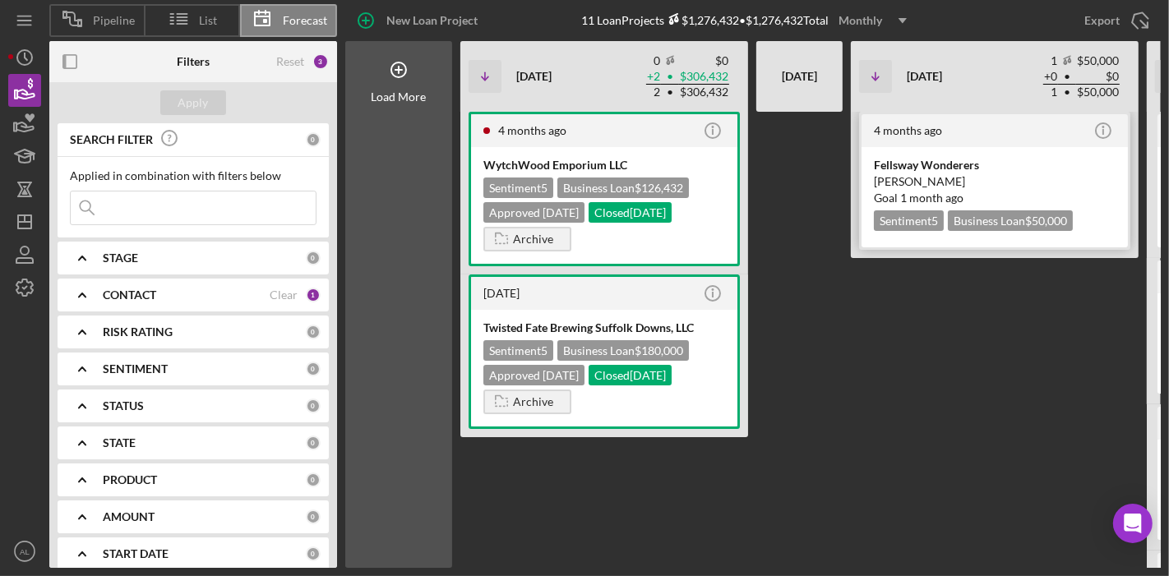
click at [914, 177] on div "[PERSON_NAME]" at bounding box center [995, 181] width 242 height 16
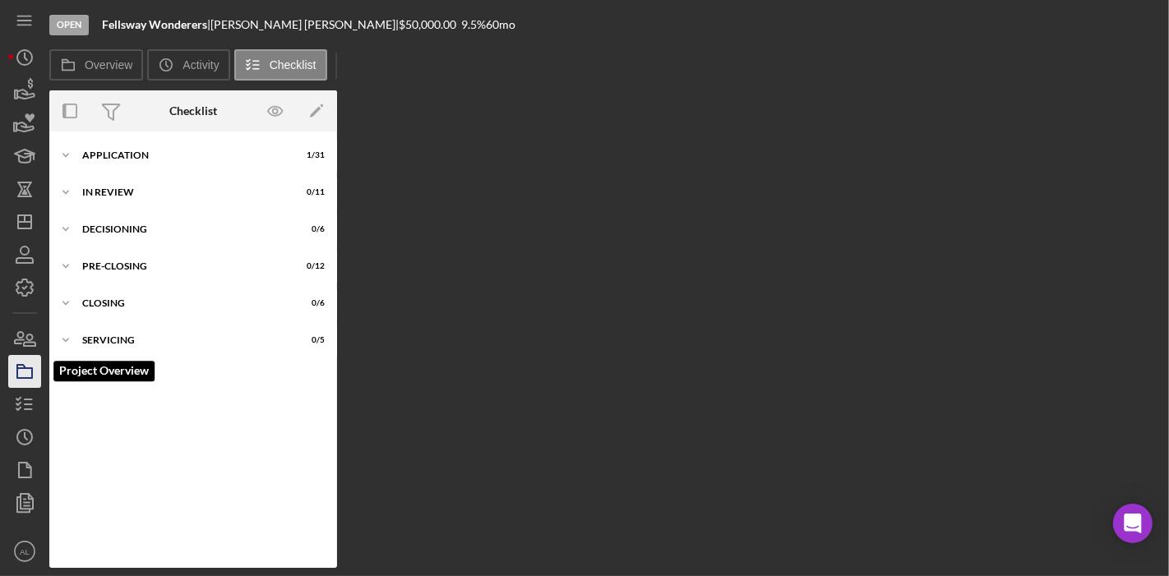
click at [22, 365] on polygon "button" at bounding box center [21, 366] width 8 height 3
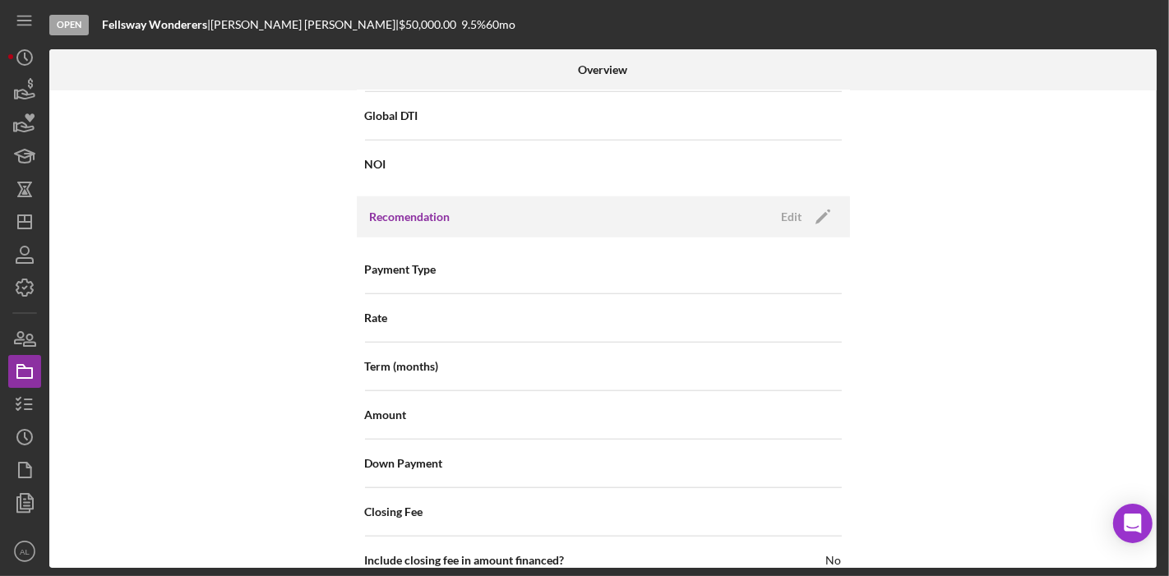
scroll to position [1287, 0]
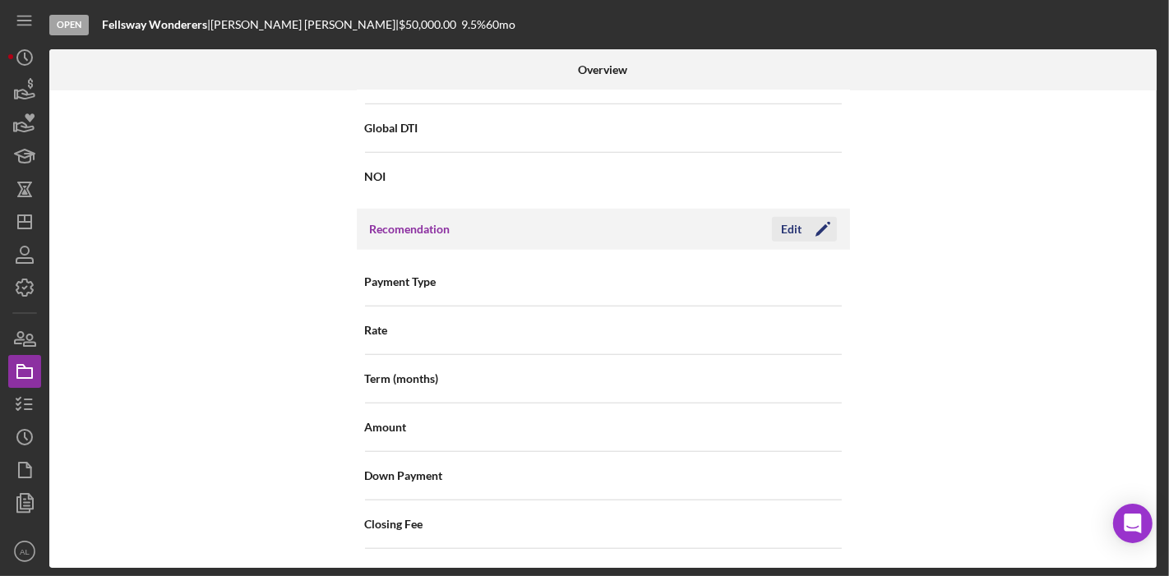
click at [827, 224] on icon "Icon/Edit" at bounding box center [822, 229] width 41 height 41
drag, startPoint x: 1151, startPoint y: 389, endPoint x: 1160, endPoint y: 440, distance: 51.8
click at [1160, 440] on div "Overview Internal Workflow Stage Open Icon/Dropdown Arrow Archive (can unarchiv…" at bounding box center [605, 308] width 1112 height 519
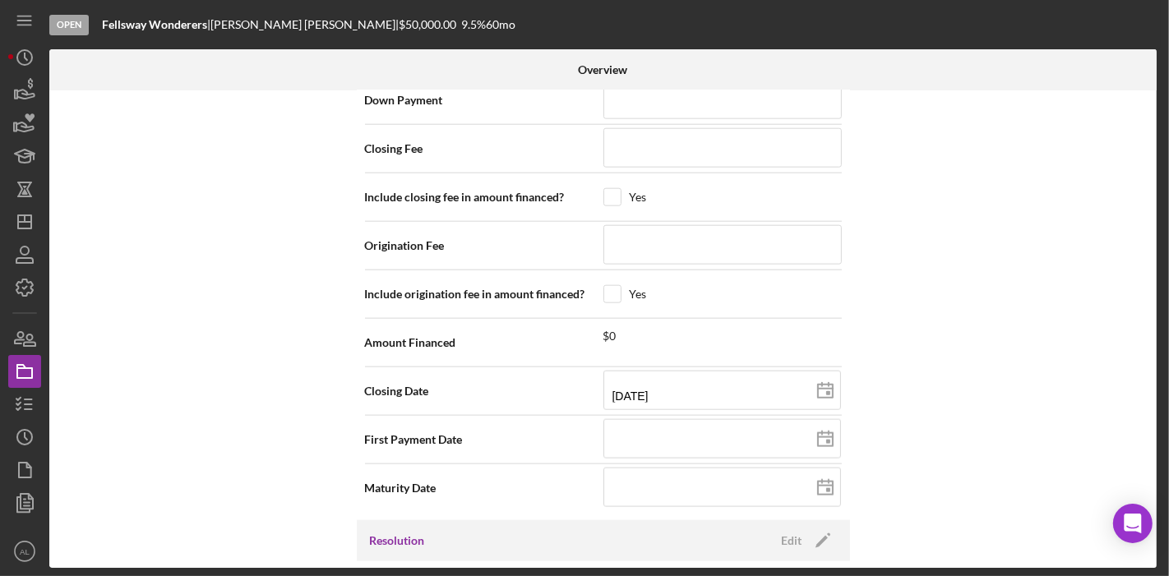
scroll to position [1662, 0]
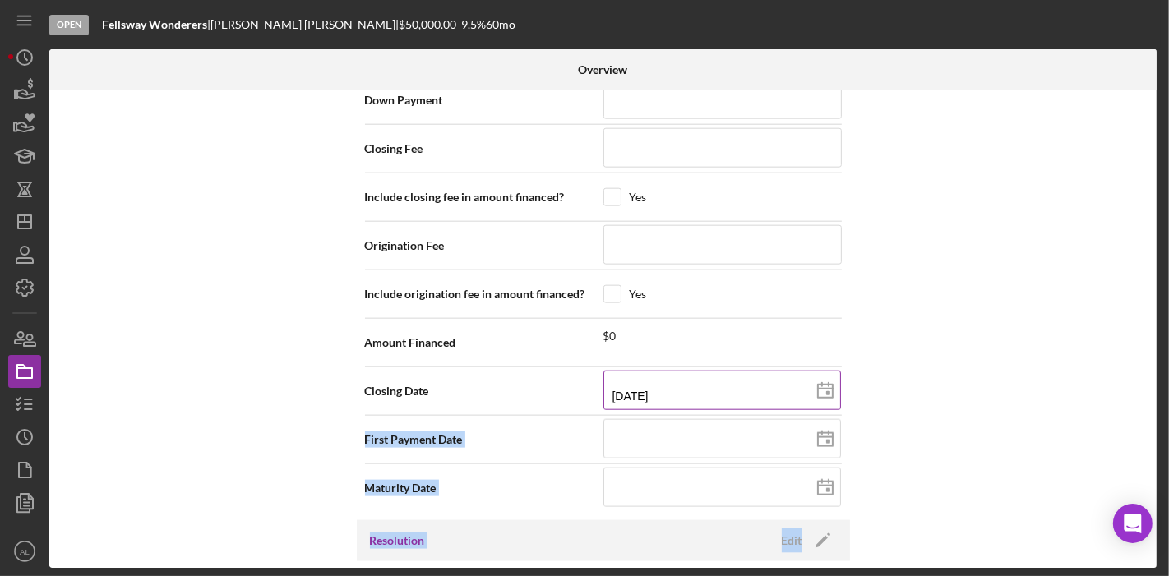
drag, startPoint x: 1167, startPoint y: 518, endPoint x: 834, endPoint y: 390, distance: 356.1
click at [834, 390] on div "Open Fellsway Wonderers | [PERSON_NAME] | $50,000.00 9.5 % 60 mo Overview Inter…" at bounding box center [584, 288] width 1169 height 576
click at [827, 389] on icon at bounding box center [825, 391] width 41 height 41
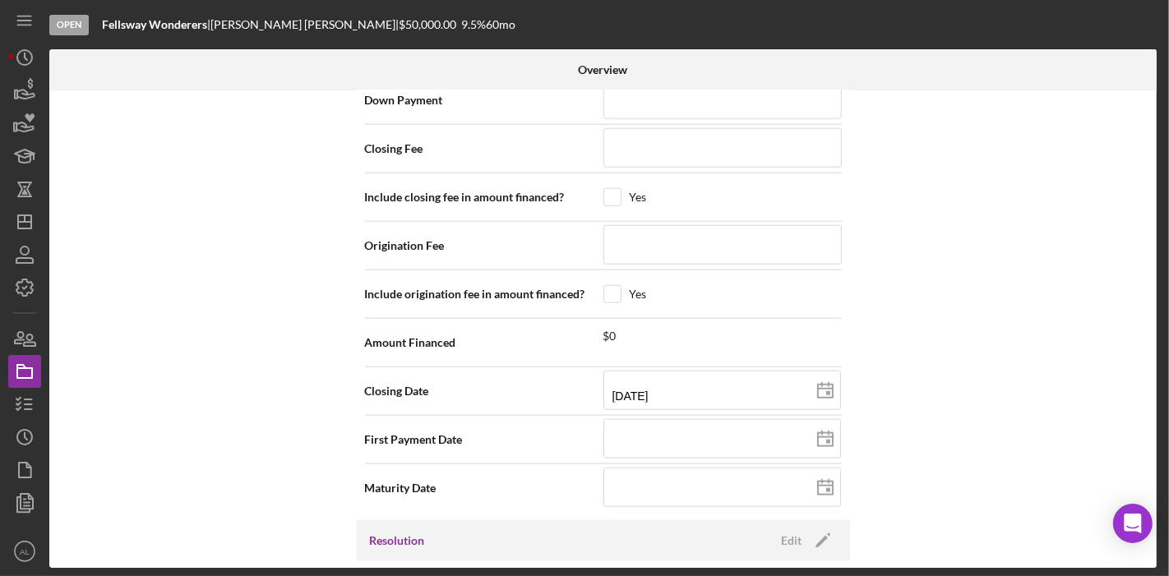
type input "[DATE]"
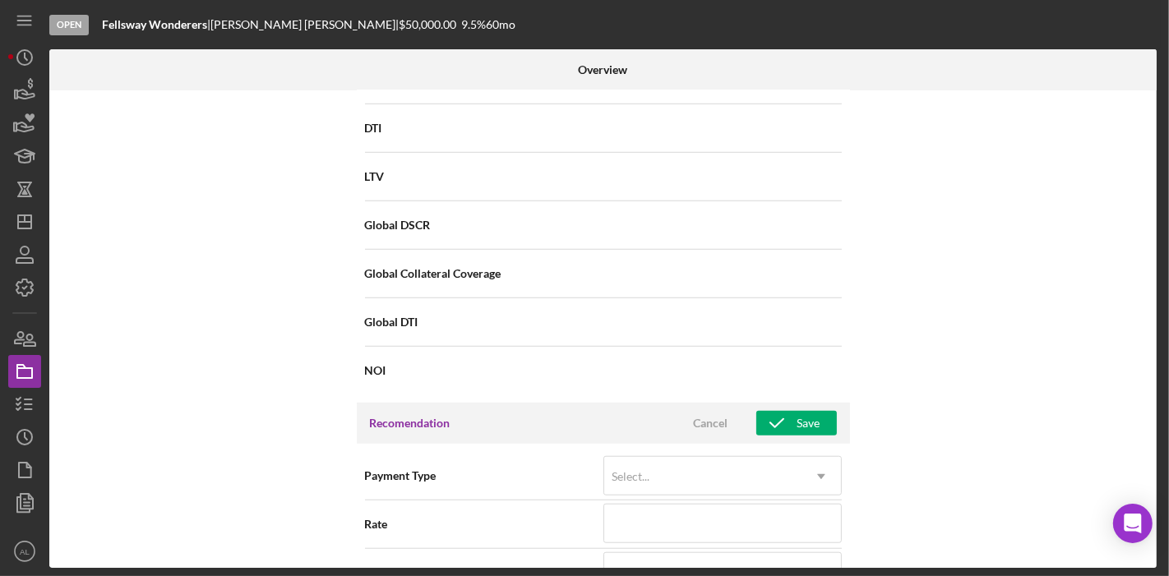
scroll to position [1125, 0]
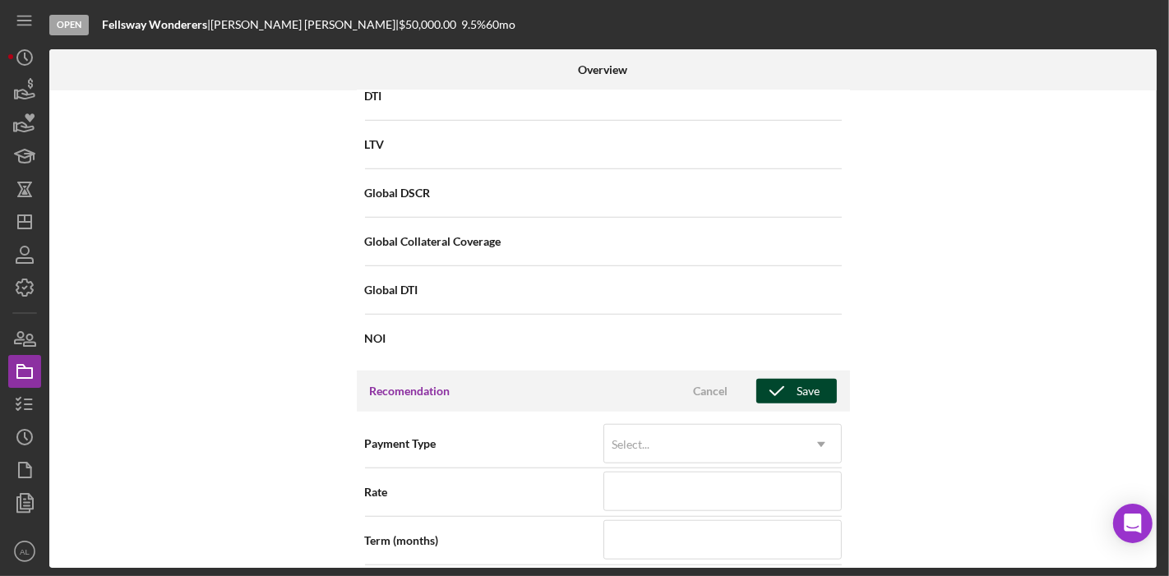
click at [811, 382] on div "Save" at bounding box center [809, 391] width 23 height 25
click at [14, 88] on icon "button" at bounding box center [24, 90] width 41 height 41
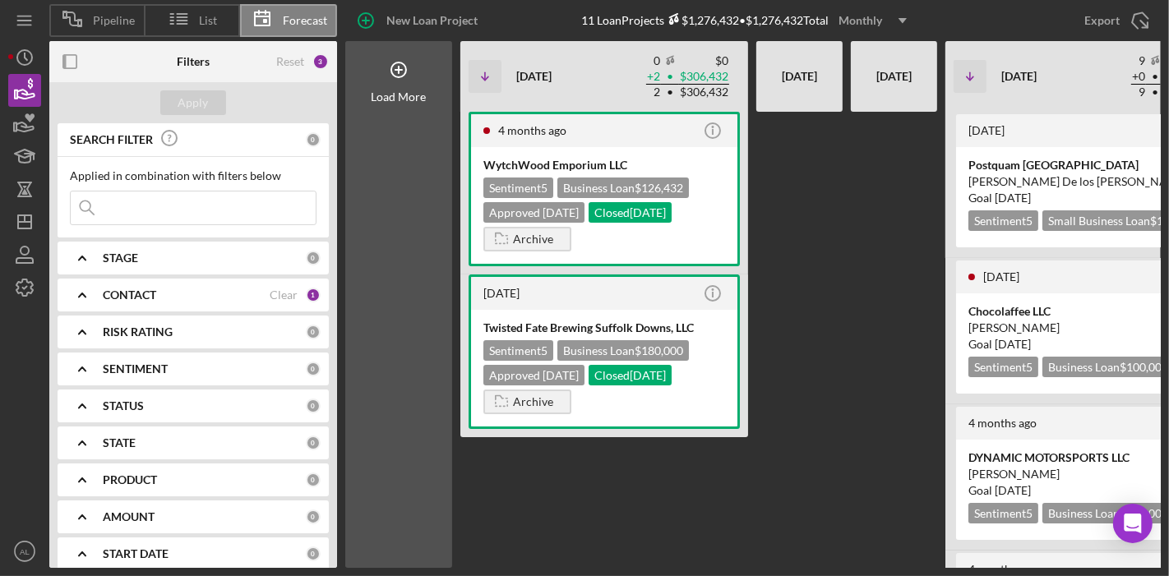
click at [147, 290] on b "CONTACT" at bounding box center [129, 295] width 53 height 13
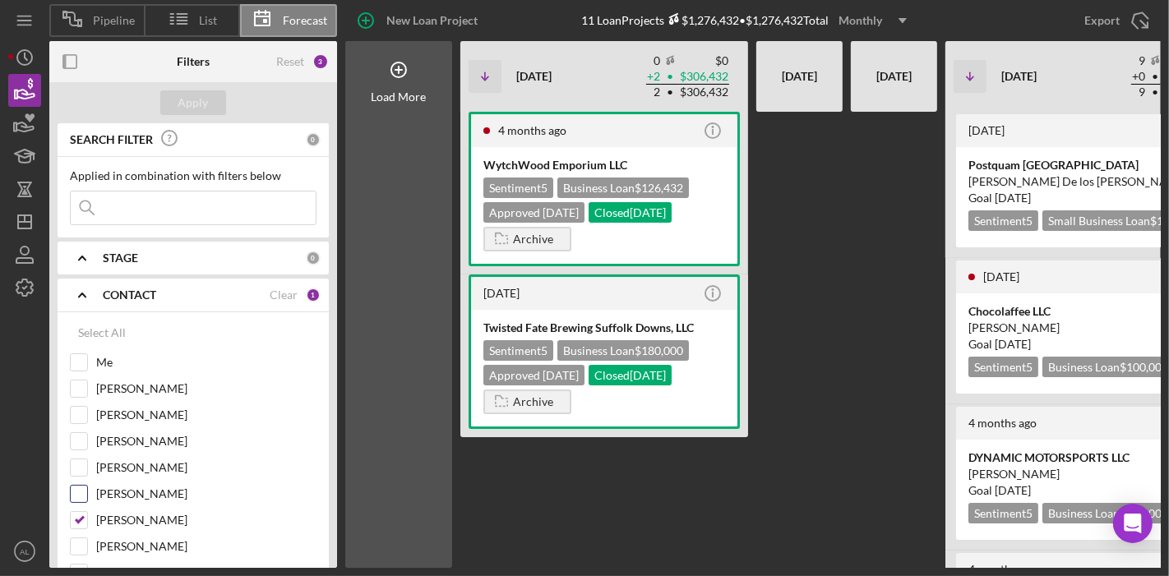
click at [80, 492] on input "[PERSON_NAME]" at bounding box center [79, 494] width 16 height 16
checkbox input "true"
click at [201, 104] on div "Apply" at bounding box center [193, 102] width 30 height 25
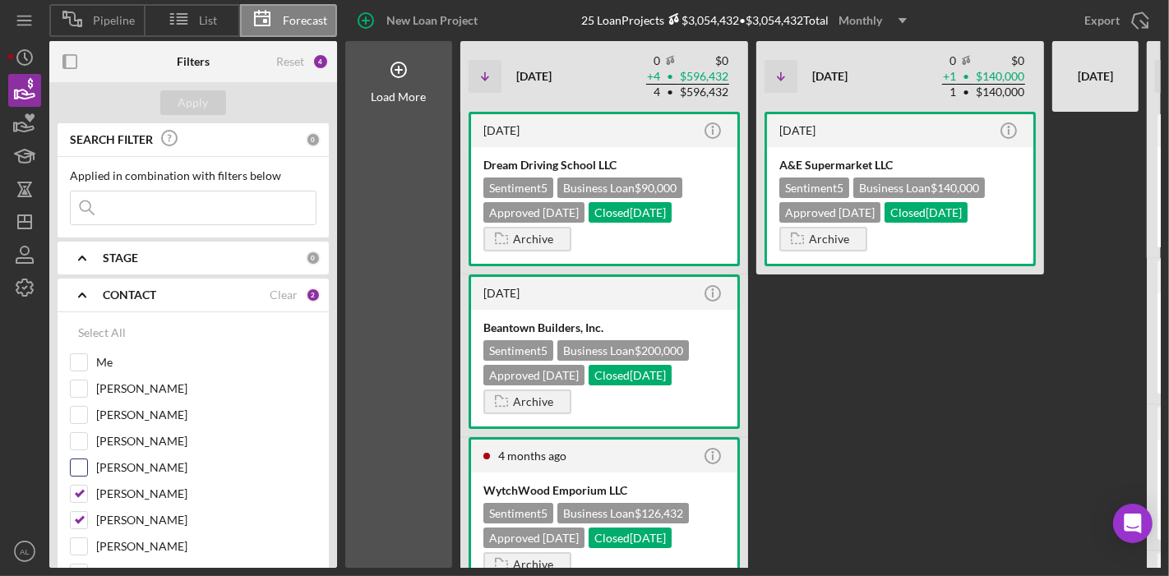
click at [75, 466] on input "[PERSON_NAME]" at bounding box center [79, 468] width 16 height 16
checkbox input "true"
click at [185, 95] on div "Apply" at bounding box center [193, 102] width 30 height 25
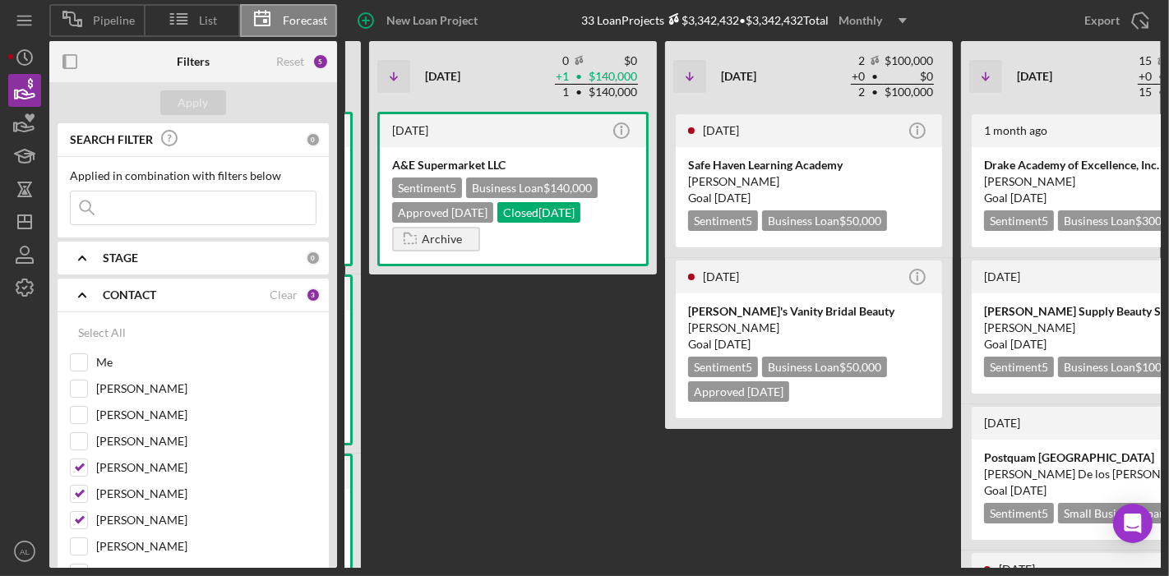
scroll to position [0, 474]
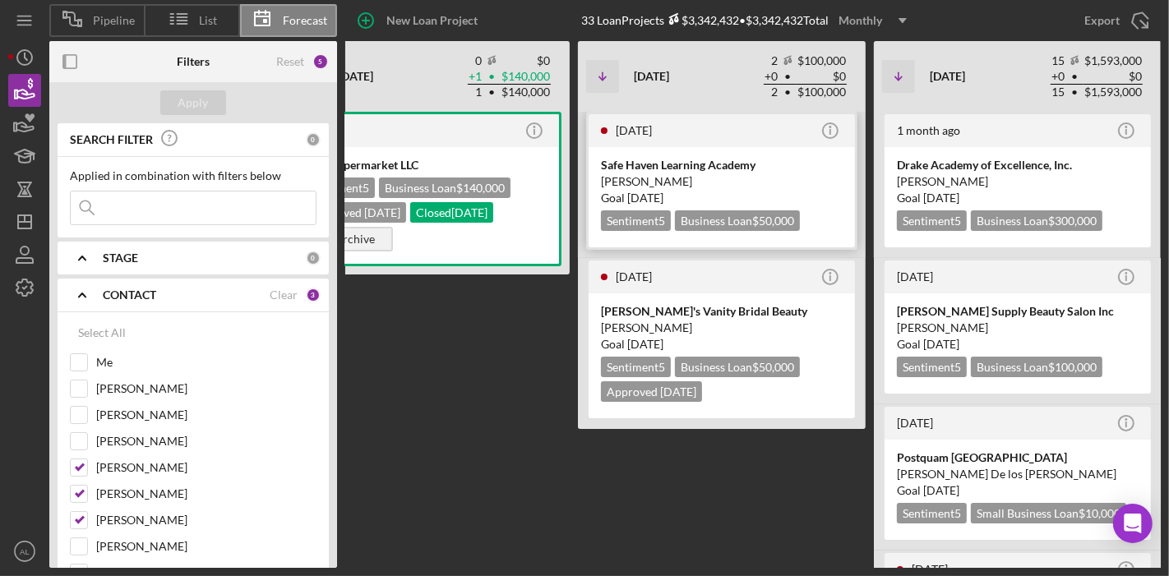
click at [761, 187] on div "[PERSON_NAME]" at bounding box center [722, 181] width 242 height 16
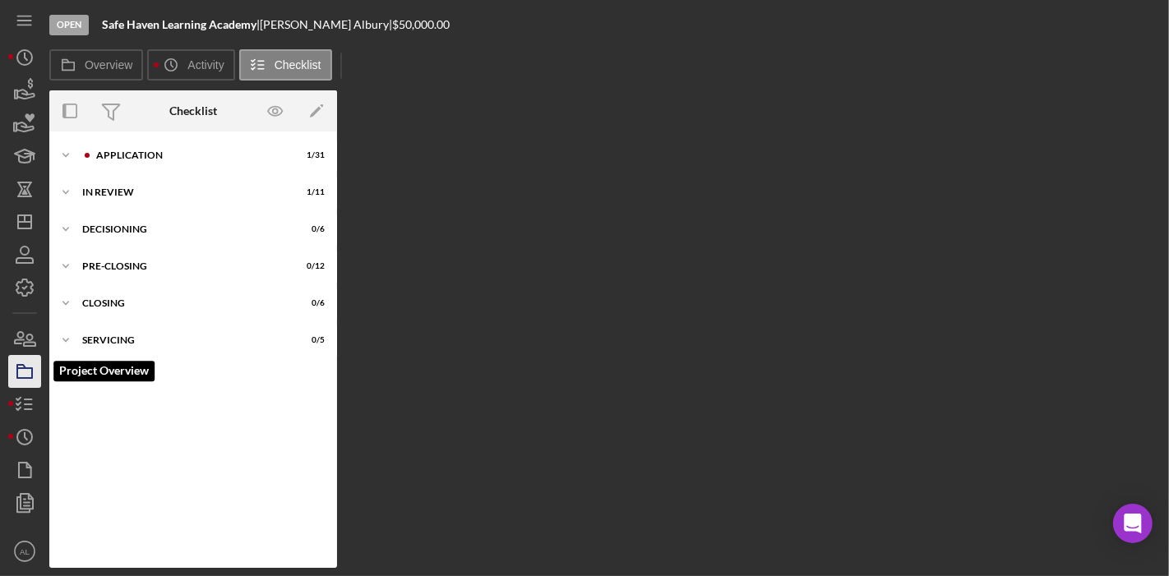
click at [26, 368] on rect "button" at bounding box center [24, 373] width 15 height 10
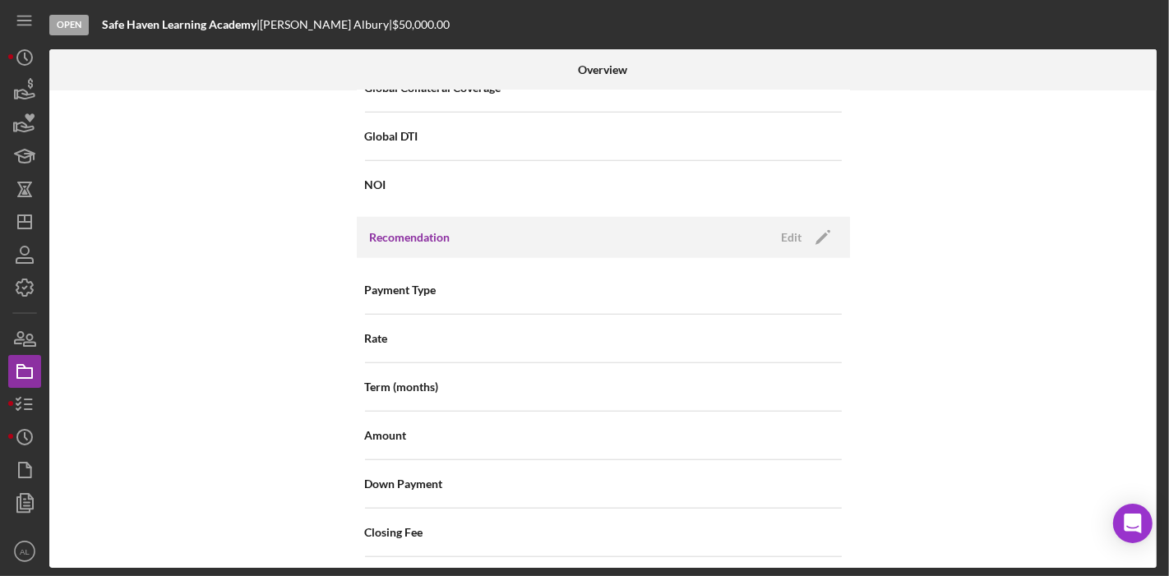
scroll to position [1259, 0]
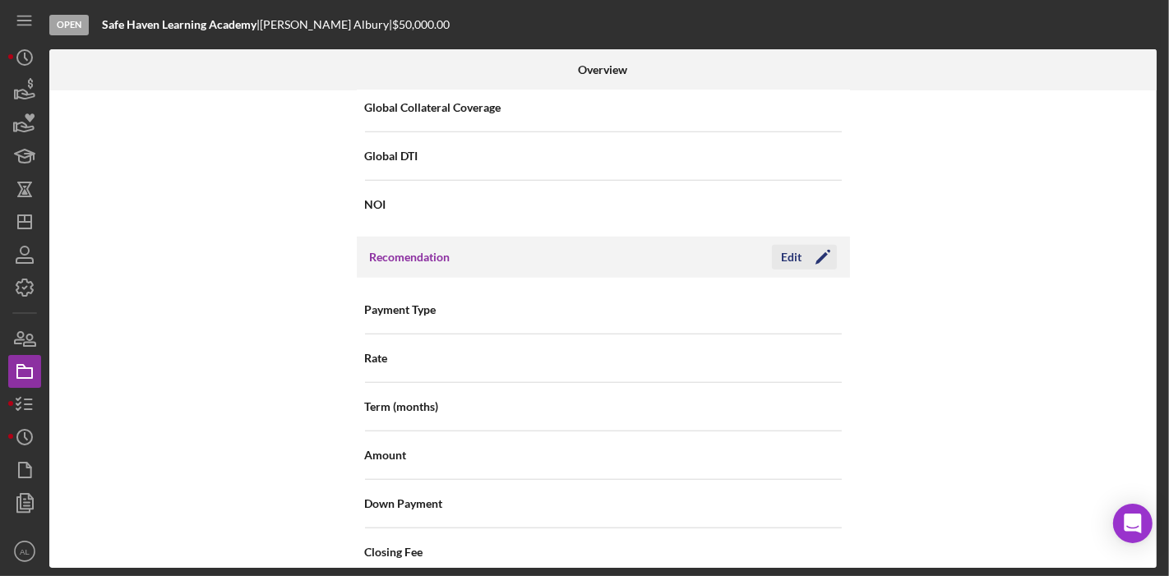
click at [822, 255] on icon "Icon/Edit" at bounding box center [822, 257] width 41 height 41
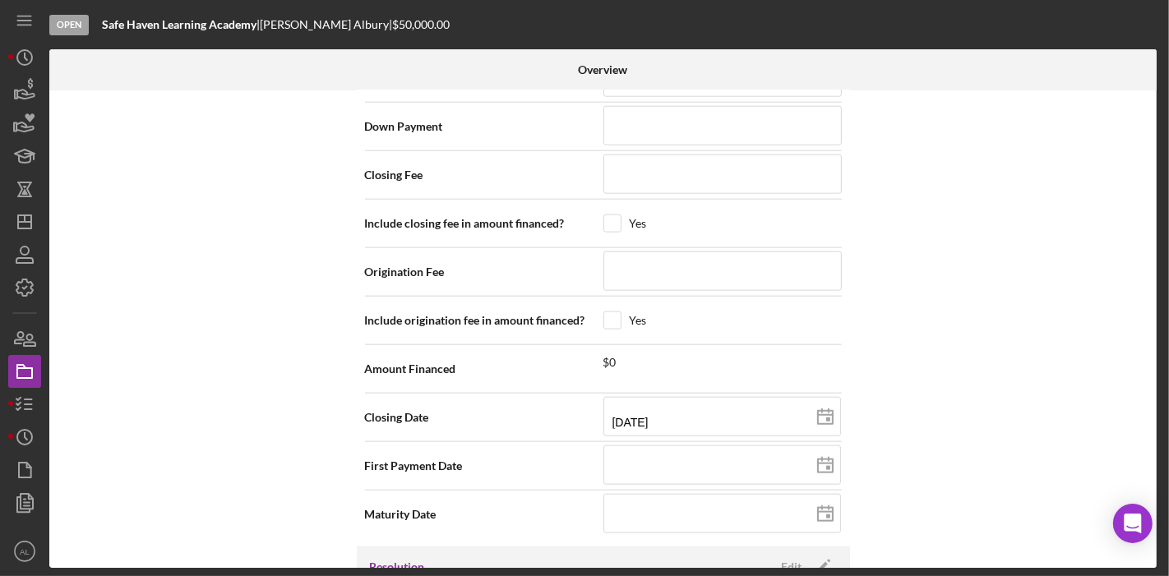
scroll to position [1657, 0]
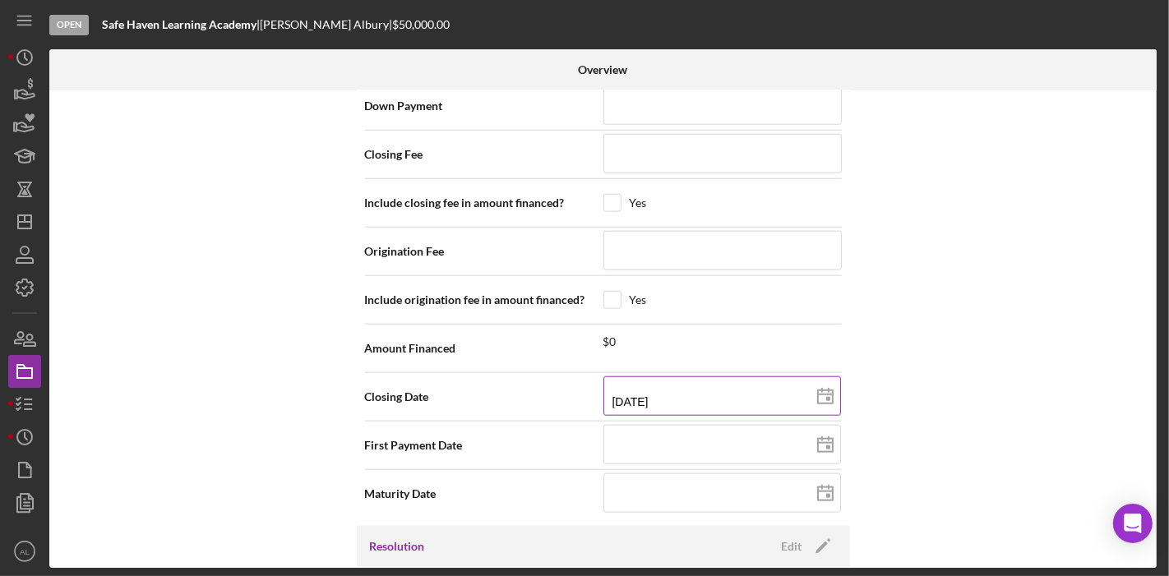
click at [828, 393] on icon at bounding box center [825, 397] width 41 height 41
type input "[DATE]"
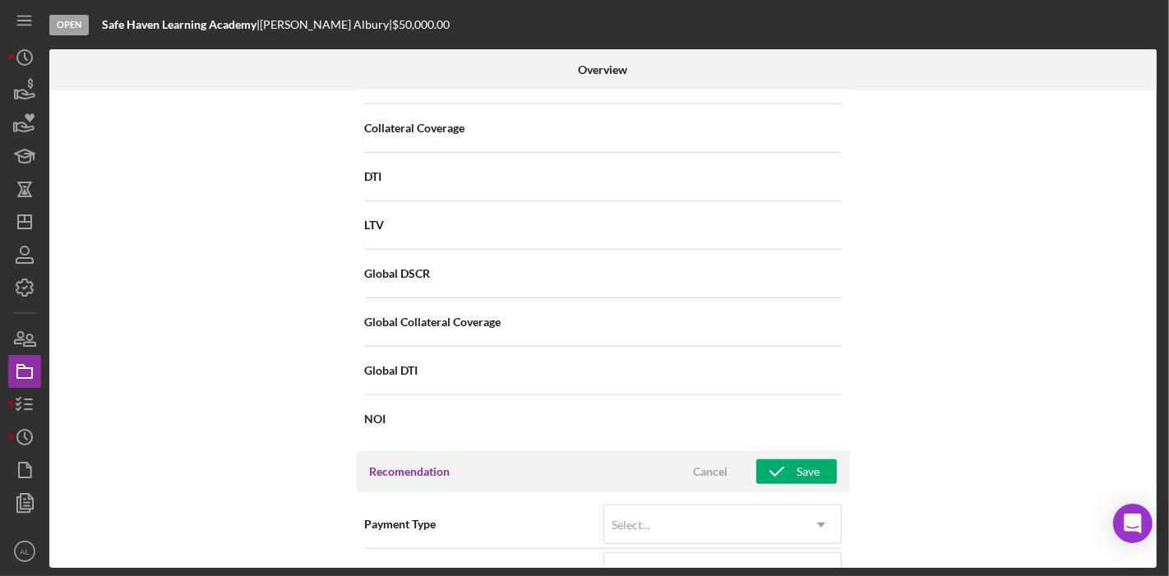
scroll to position [1084, 0]
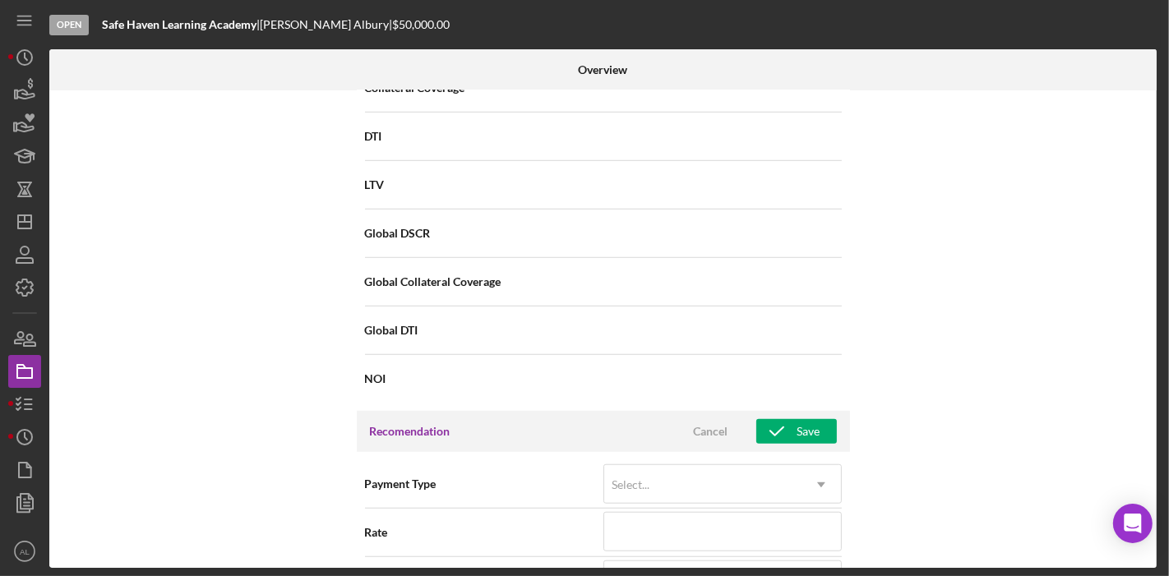
click at [798, 442] on div "Recomendation Cancel Save" at bounding box center [603, 431] width 493 height 41
click at [798, 423] on div "Save" at bounding box center [809, 431] width 23 height 25
click at [24, 96] on icon "button" at bounding box center [24, 90] width 41 height 41
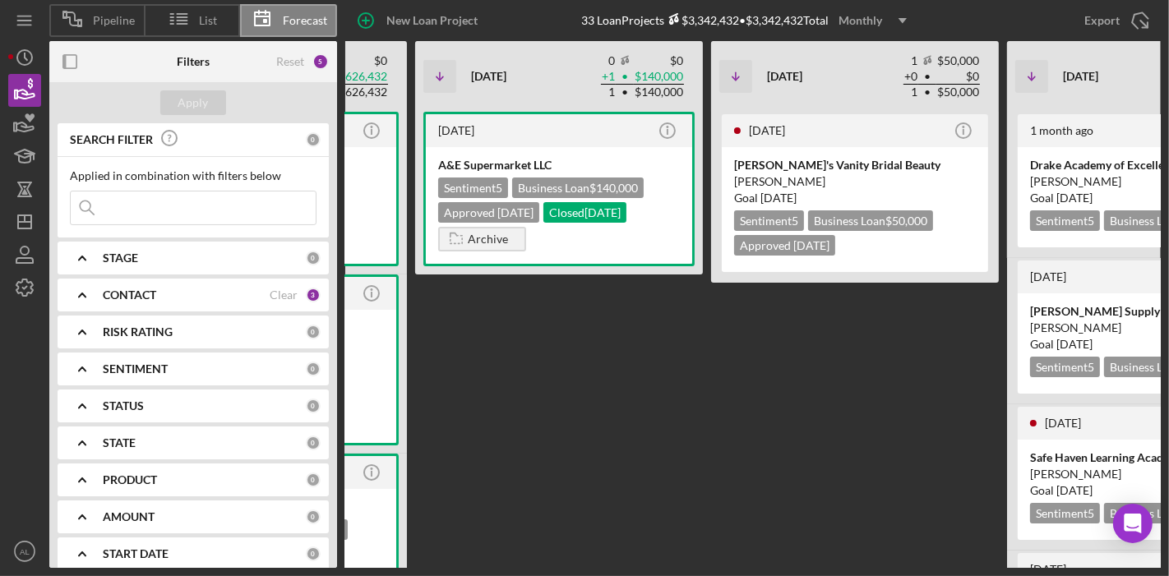
scroll to position [0, 349]
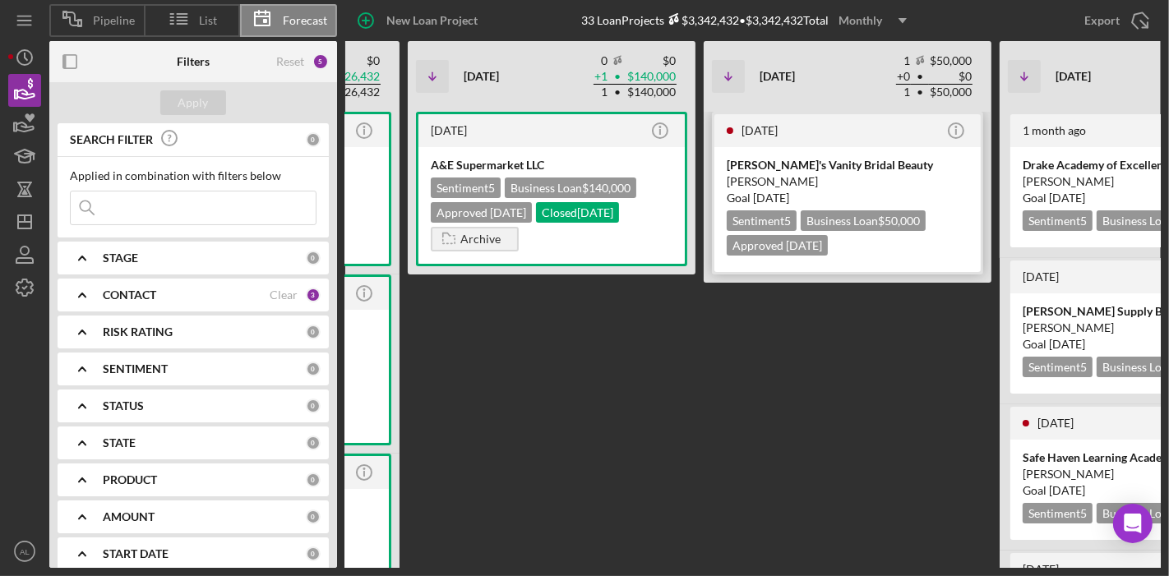
click at [867, 191] on div "Goal [DATE]" at bounding box center [848, 198] width 242 height 16
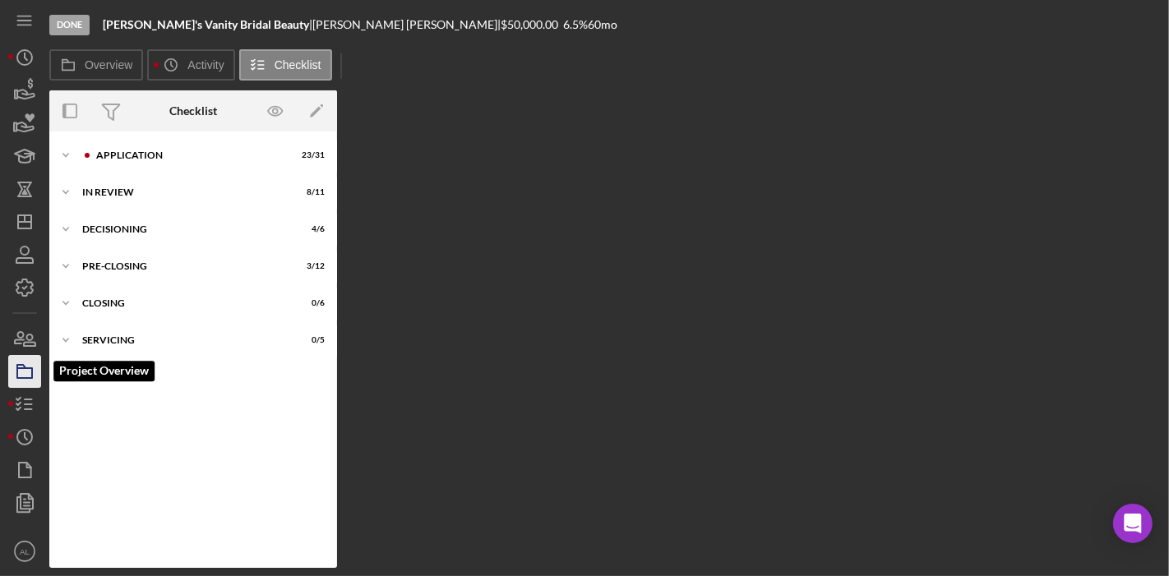
click at [21, 375] on icon "button" at bounding box center [24, 371] width 41 height 41
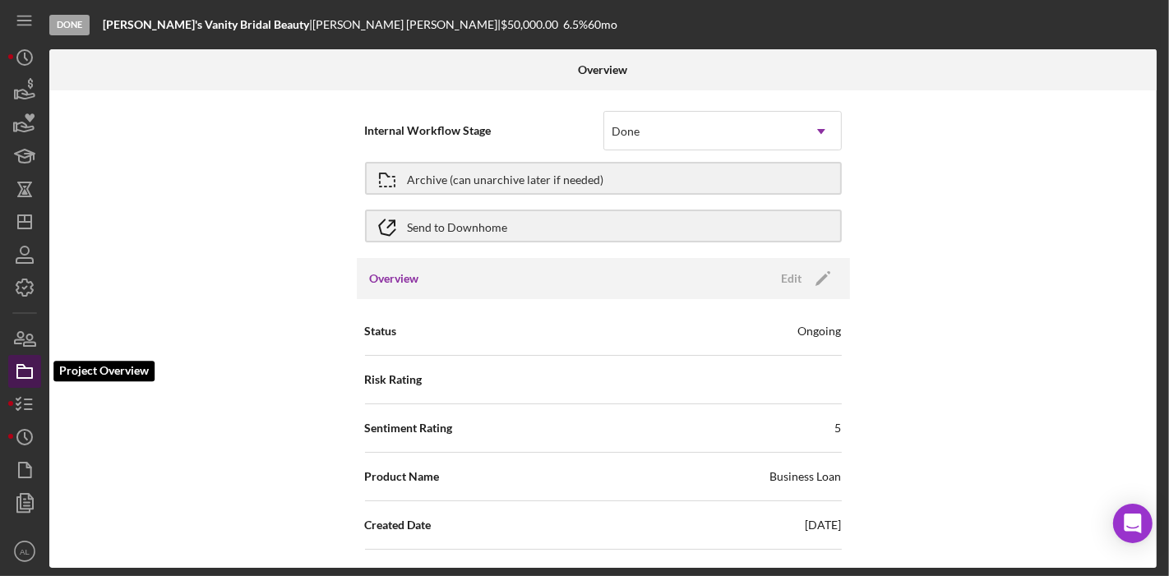
click at [35, 370] on icon "button" at bounding box center [24, 371] width 41 height 41
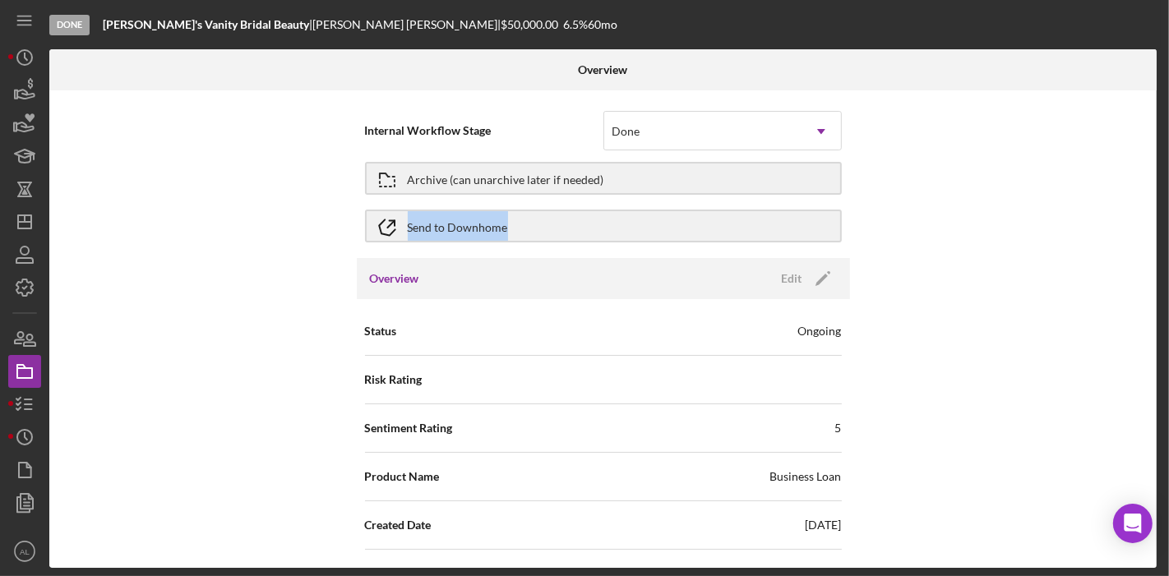
drag, startPoint x: 1150, startPoint y: 156, endPoint x: 1167, endPoint y: 213, distance: 59.3
click at [1167, 213] on div "Done [PERSON_NAME]'s Vanity Bridal Beauty | [PERSON_NAME] | $50,000.00 6.5 % 60…" at bounding box center [584, 288] width 1169 height 576
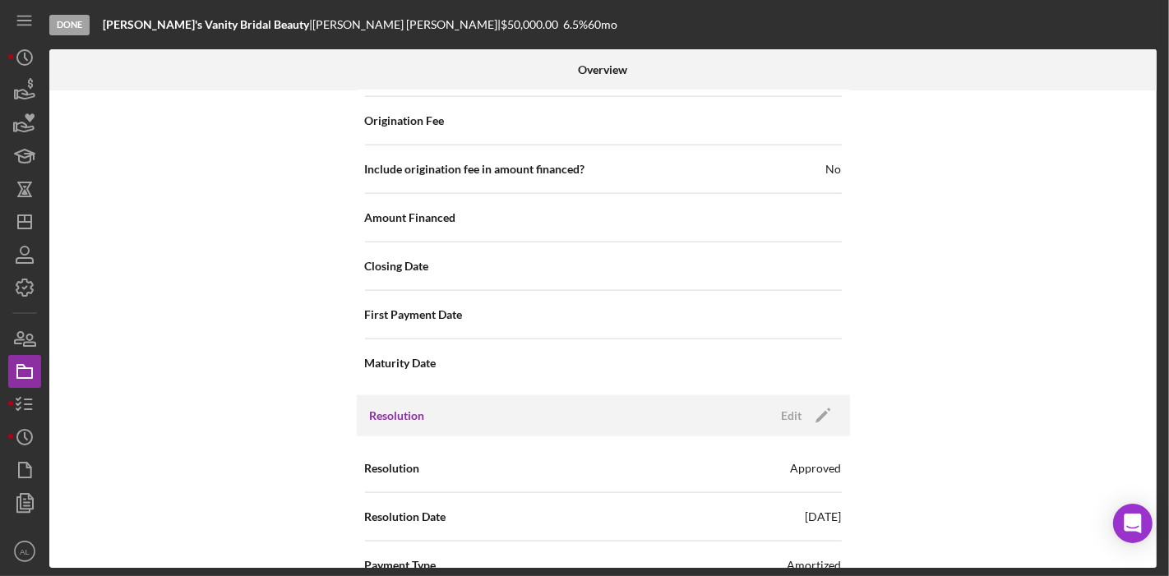
scroll to position [1780, 0]
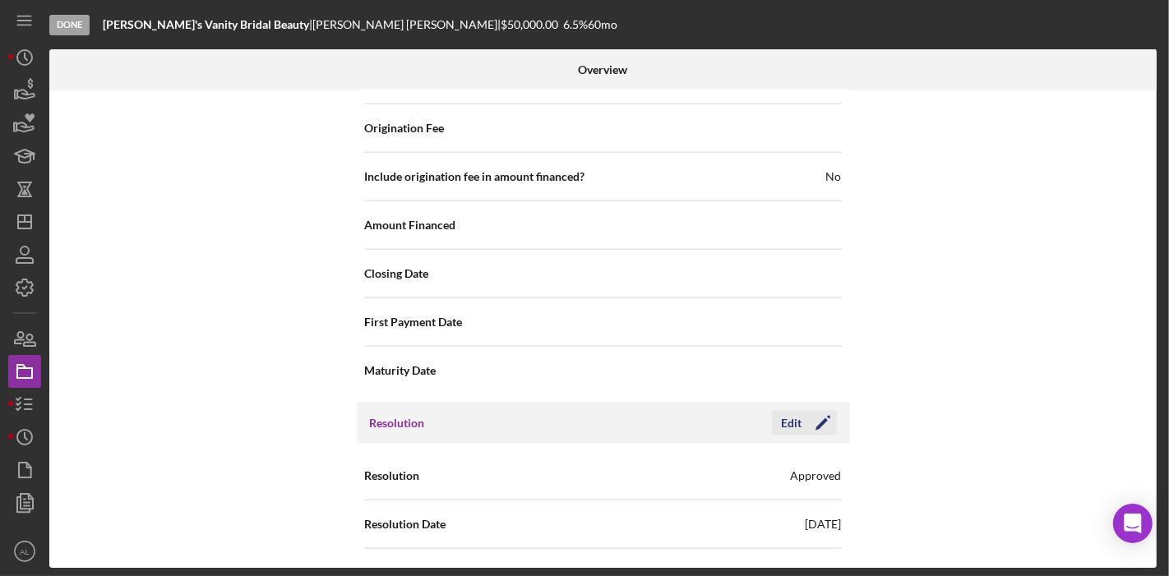
click at [820, 409] on icon "Icon/Edit" at bounding box center [822, 423] width 41 height 41
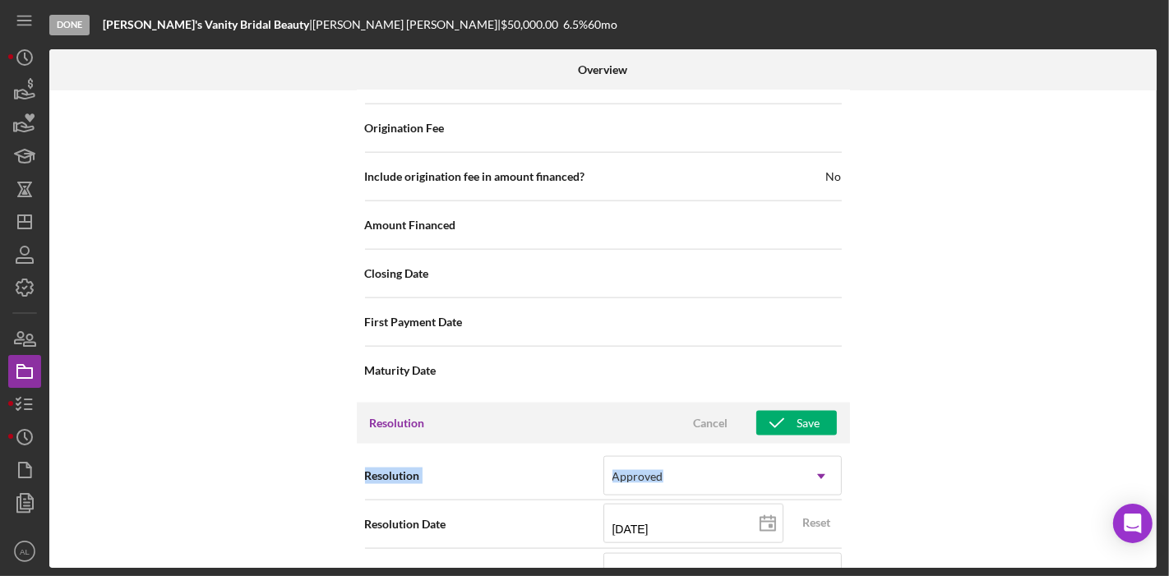
drag, startPoint x: 1146, startPoint y: 400, endPoint x: 1164, endPoint y: 449, distance: 51.8
click at [1164, 449] on div "Done [PERSON_NAME]'s Vanity Bridal Beauty | [PERSON_NAME] | $50,000.00 6.5 % 60…" at bounding box center [584, 288] width 1169 height 576
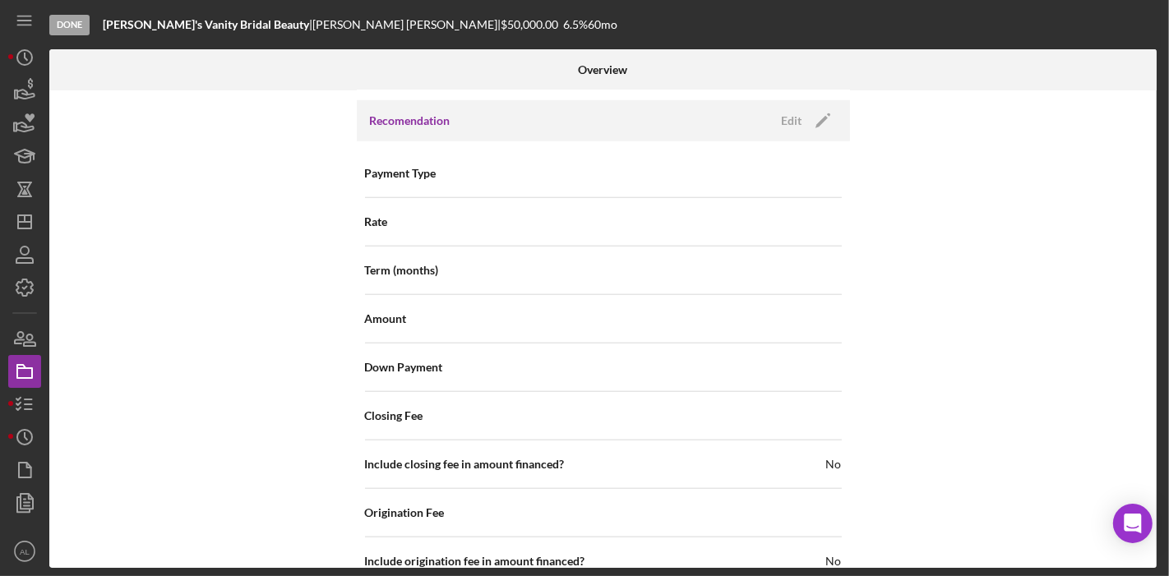
scroll to position [1285, 0]
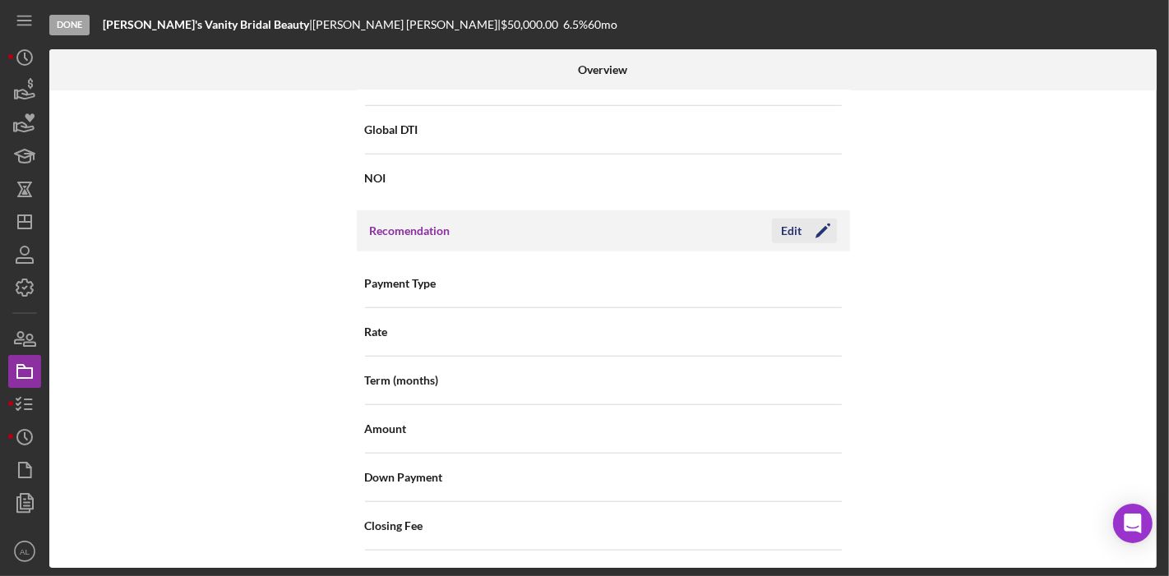
click at [822, 224] on icon "Icon/Edit" at bounding box center [822, 230] width 41 height 41
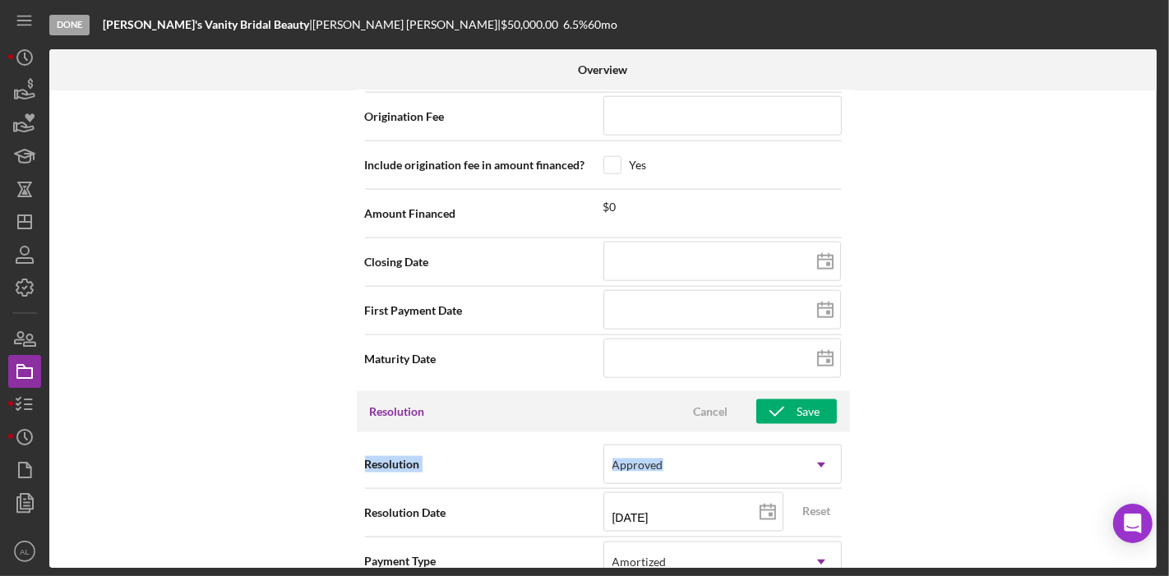
scroll to position [1810, 0]
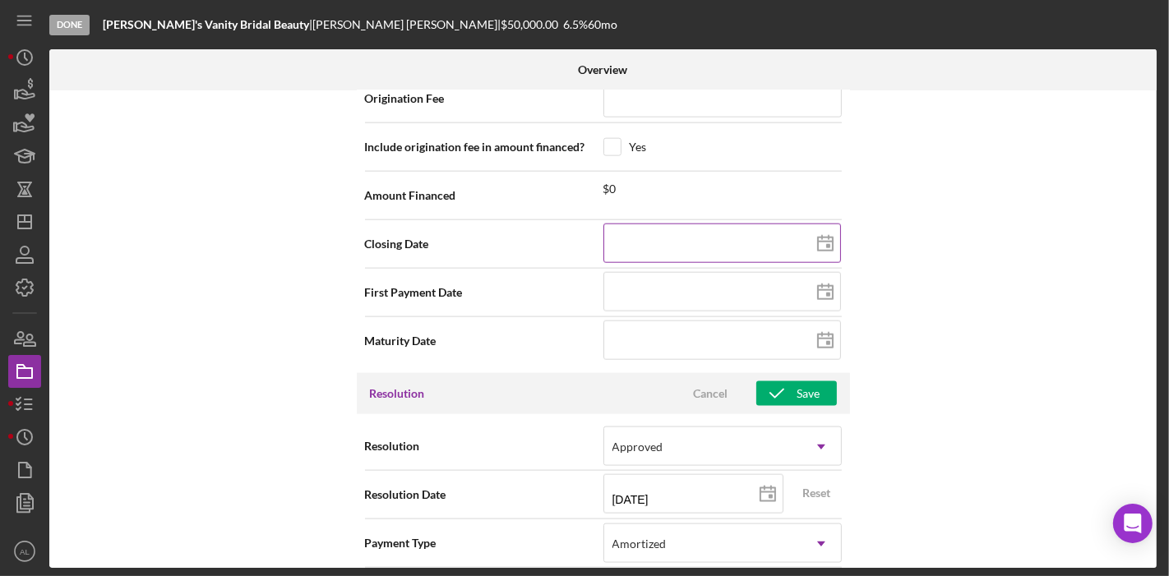
click at [822, 238] on icon at bounding box center [825, 244] width 41 height 41
type input "[DATE]"
click at [802, 381] on div "Save" at bounding box center [809, 393] width 23 height 25
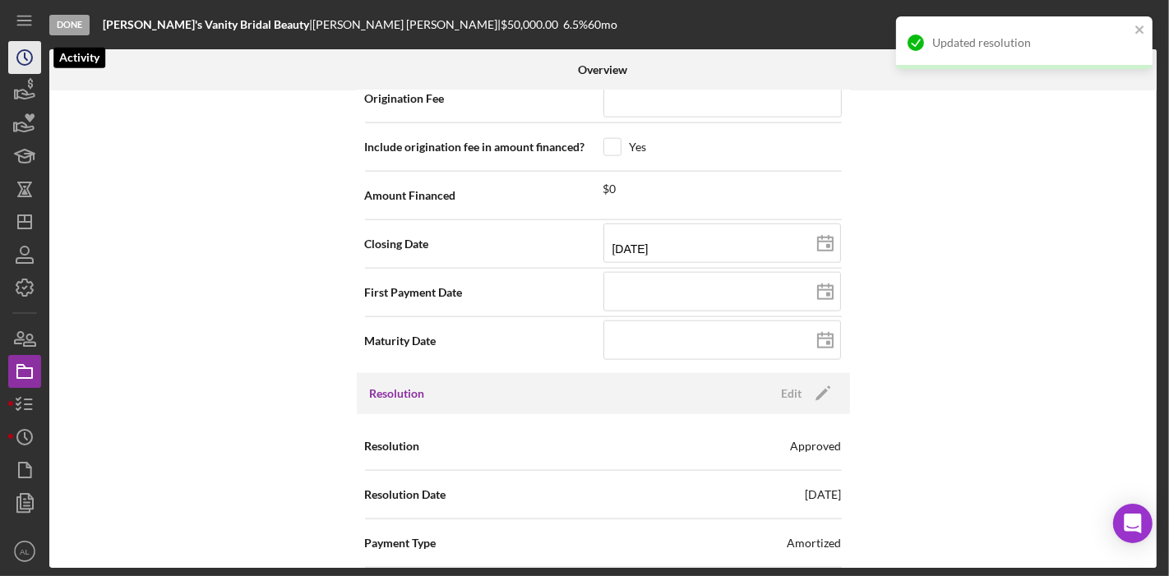
click at [20, 53] on icon "Icon/History" at bounding box center [24, 57] width 41 height 41
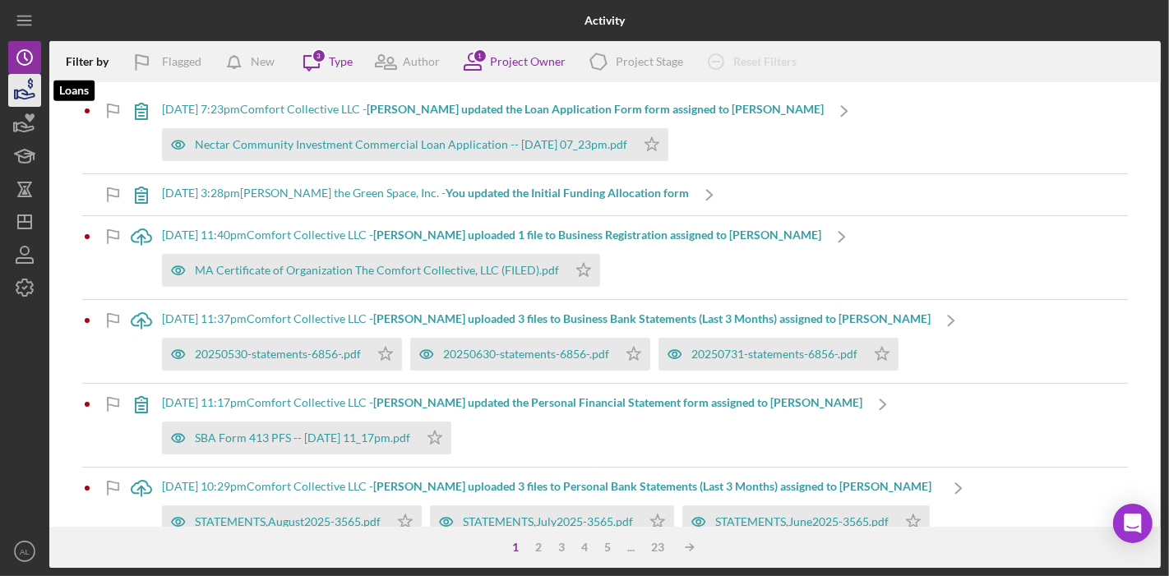
click at [25, 83] on icon "button" at bounding box center [24, 90] width 41 height 41
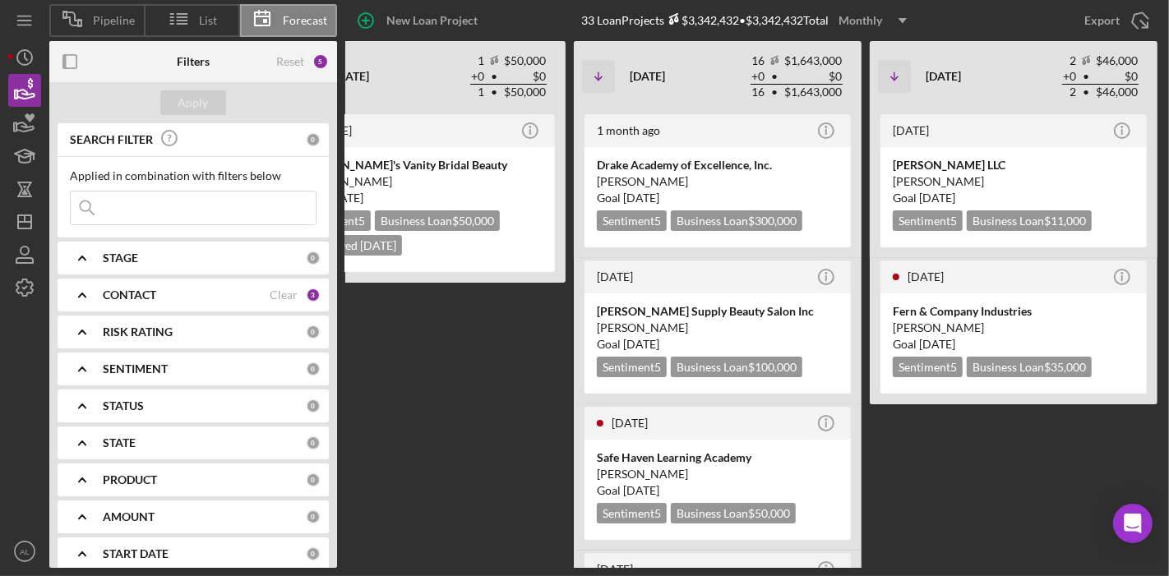
scroll to position [0, 844]
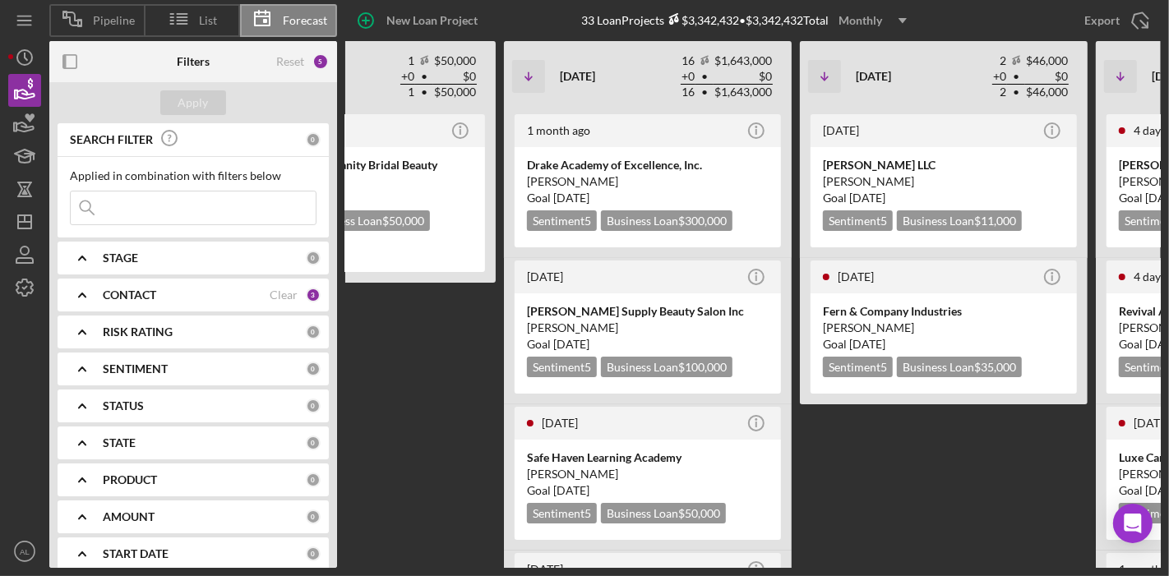
click at [937, 445] on div "[DATE] Icon/Info [PERSON_NAME] LLC [PERSON_NAME] Goal [DATE] Sentiment 5 Busine…" at bounding box center [944, 340] width 288 height 456
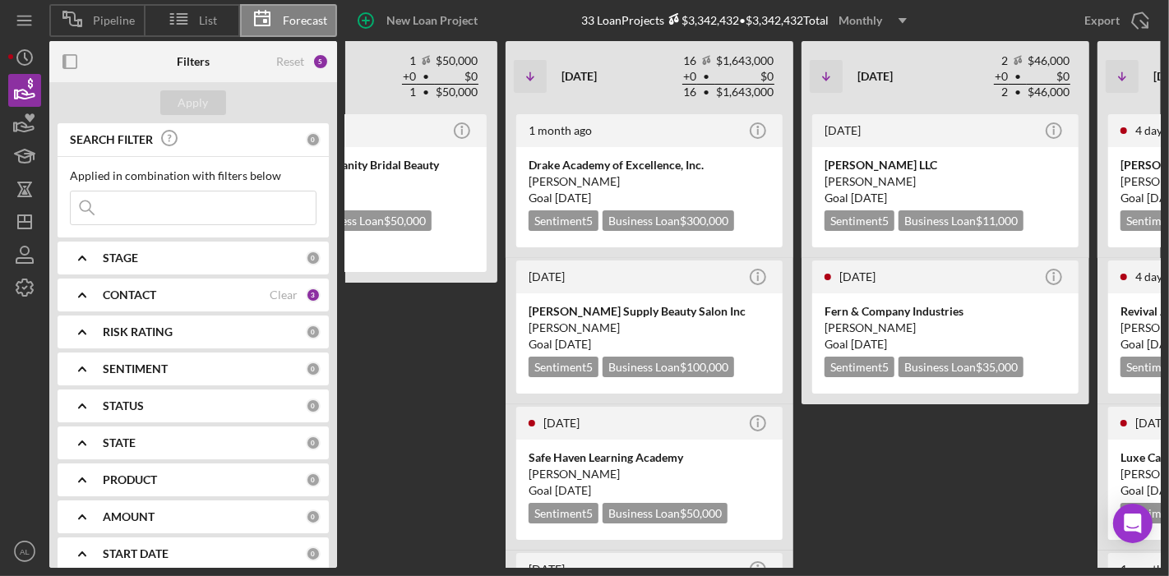
scroll to position [0, 774]
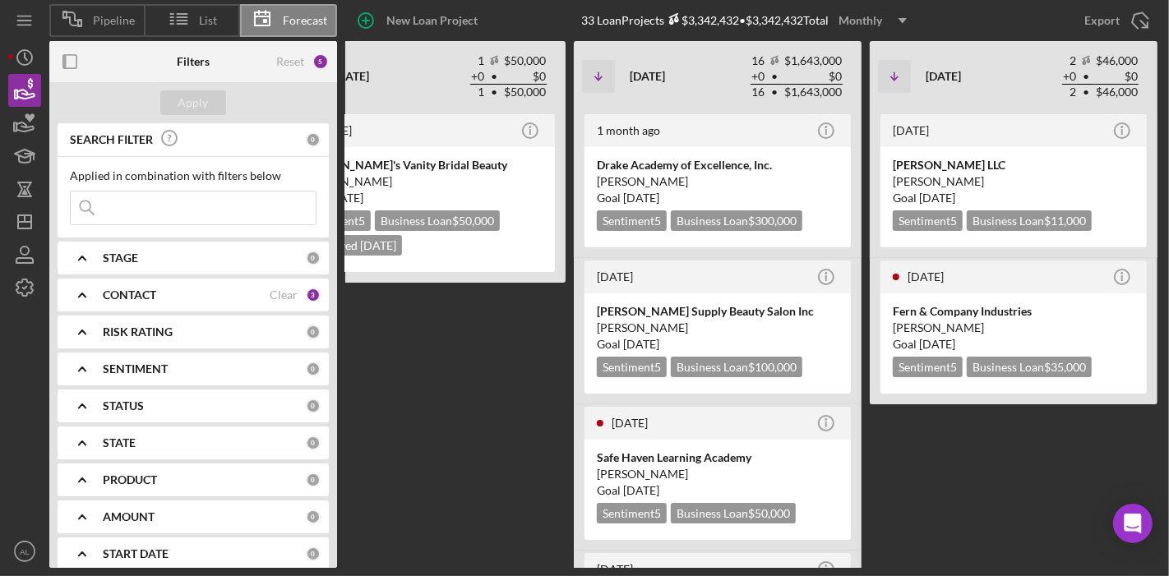
click at [226, 292] on div "CONTACT" at bounding box center [186, 295] width 167 height 13
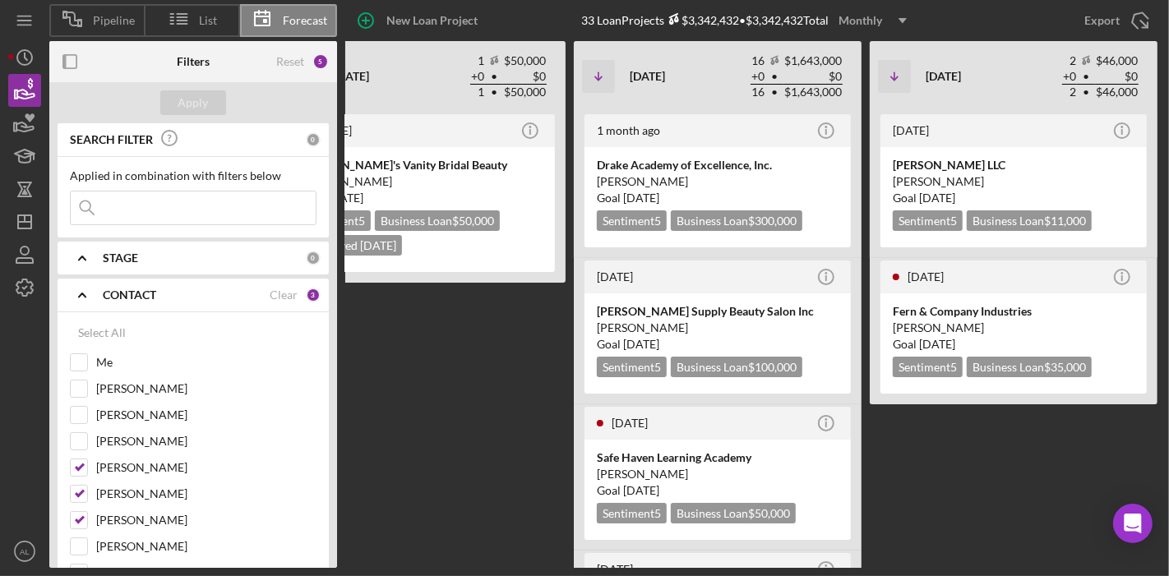
drag, startPoint x: 514, startPoint y: 406, endPoint x: 576, endPoint y: 596, distance: 199.9
click at [576, 576] on html "Pipeline List Forecast New Loan Project 33 Loan Projects $3,342,432 • $3,342,43…" at bounding box center [584, 288] width 1169 height 576
click at [514, 317] on div "[DATE] Icon/Info [PERSON_NAME]'s Vanity Bridal Beauty [PERSON_NAME] Goal [DATE]…" at bounding box center [422, 340] width 288 height 456
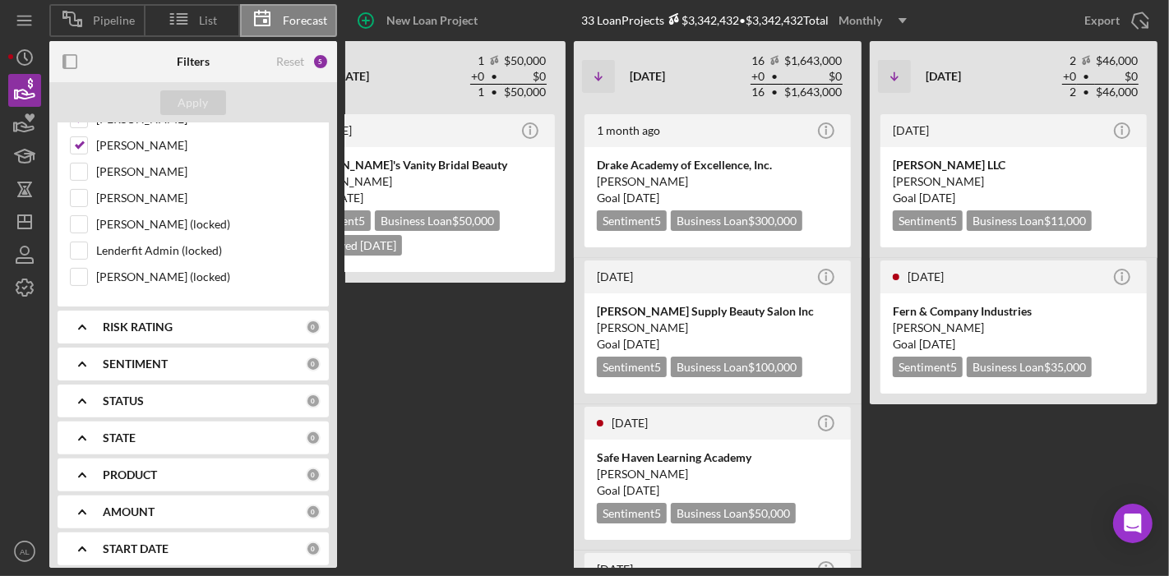
scroll to position [414, 0]
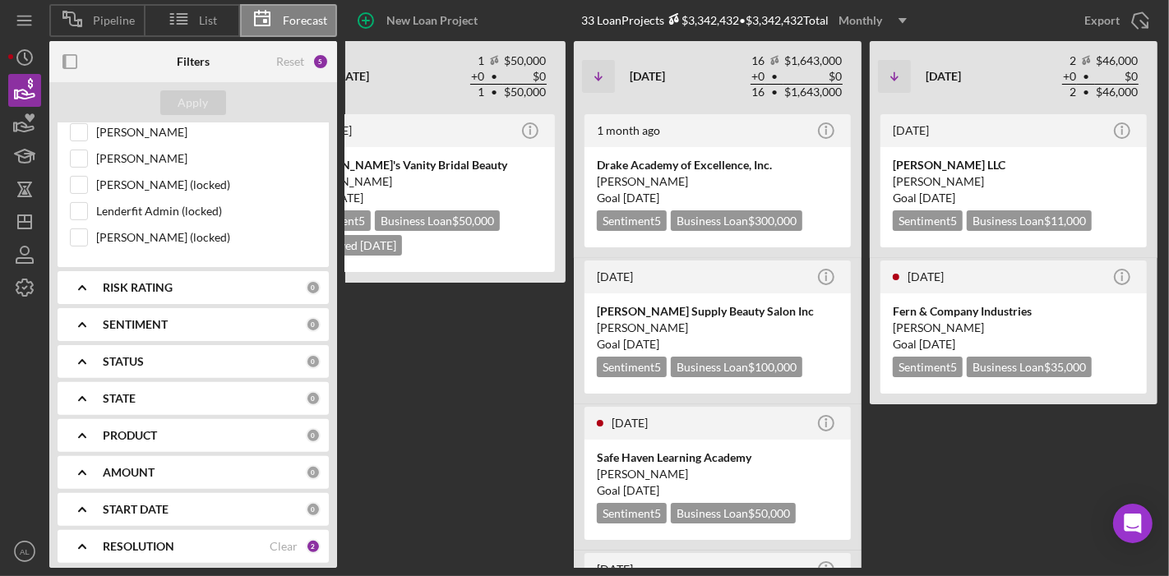
click at [576, 388] on div "[DATE] Icon/Info [PERSON_NAME] Supply Beauty Salon Inc [PERSON_NAME] Goal [DATE…" at bounding box center [718, 331] width 288 height 146
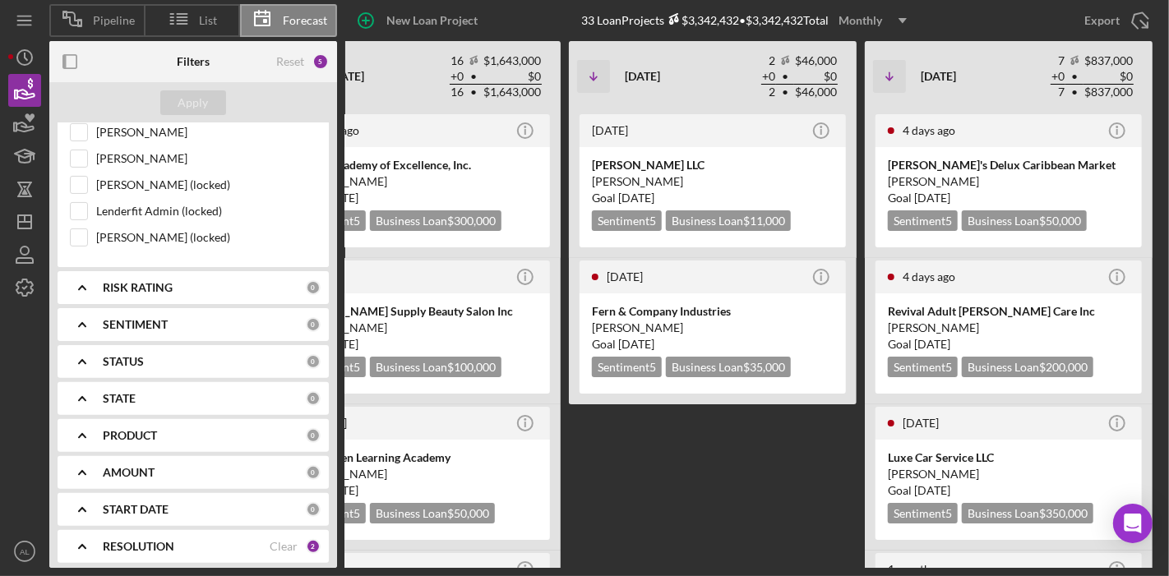
scroll to position [0, 7]
click at [1149, 22] on icon "Icon/Export" at bounding box center [1140, 20] width 41 height 41
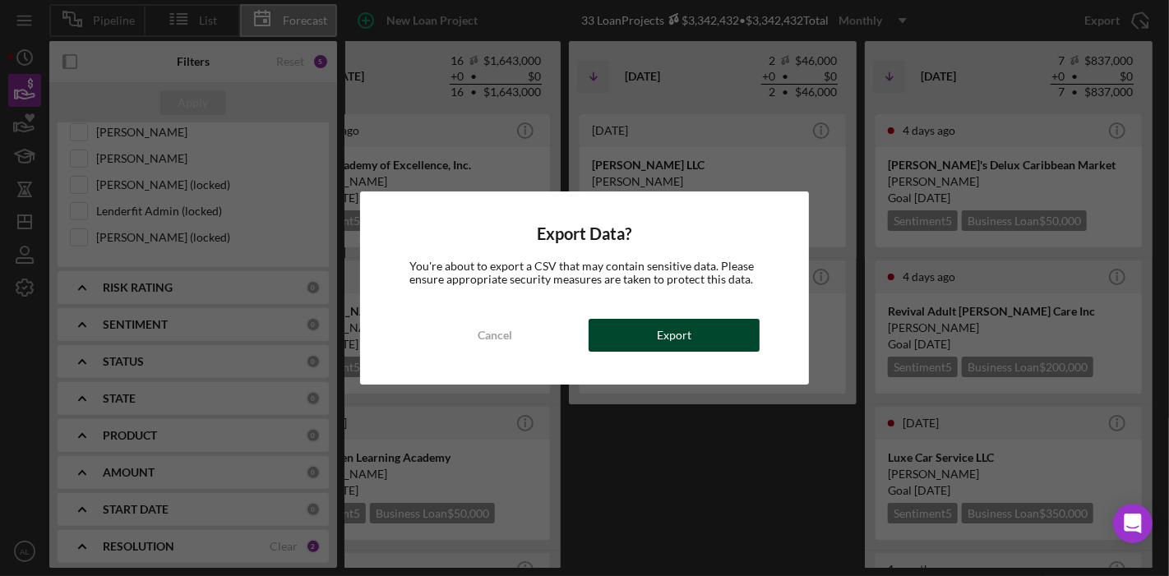
click at [689, 340] on div "Export" at bounding box center [674, 335] width 35 height 33
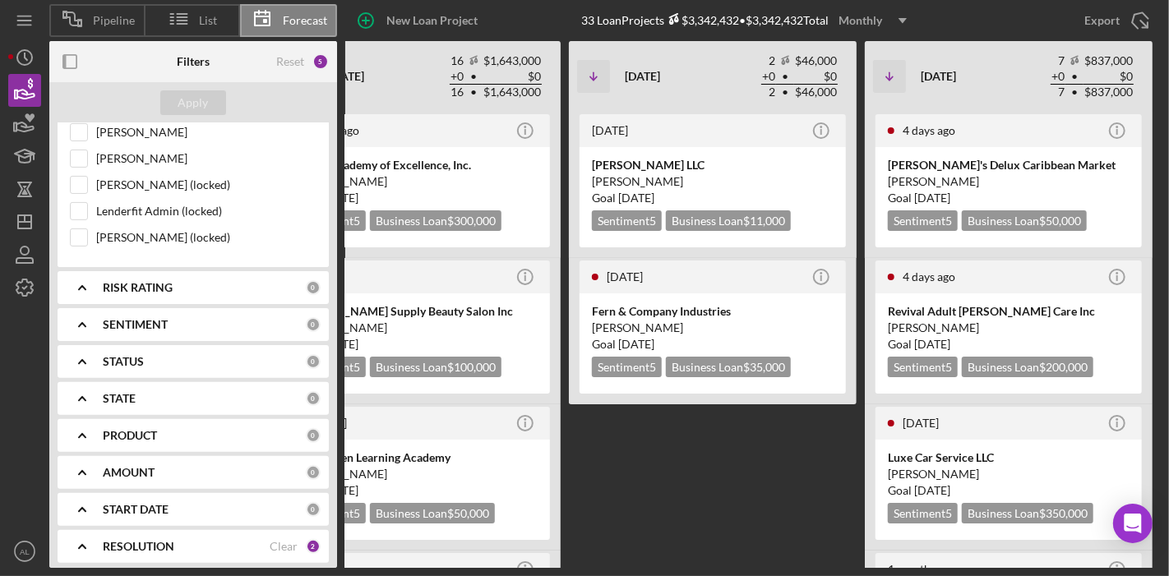
drag, startPoint x: 335, startPoint y: 363, endPoint x: 341, endPoint y: 271, distance: 91.4
click at [341, 271] on div "Filters Reset 5 Apply SEARCH FILTER 0 Applied in combination with filters below…" at bounding box center [197, 304] width 296 height 527
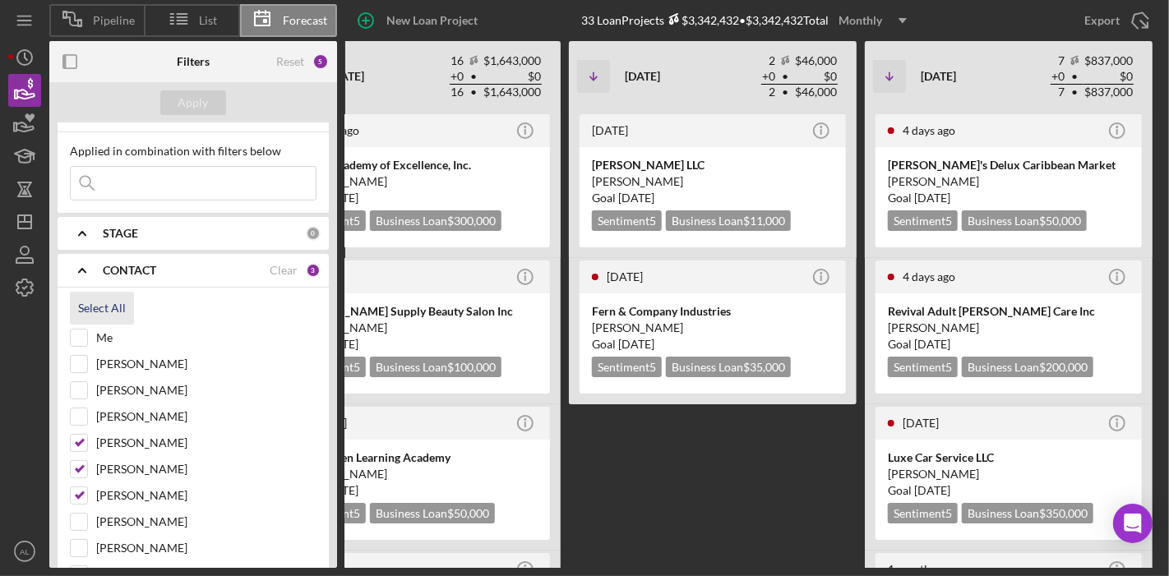
click at [98, 307] on div "Select All" at bounding box center [102, 308] width 48 height 33
checkbox input "true"
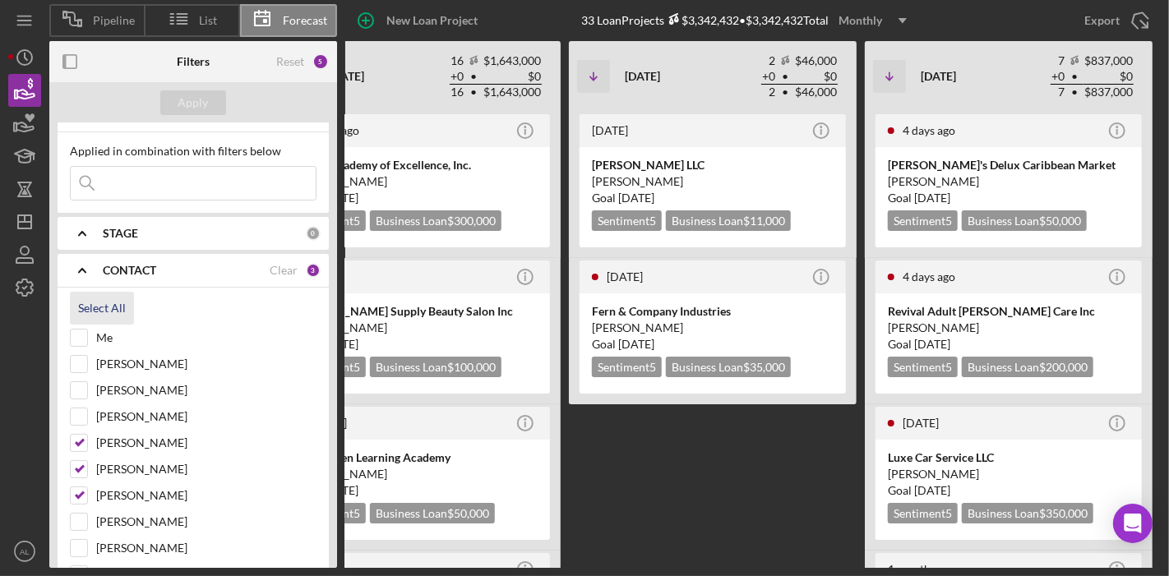
checkbox input "true"
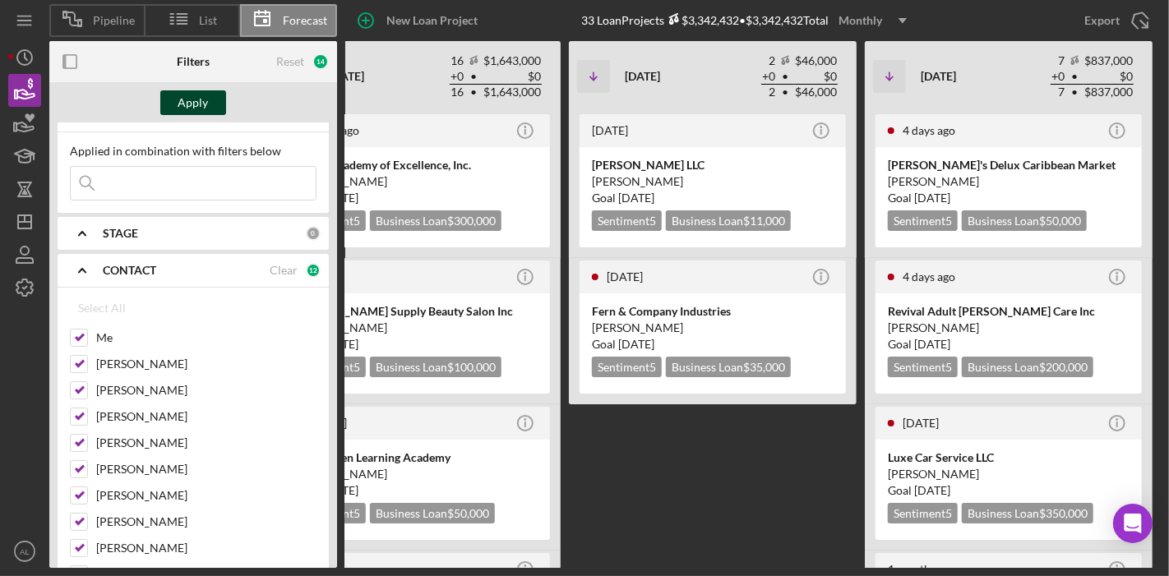
click at [206, 90] on button "Apply" at bounding box center [193, 102] width 66 height 25
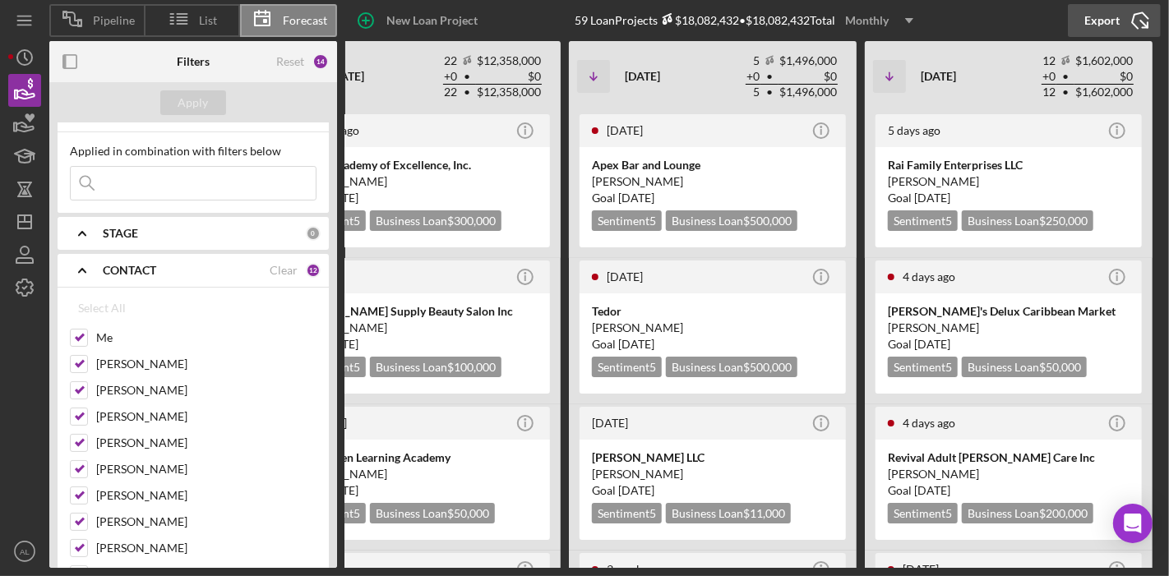
click at [1136, 22] on icon "Icon/Export" at bounding box center [1140, 20] width 41 height 41
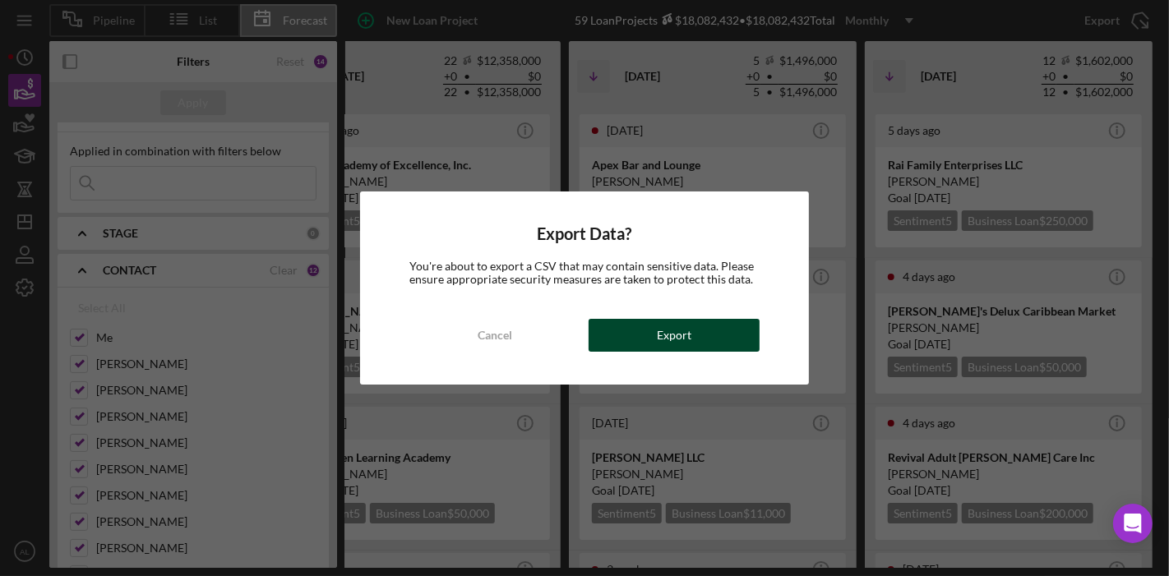
click at [733, 326] on button "Export" at bounding box center [674, 335] width 171 height 33
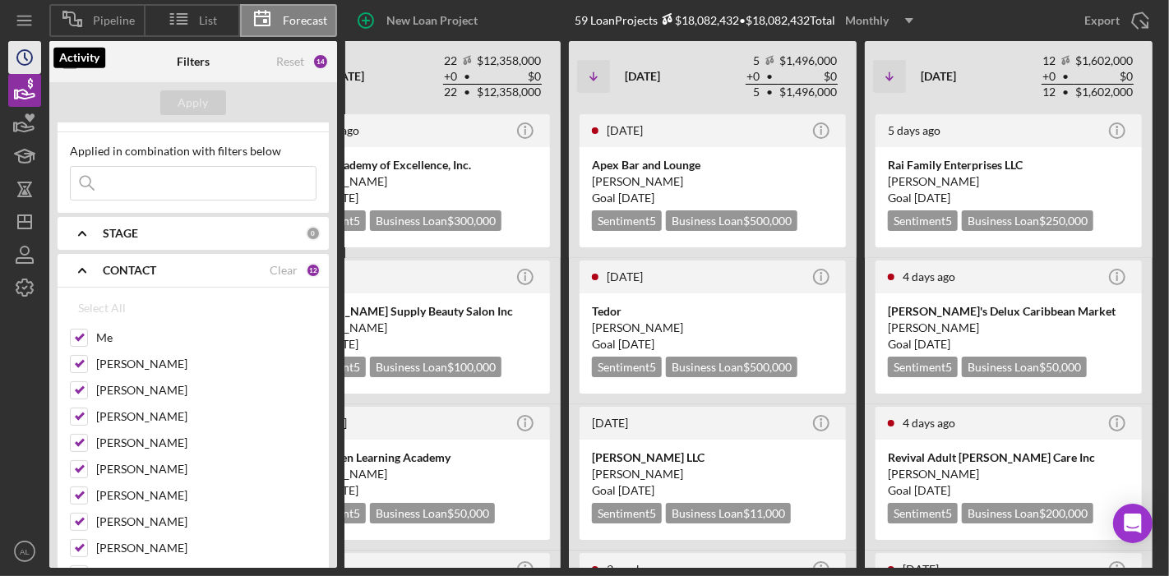
click at [25, 49] on icon "Icon/History" at bounding box center [24, 57] width 41 height 41
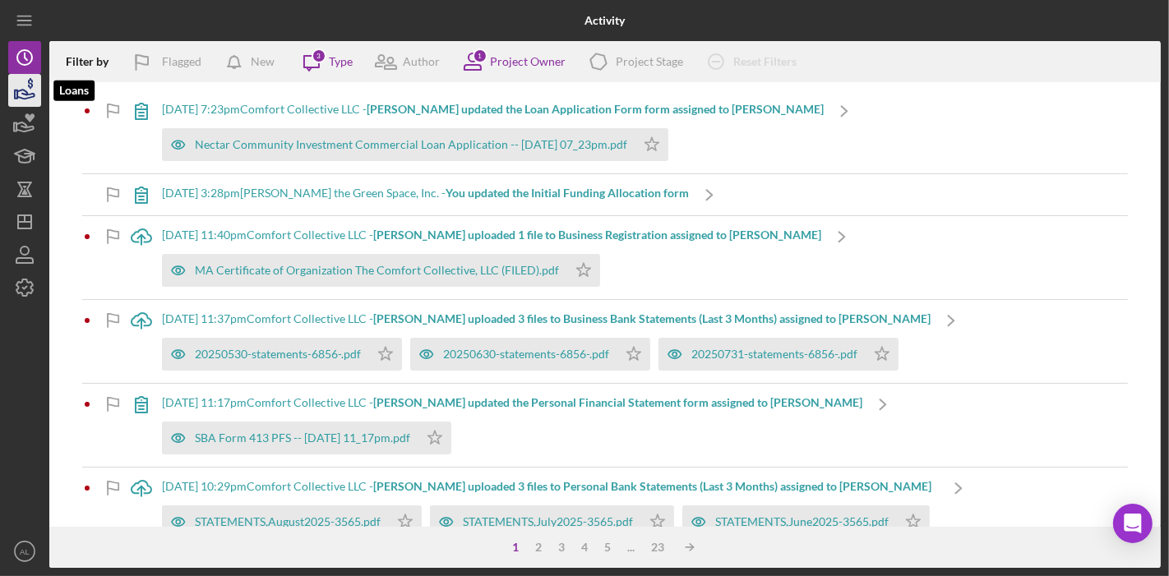
click at [15, 97] on polygon "button" at bounding box center [16, 94] width 2 height 8
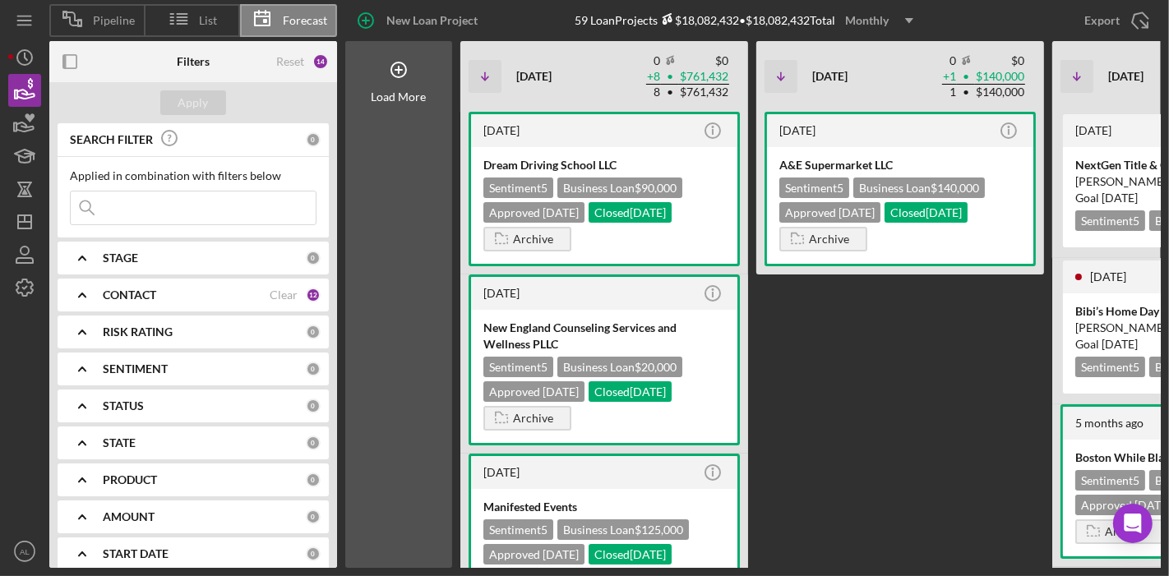
click at [152, 209] on input at bounding box center [193, 208] width 245 height 33
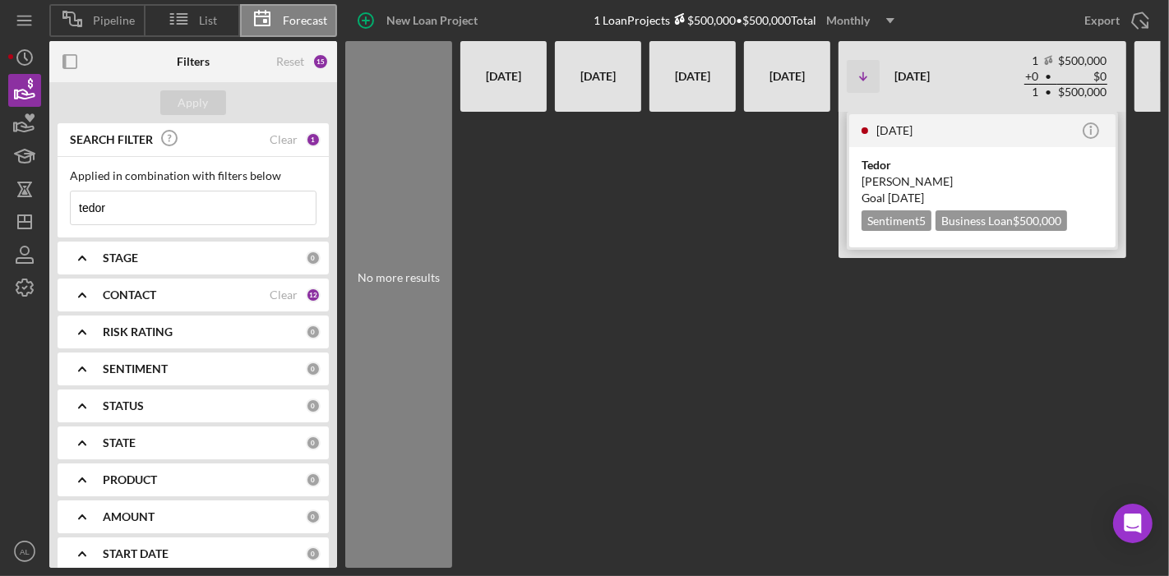
type input "tedor"
click at [930, 189] on div "[PERSON_NAME]" at bounding box center [983, 181] width 242 height 16
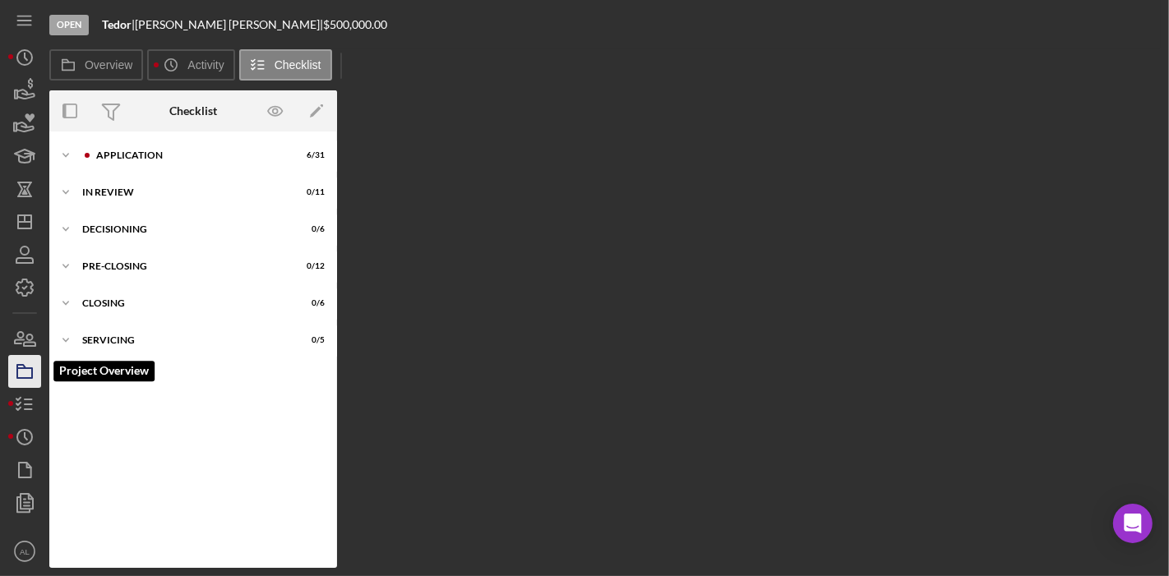
click at [21, 380] on icon "button" at bounding box center [24, 371] width 41 height 41
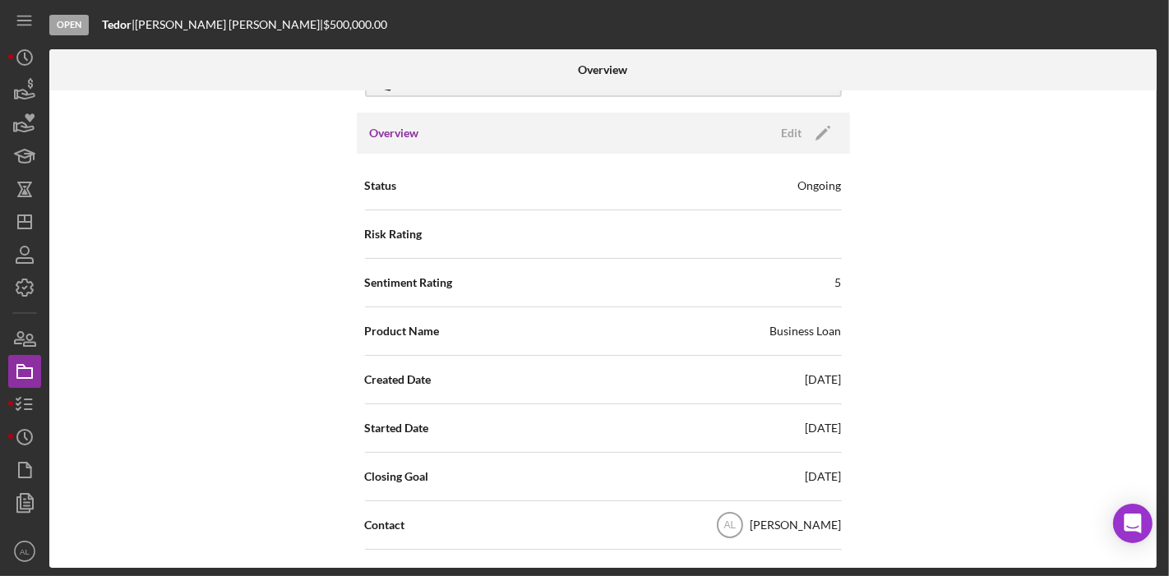
scroll to position [112, 0]
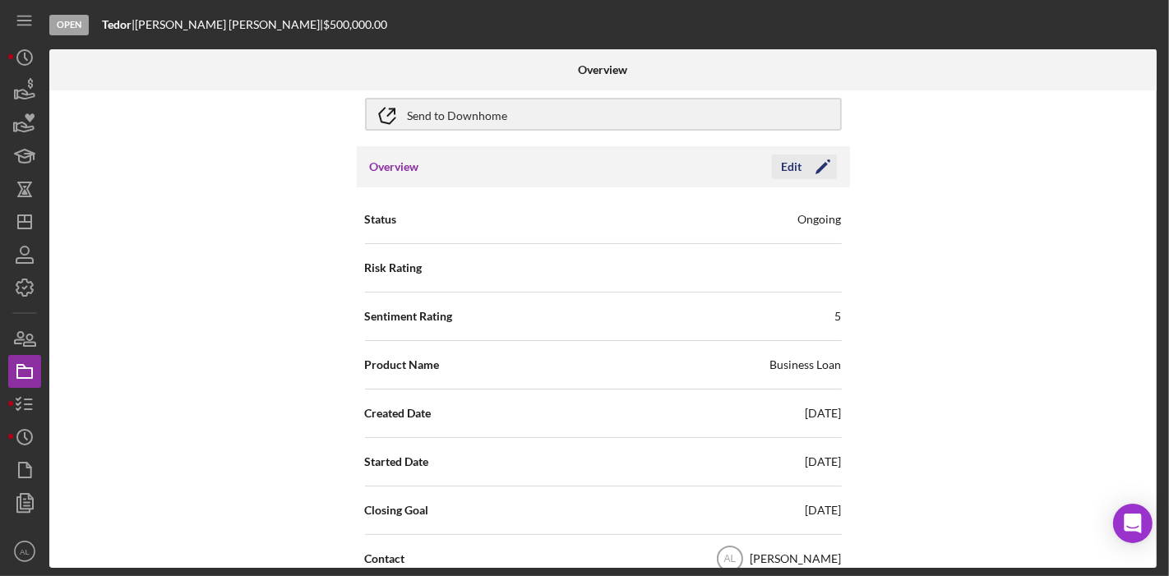
click at [830, 155] on icon "Icon/Edit" at bounding box center [822, 166] width 41 height 41
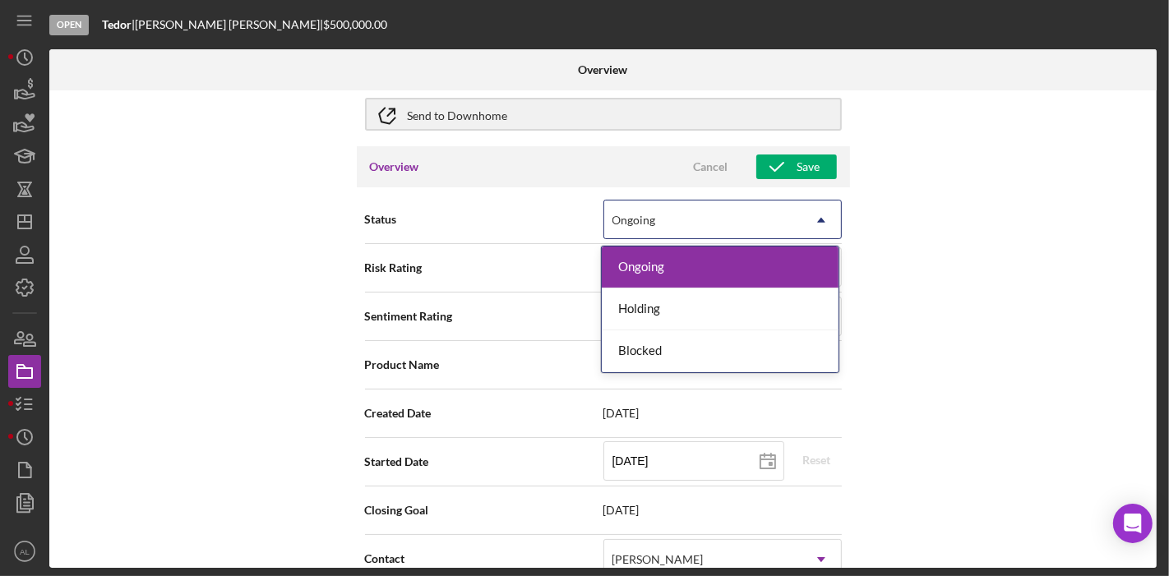
click at [817, 224] on icon "Icon/Dropdown Arrow" at bounding box center [821, 220] width 39 height 39
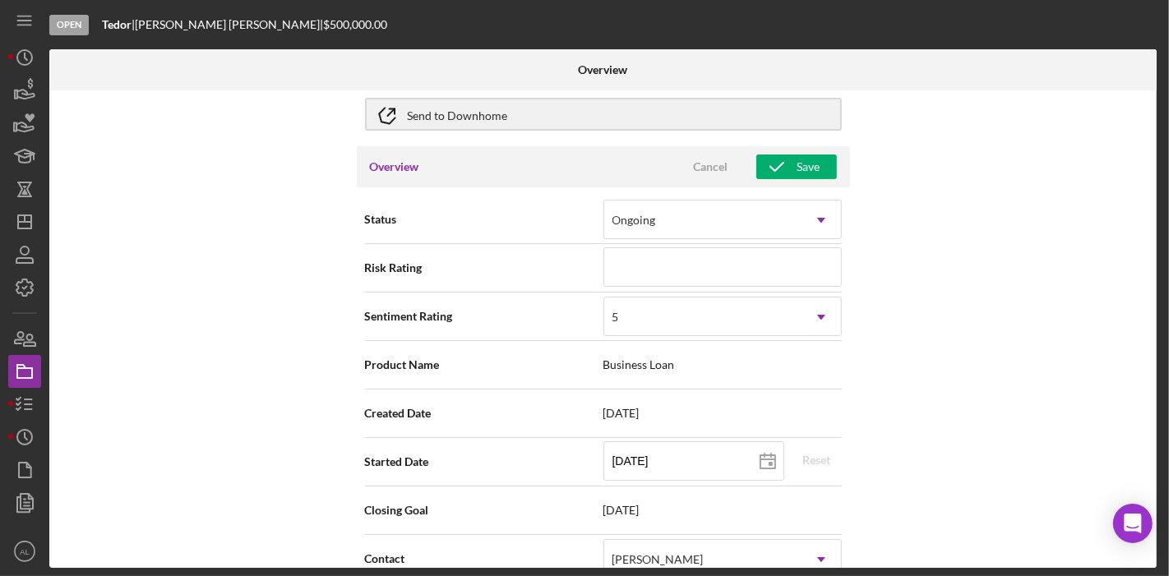
click at [917, 213] on div "Internal Workflow Stage Open Icon/Dropdown Arrow Archive (can unarchive later i…" at bounding box center [602, 329] width 1107 height 478
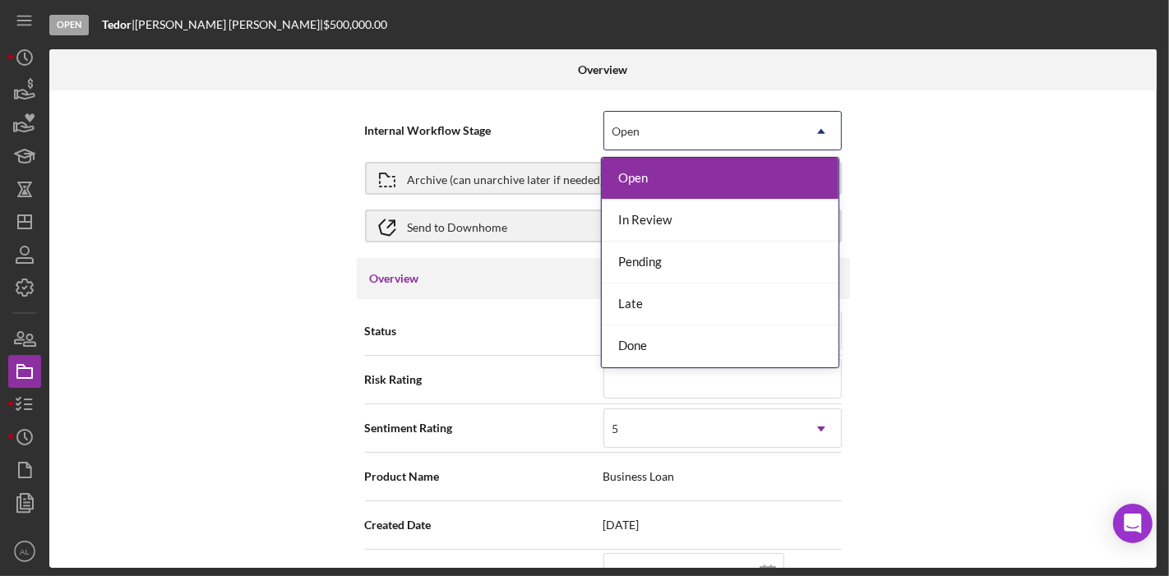
click at [836, 120] on icon "Icon/Dropdown Arrow" at bounding box center [821, 131] width 39 height 39
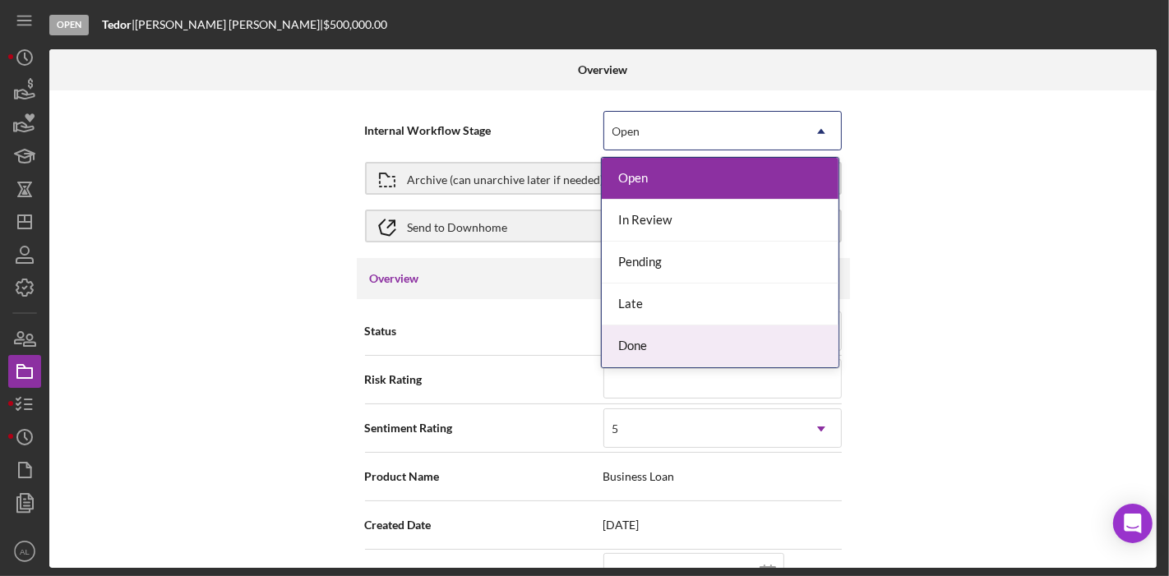
click at [759, 330] on div "Done" at bounding box center [720, 347] width 237 height 42
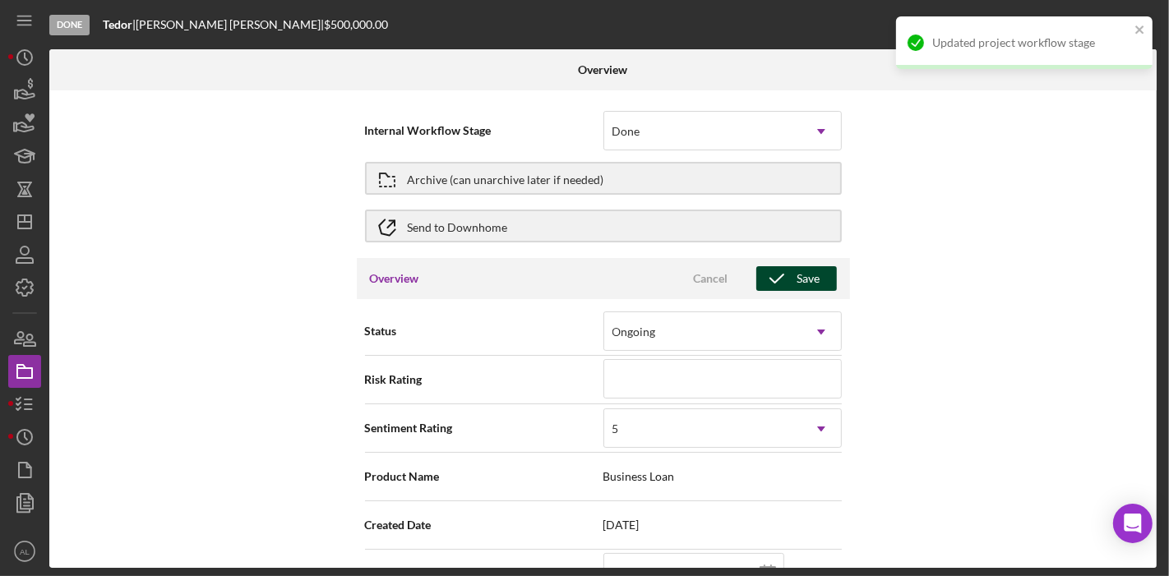
click at [807, 271] on div "Save" at bounding box center [809, 278] width 23 height 25
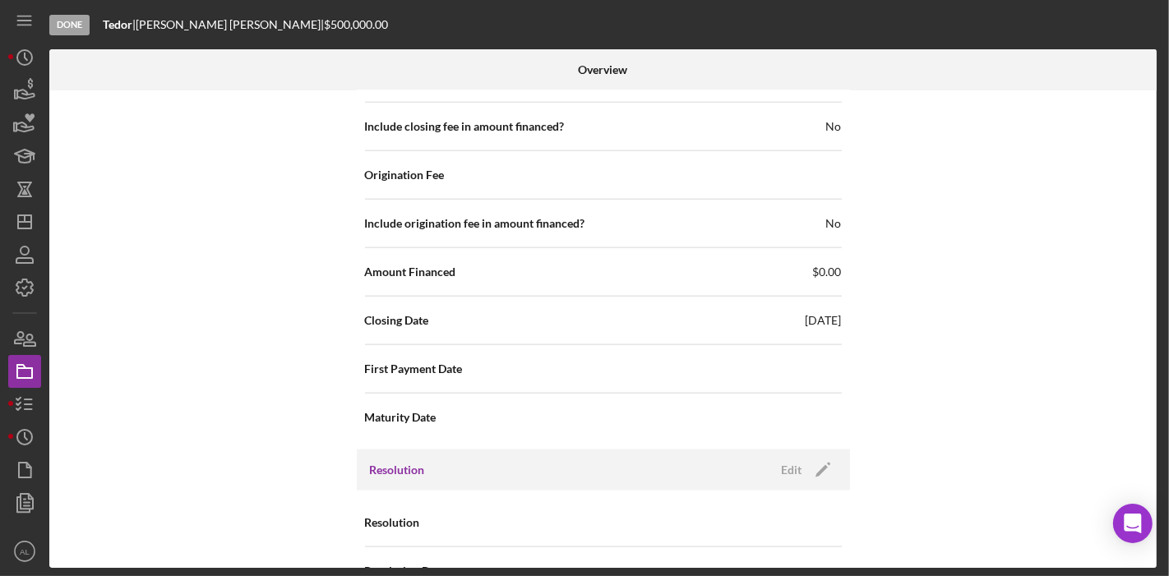
scroll to position [1768, 0]
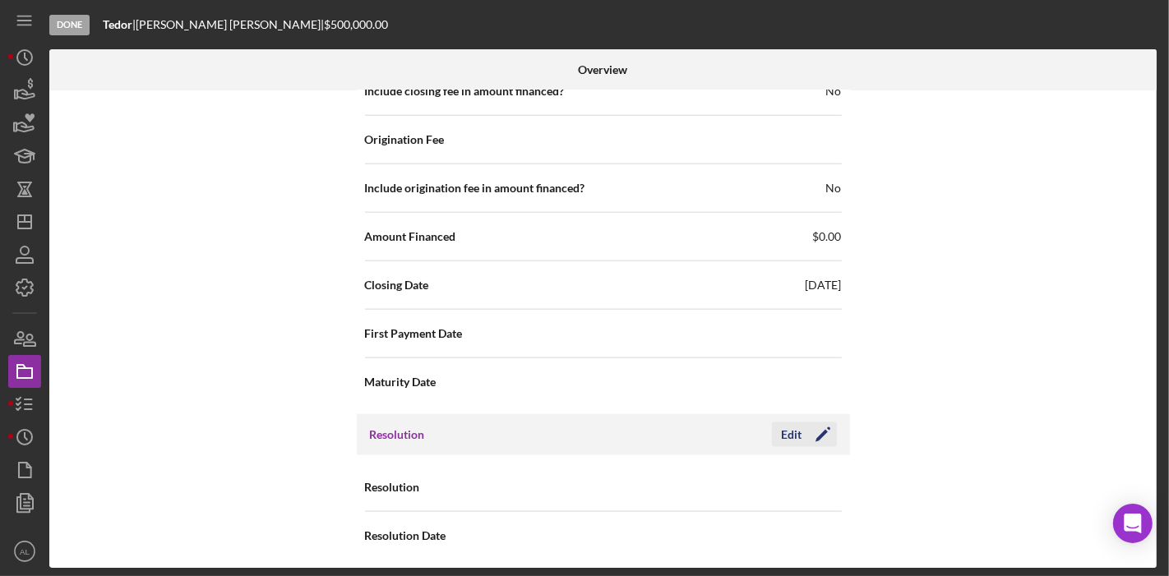
click at [825, 432] on icon "Icon/Edit" at bounding box center [822, 434] width 41 height 41
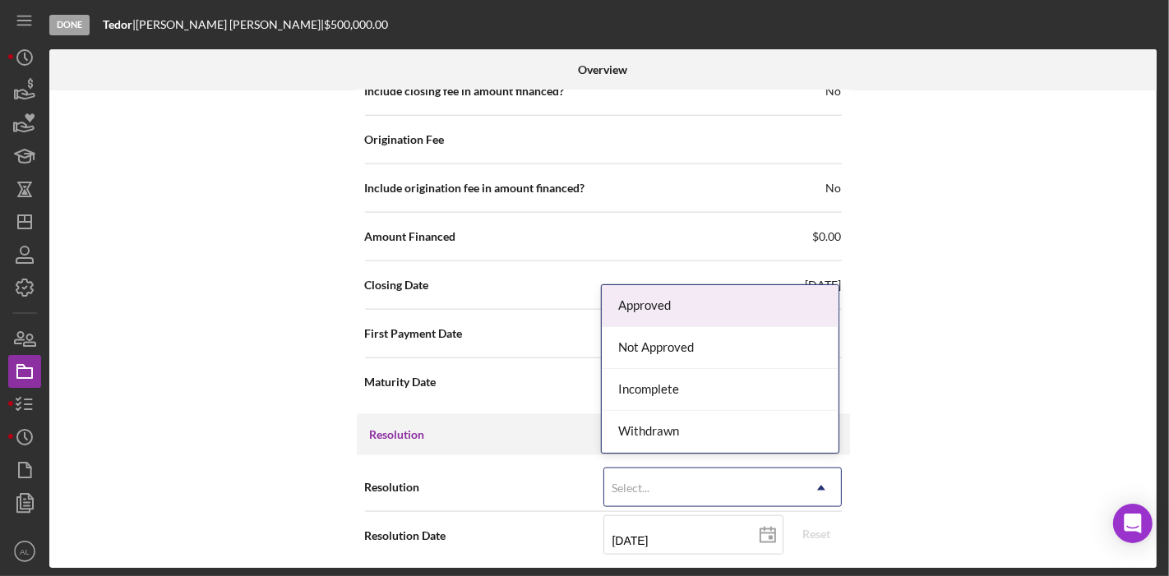
click at [812, 482] on icon "Icon/Dropdown Arrow" at bounding box center [821, 488] width 39 height 39
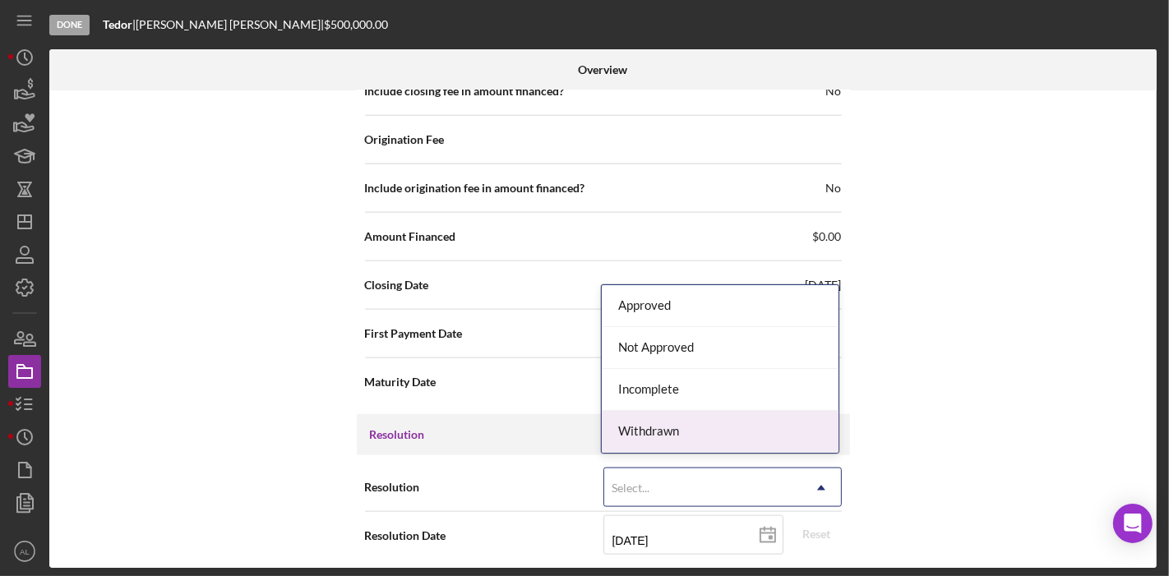
click at [725, 420] on div "Withdrawn" at bounding box center [720, 432] width 237 height 42
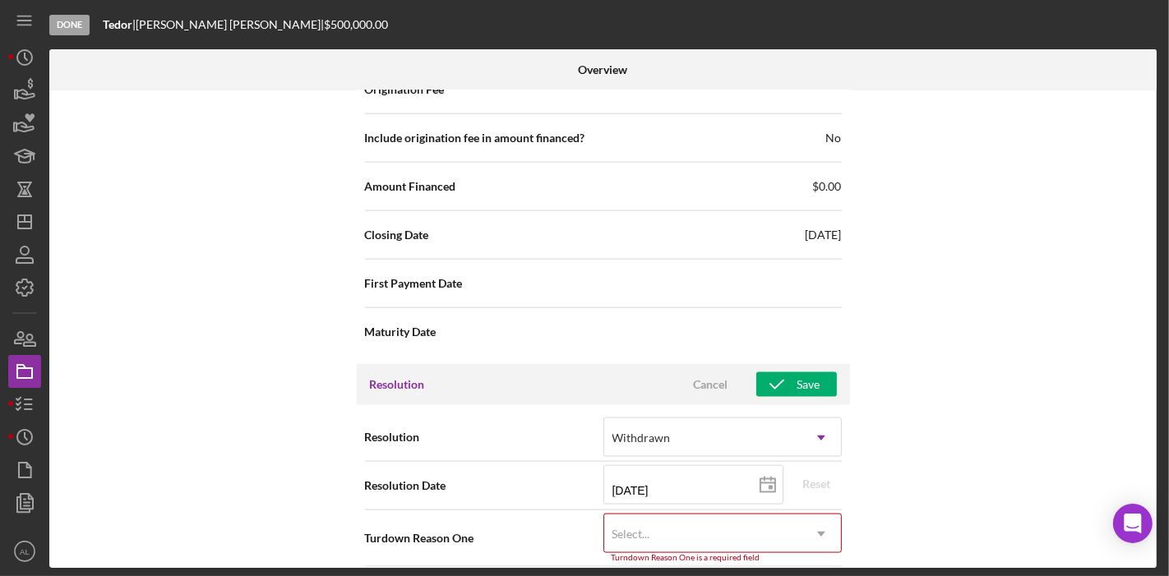
scroll to position [1872, 0]
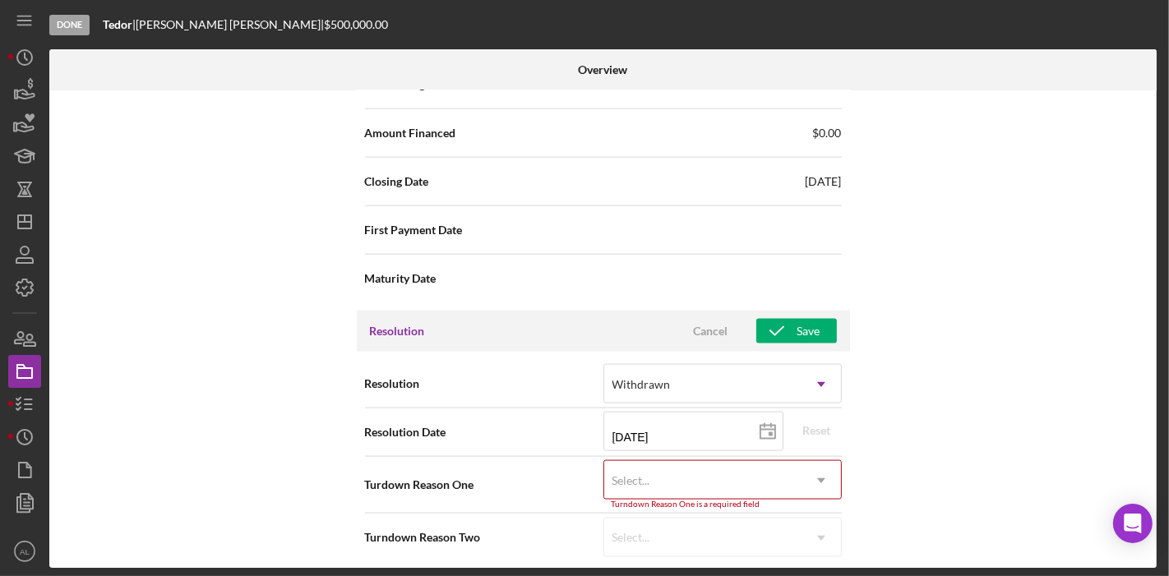
click at [838, 474] on icon "Icon/Dropdown Arrow" at bounding box center [821, 480] width 39 height 39
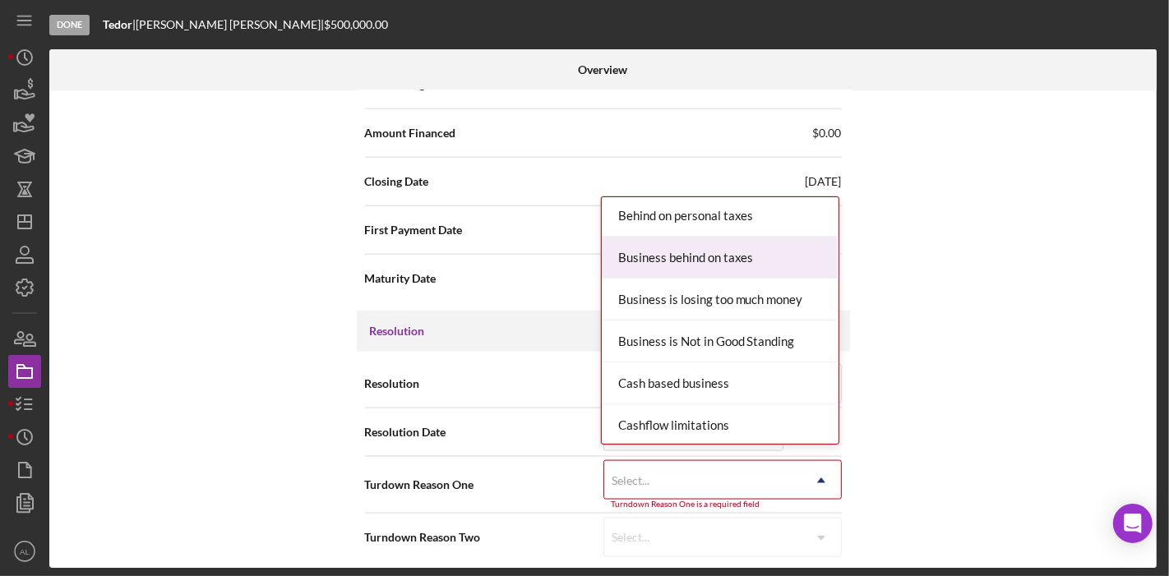
scroll to position [0, 0]
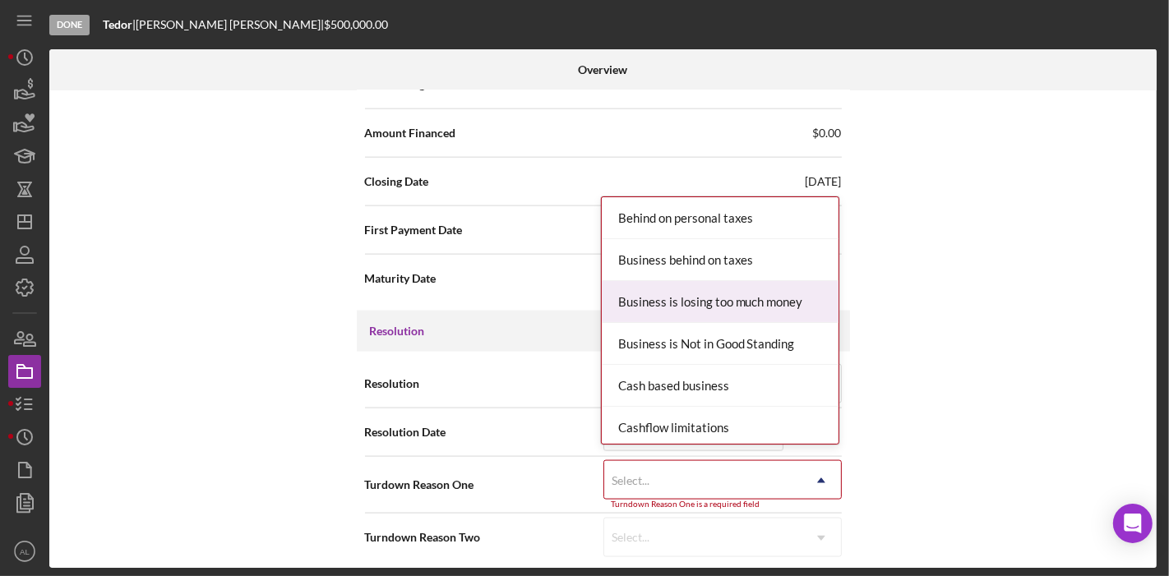
click at [767, 292] on div "Business is losing too much money" at bounding box center [720, 302] width 237 height 42
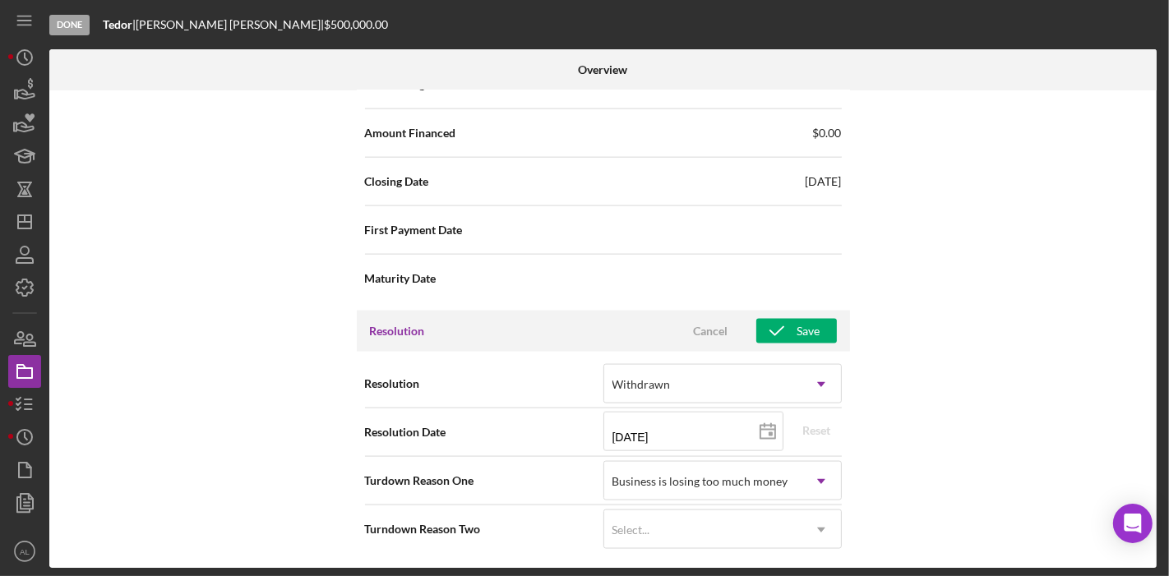
scroll to position [1865, 0]
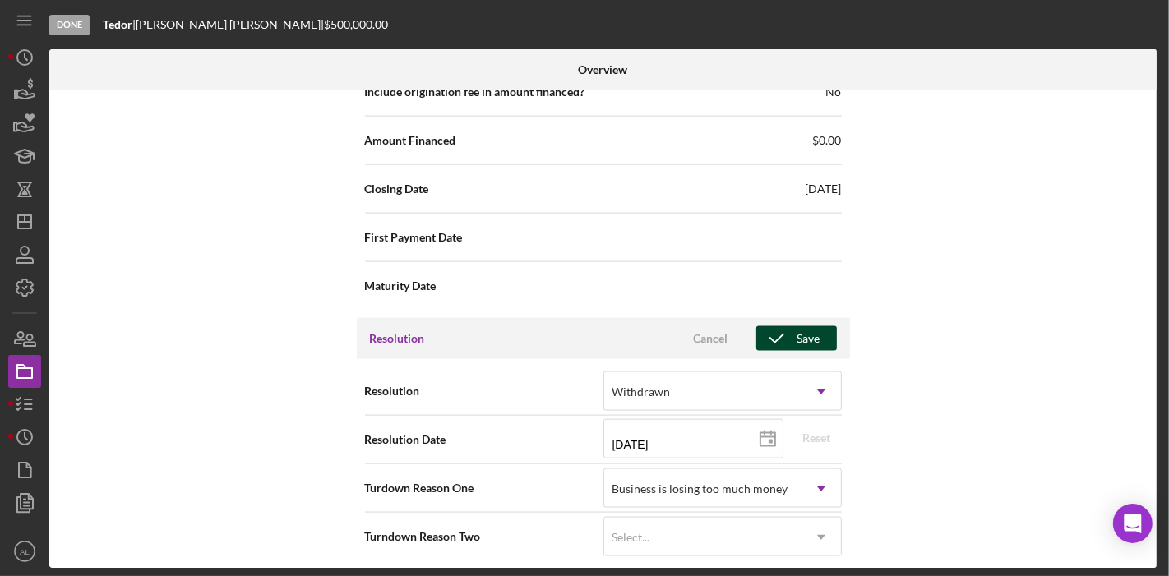
click at [812, 331] on div "Save" at bounding box center [809, 338] width 23 height 25
